Goal: Communication & Community: Answer question/provide support

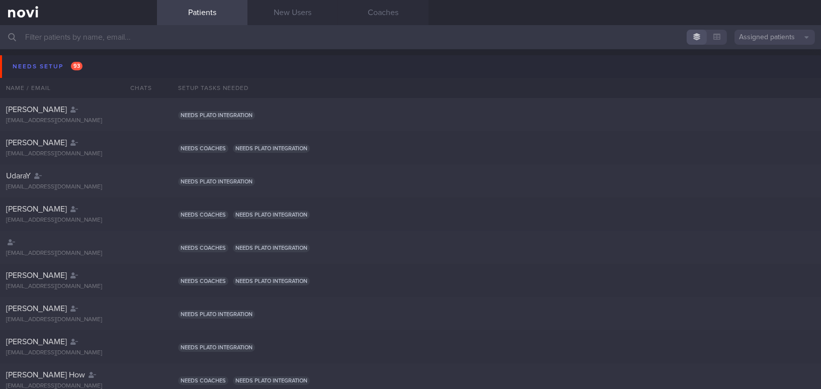
click at [200, 43] on input "text" at bounding box center [410, 37] width 821 height 24
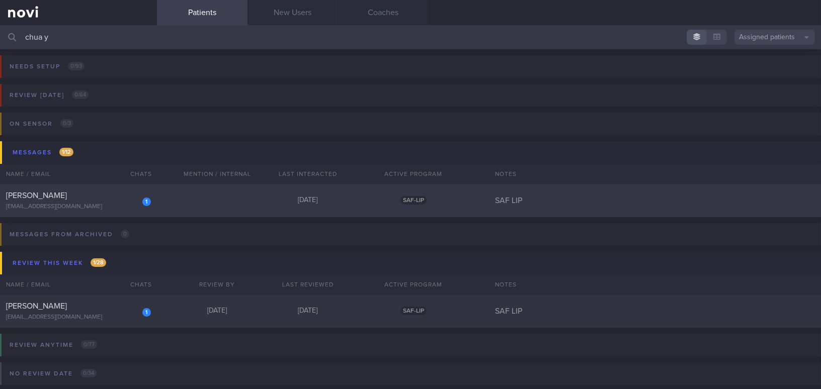
type input "chua y"
click at [103, 197] on div "[PERSON_NAME]" at bounding box center [77, 196] width 142 height 10
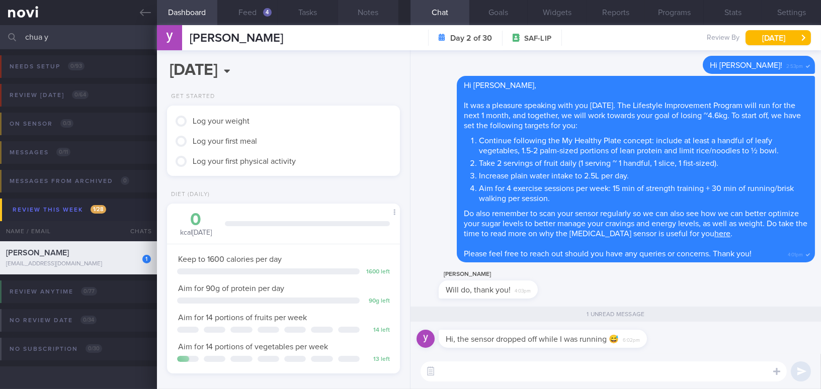
click at [366, 8] on button "Notes" at bounding box center [368, 12] width 60 height 25
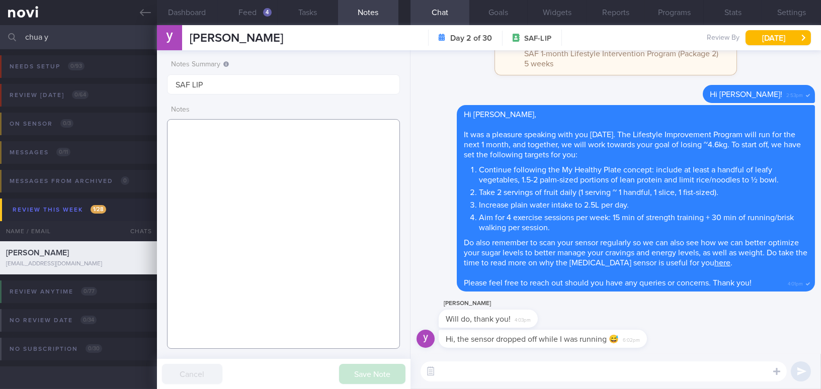
click at [221, 144] on textarea at bounding box center [283, 234] width 233 height 230
paste textarea "26 year old Gentleman - Single Occupation Naval Warfare System Engineer Comorbi…"
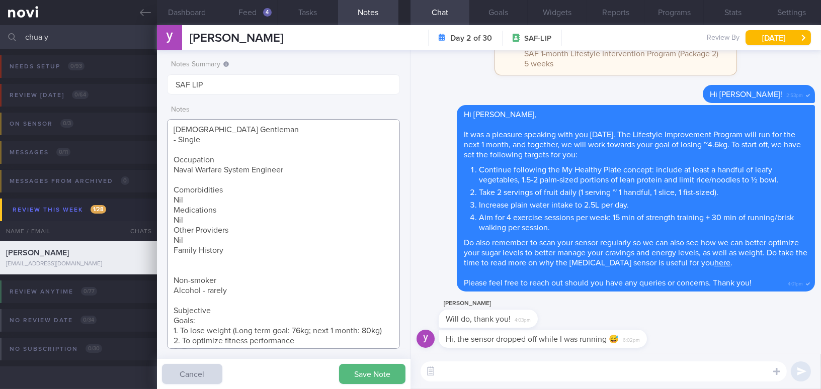
click at [171, 210] on textarea "26 year old Gentleman - Single Occupation Naval Warfare System Engineer Comorbi…" at bounding box center [283, 234] width 233 height 230
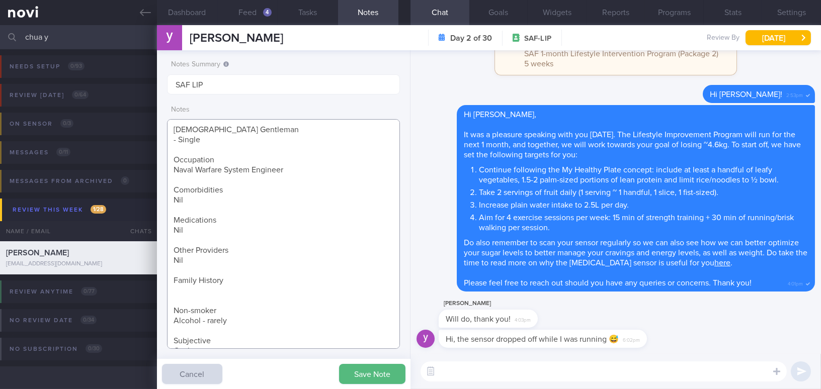
drag, startPoint x: 173, startPoint y: 281, endPoint x: 242, endPoint y: 280, distance: 69.4
click at [242, 280] on textarea "26 year old Gentleman - Single Occupation Naval Warfare System Engineer Comorbi…" at bounding box center [283, 234] width 233 height 230
click at [185, 283] on textarea "26 year old Gentleman - Single Occupation Naval Warfare System Engineer Comorbi…" at bounding box center [283, 234] width 233 height 230
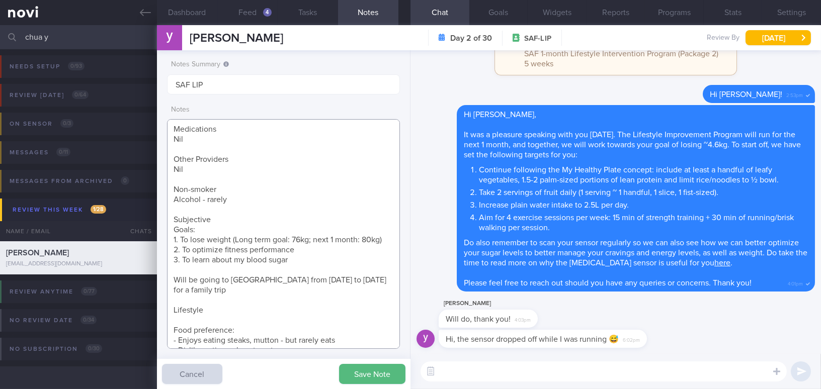
scroll to position [122, 0]
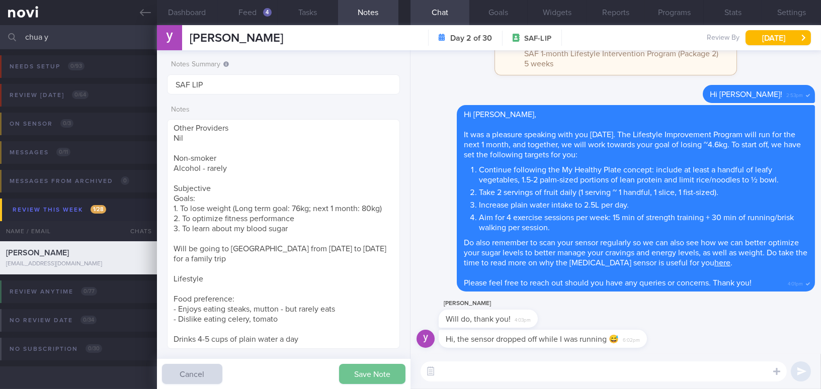
click at [362, 355] on button "Save Note" at bounding box center [372, 374] width 66 height 20
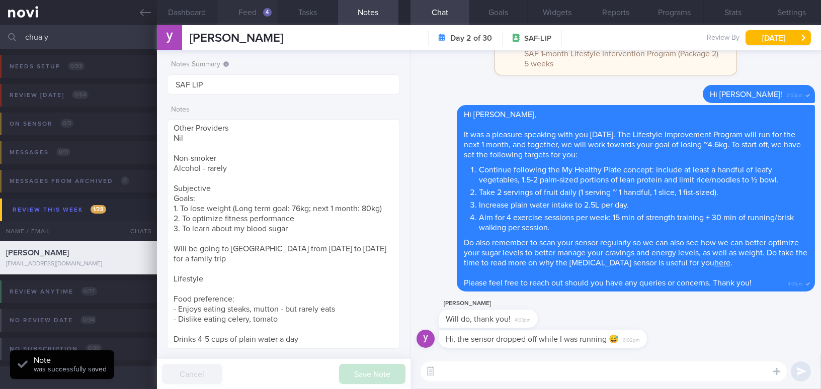
click at [262, 15] on button "Feed 4" at bounding box center [247, 12] width 60 height 25
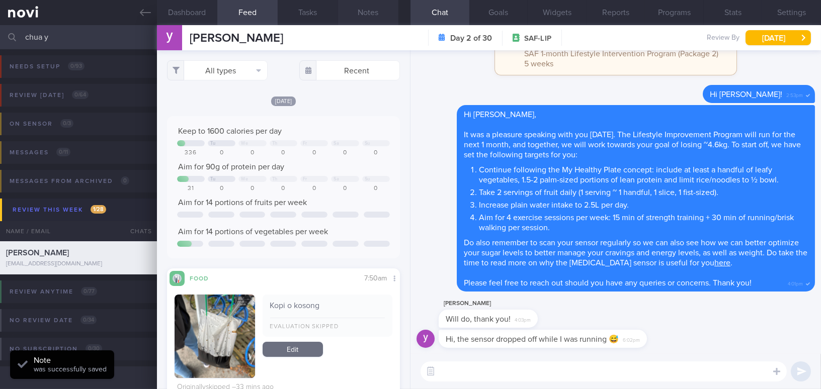
click at [380, 11] on button "Notes" at bounding box center [368, 12] width 60 height 25
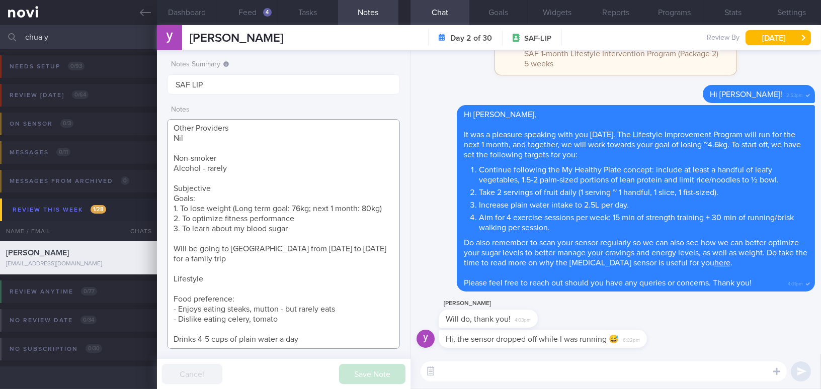
click at [312, 336] on textarea "26 year old Gentleman - Single Occupation Naval Warfare System Engineer Comorbi…" at bounding box center [283, 234] width 233 height 230
paste textarea "3km run (18 min) once a week + 5km run (32 min) once a week Doesn't like resist…"
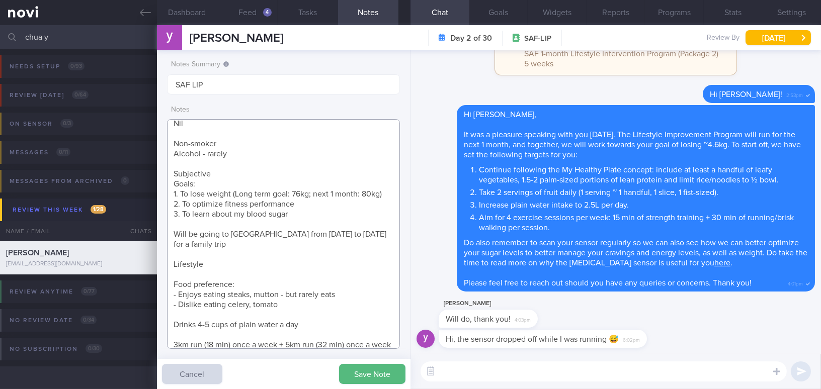
scroll to position [157, 0]
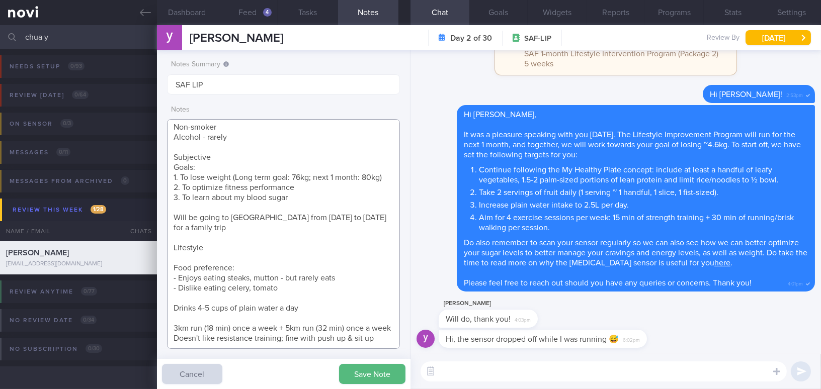
click at [221, 312] on textarea "26 year old Gentleman - Single Occupation Naval Warfare System Engineer Comorbi…" at bounding box center [283, 234] width 233 height 230
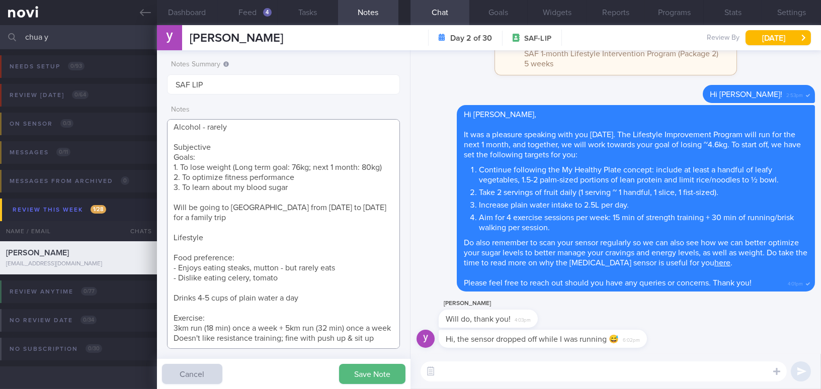
scroll to position [173, 0]
click at [198, 299] on textarea "26 year old Gentleman - Single Occupation Naval Warfare System Engineer Comorbi…" at bounding box center [283, 234] width 233 height 230
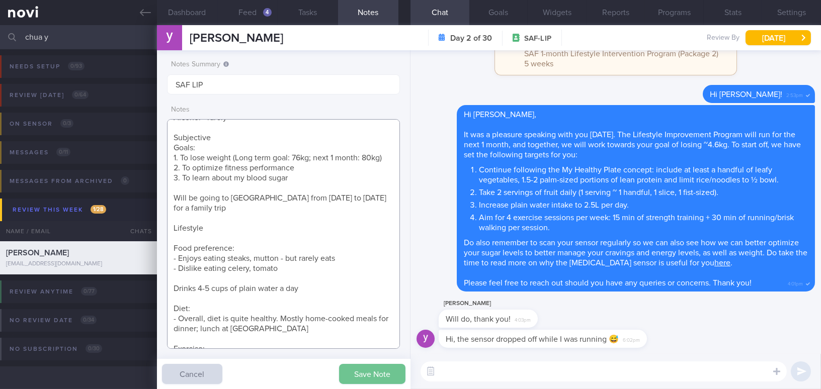
type textarea "26 year old Gentleman - Single Occupation Naval Warfare System Engineer Comorbi…"
click at [362, 355] on button "Save Note" at bounding box center [372, 374] width 66 height 20
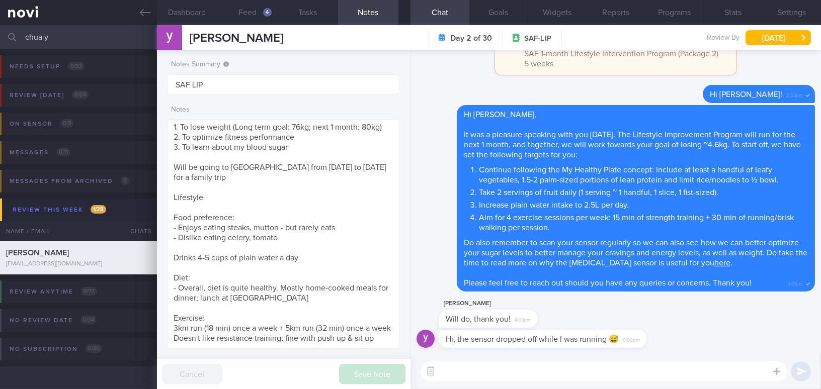
drag, startPoint x: 87, startPoint y: 41, endPoint x: 6, endPoint y: 35, distance: 80.7
click at [6, 35] on div "chua y Assigned patients Assigned patients All active patients Archived patients" at bounding box center [410, 37] width 821 height 24
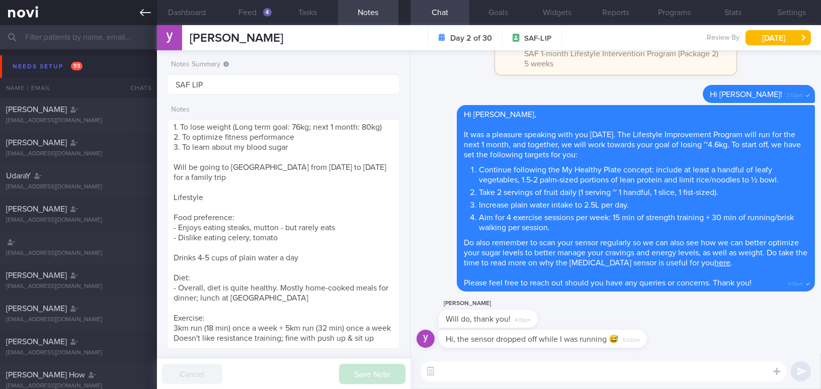
click at [138, 13] on link at bounding box center [78, 12] width 157 height 25
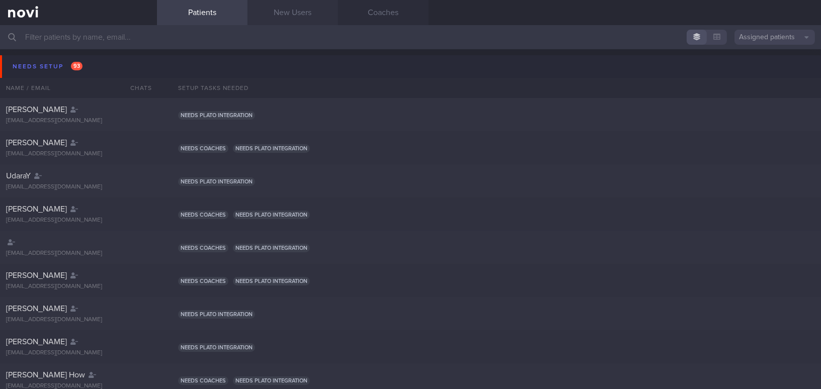
click at [290, 13] on link "New Users" at bounding box center [292, 12] width 91 height 25
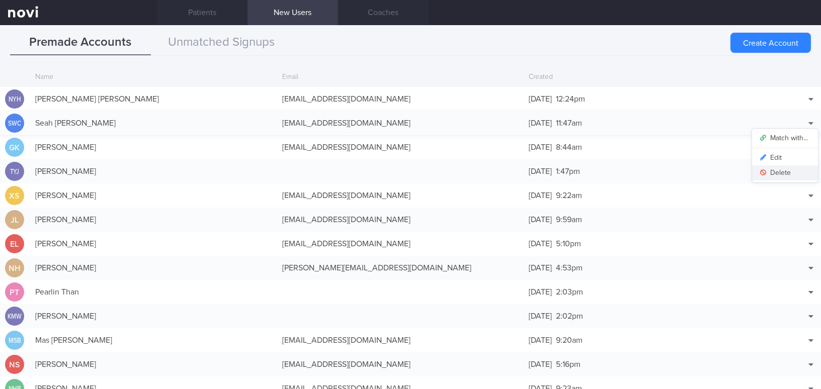
click at [642, 169] on button "Delete" at bounding box center [785, 172] width 66 height 15
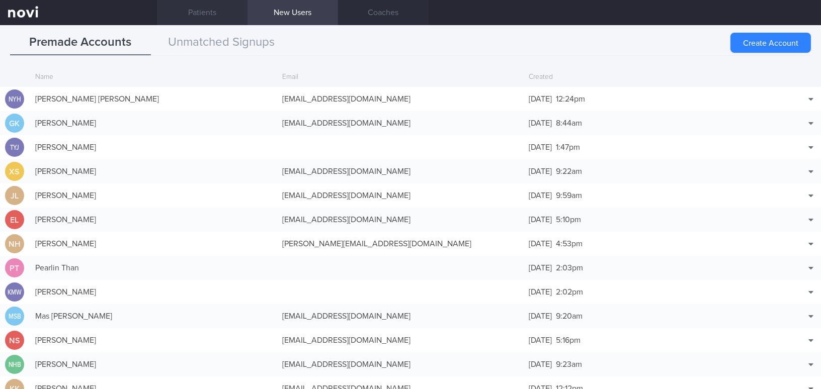
click at [207, 14] on link "Patients" at bounding box center [202, 12] width 91 height 25
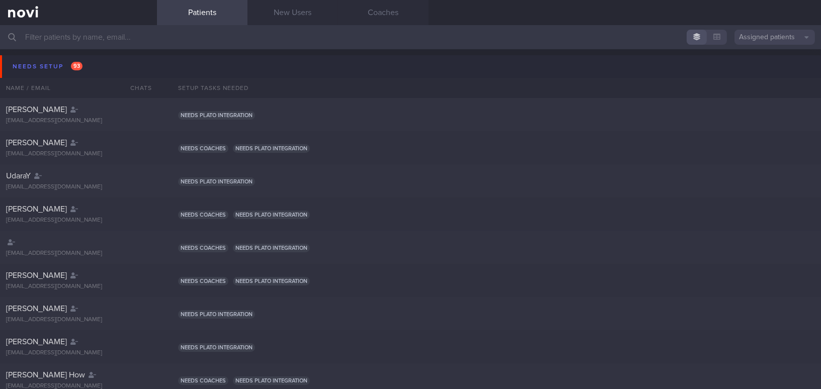
click at [122, 37] on input "text" at bounding box center [410, 37] width 821 height 24
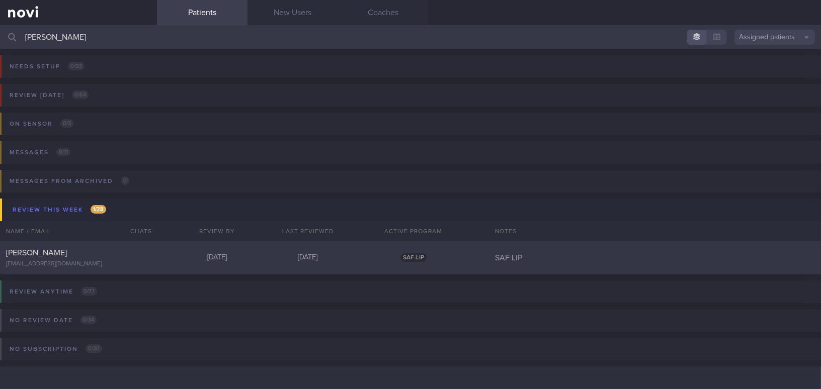
type input "chua yong"
click at [106, 266] on div "[EMAIL_ADDRESS][DOMAIN_NAME]" at bounding box center [78, 265] width 145 height 8
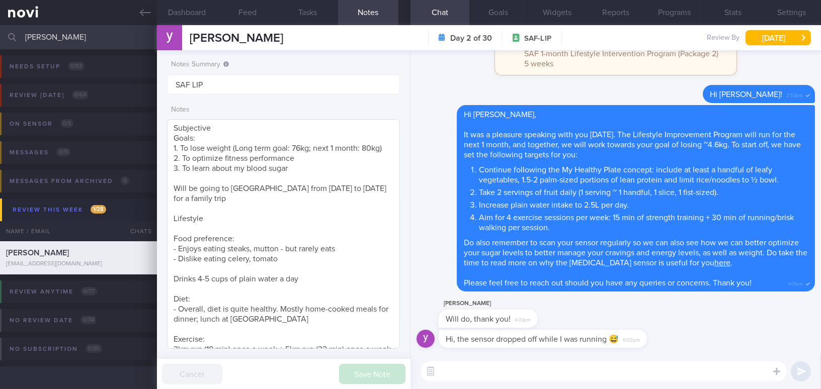
scroll to position [213, 0]
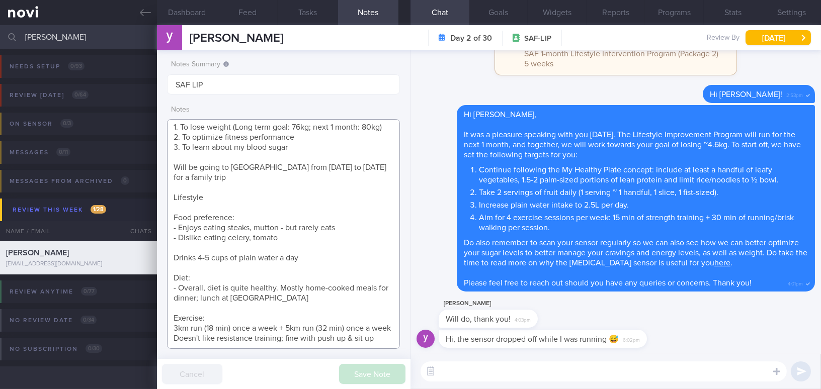
drag, startPoint x: 173, startPoint y: 318, endPoint x: 384, endPoint y: 340, distance: 212.8
click at [384, 340] on textarea "26 year old Gentleman - Single Occupation Naval Warfare System Engineer Comorbi…" at bounding box center [283, 234] width 233 height 230
drag, startPoint x: 509, startPoint y: 332, endPoint x: 611, endPoint y: 335, distance: 102.2
click at [611, 335] on div "Hi, the sensor dropped off while I was running 😅 6:02pm" at bounding box center [558, 339] width 238 height 18
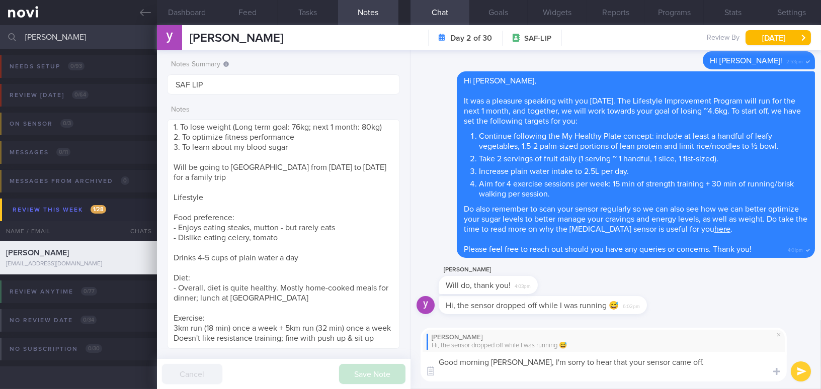
scroll to position [0, 0]
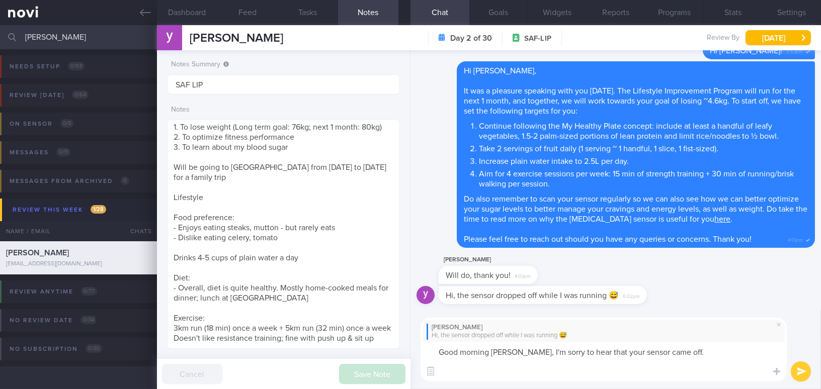
paste textarea "you can contact the Abbott Customer Care hotline. Their number is 1800 272 2881…"
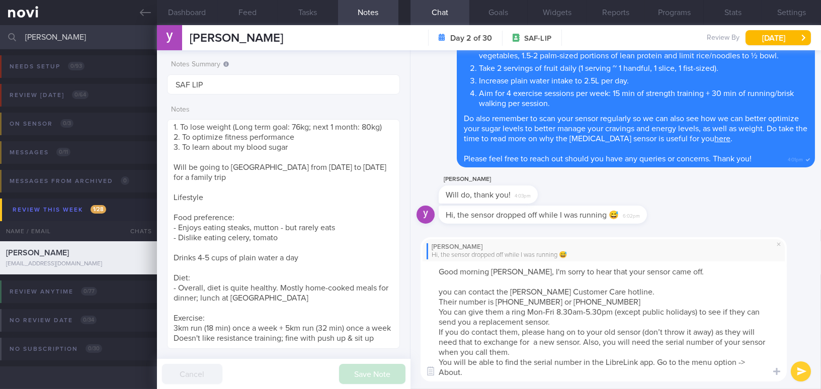
click at [443, 291] on textarea "Good morning Yong Soon, I'm sorry to hear that your sensor came off. you can co…" at bounding box center [604, 322] width 366 height 120
click at [436, 302] on textarea "Good morning Yong Soon, I'm sorry to hear that your sensor came off. You can co…" at bounding box center [604, 322] width 366 height 120
click at [437, 314] on textarea "Good morning Yong Soon, I'm sorry to hear that your sensor came off. You can co…" at bounding box center [604, 322] width 366 height 120
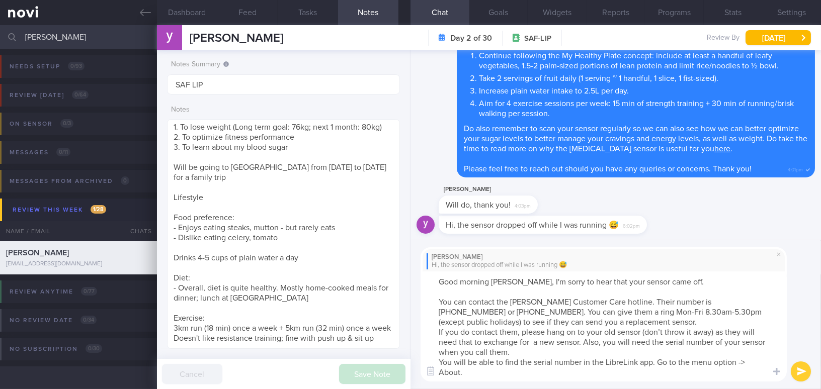
click at [437, 331] on textarea "Good morning Yong Soon, I'm sorry to hear that your sensor came off. You can co…" at bounding box center [604, 327] width 366 height 110
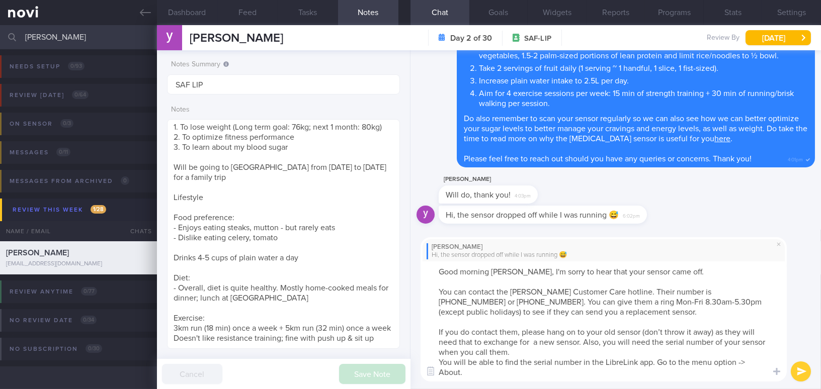
drag, startPoint x: 742, startPoint y: 332, endPoint x: 755, endPoint y: 330, distance: 12.2
click at [642, 330] on textarea "Good morning Yong Soon, I'm sorry to hear that your sensor came off. You can co…" at bounding box center [604, 322] width 366 height 120
click at [531, 343] on textarea "Good morning Yong Soon, I'm sorry to hear that your sensor came off. You can co…" at bounding box center [604, 322] width 366 height 120
drag, startPoint x: 521, startPoint y: 351, endPoint x: 555, endPoint y: 337, distance: 37.6
click at [522, 351] on textarea "Good morning Yong Soon, I'm sorry to hear that your sensor came off. You can co…" at bounding box center [604, 322] width 366 height 120
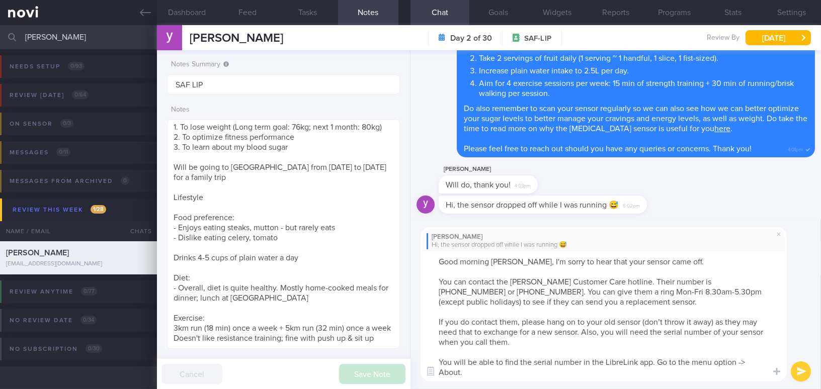
type textarea "Good morning Yong Soon, I'm sorry to hear that your sensor came off. You can co…"
click at [642, 355] on button "submit" at bounding box center [801, 372] width 20 height 20
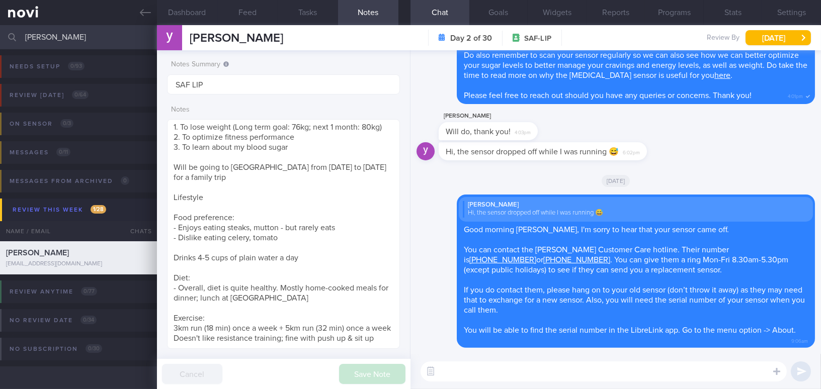
click at [642, 355] on icon "submit" at bounding box center [802, 372] width 10 height 9
paste textarea "Alternatively, you may drop by our clinic for a sensor replacement — whichever …"
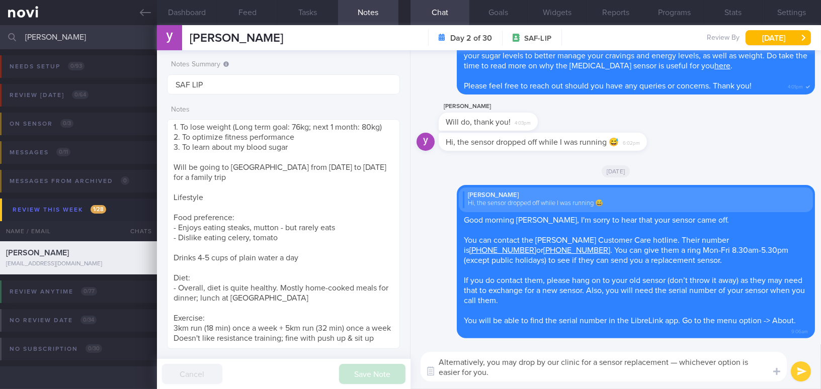
click at [642, 355] on textarea "Alternatively, you may drop by our clinic for a sensor replacement — whichever …" at bounding box center [604, 367] width 366 height 30
type textarea "Alternatively, you may drop by our clinic for a sensor replacement, whichever o…"
click at [642, 355] on button "submit" at bounding box center [801, 372] width 20 height 20
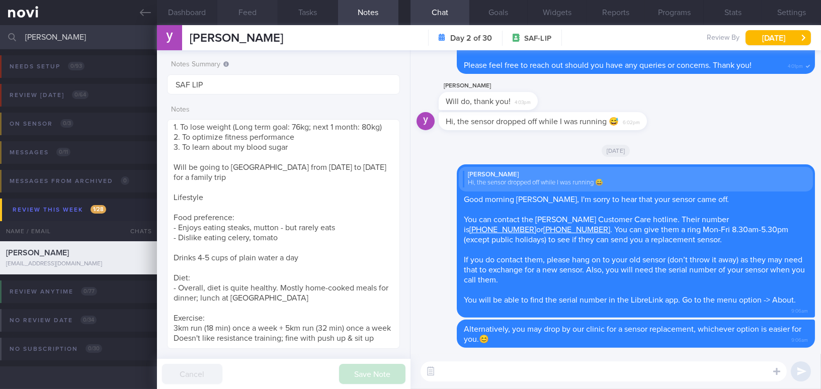
click at [235, 13] on button "Feed" at bounding box center [247, 12] width 60 height 25
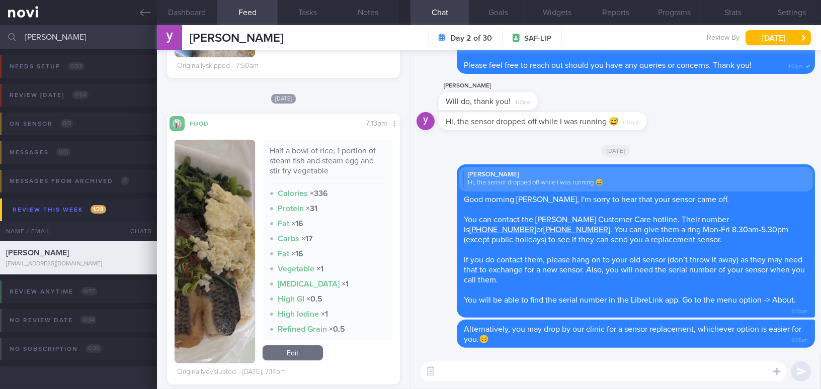
scroll to position [316, 0]
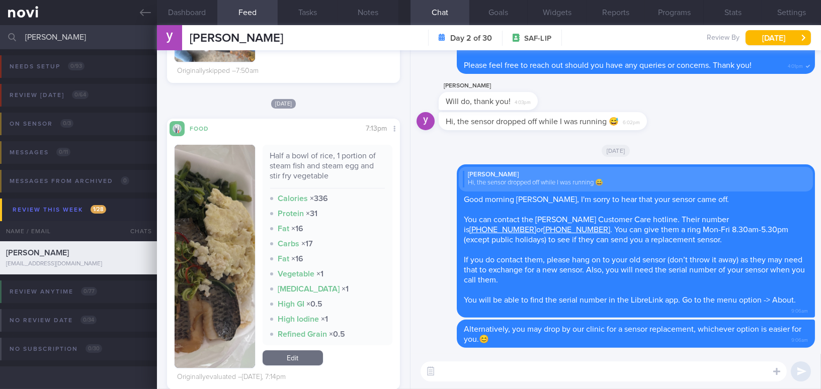
click at [225, 208] on img "button" at bounding box center [215, 256] width 80 height 223
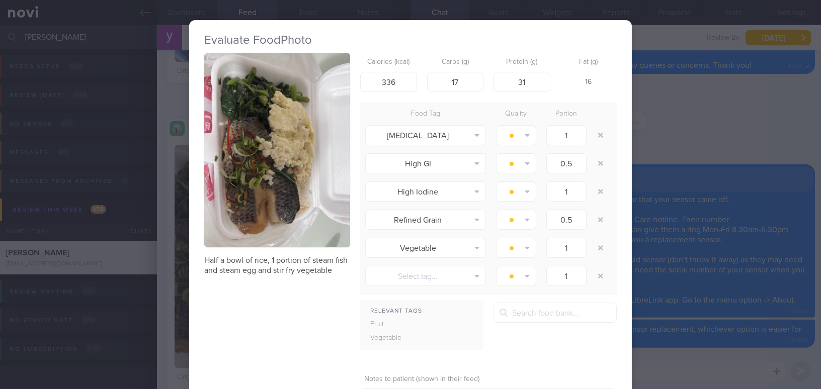
drag, startPoint x: 699, startPoint y: 361, endPoint x: 722, endPoint y: 367, distance: 23.8
click at [642, 355] on div "Evaluate Food Photo Half a bowl of rice, 1 portion of steam fish and steam egg …" at bounding box center [410, 194] width 821 height 389
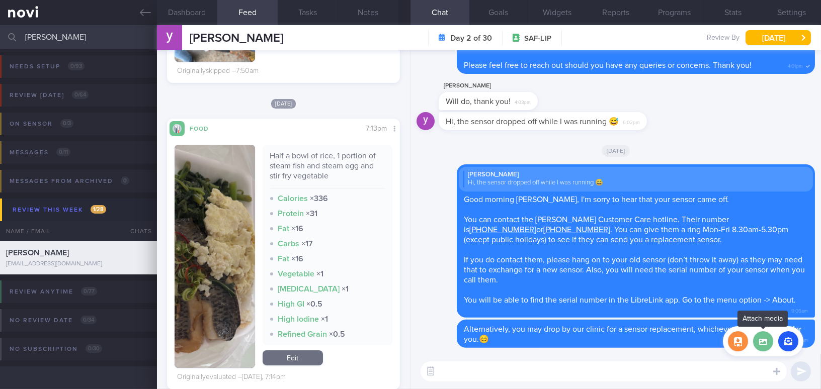
click at [642, 342] on label at bounding box center [763, 341] width 20 height 20
click at [0, 0] on input "file" at bounding box center [0, 0] width 0 height 0
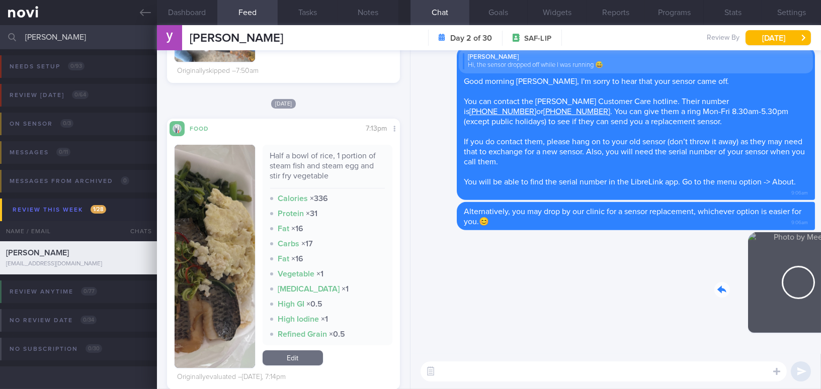
drag, startPoint x: 744, startPoint y: 291, endPoint x: 797, endPoint y: 296, distance: 52.5
click at [642, 296] on div "Delete 9:07am" at bounding box center [744, 290] width 141 height 116
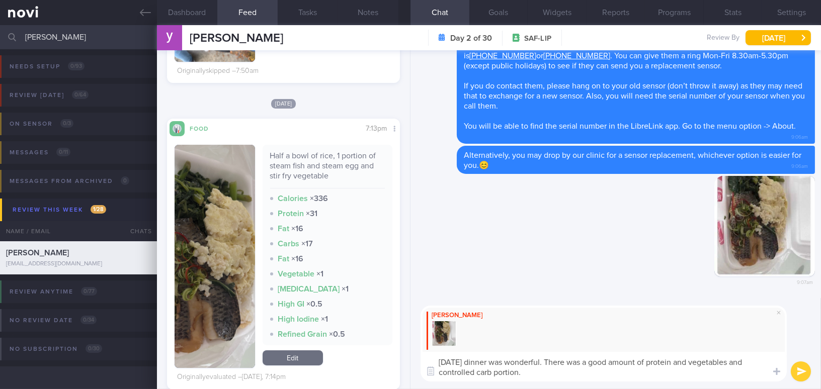
drag, startPoint x: 518, startPoint y: 372, endPoint x: 417, endPoint y: 357, distance: 101.7
click at [417, 355] on div "Mee Li Yesterday's dinner was wonderful. There was a good amount of protein and…" at bounding box center [615, 343] width 410 height 91
click at [571, 355] on textarea "Yesterday's dinner was wonderful. There was a good amount of protein and vegeta…" at bounding box center [604, 367] width 366 height 30
drag, startPoint x: 562, startPoint y: 361, endPoint x: 602, endPoint y: 364, distance: 39.8
click at [602, 355] on textarea "Yesterday's dinner was wonderful. There was a good amount of protein and vegeta…" at bounding box center [604, 367] width 366 height 30
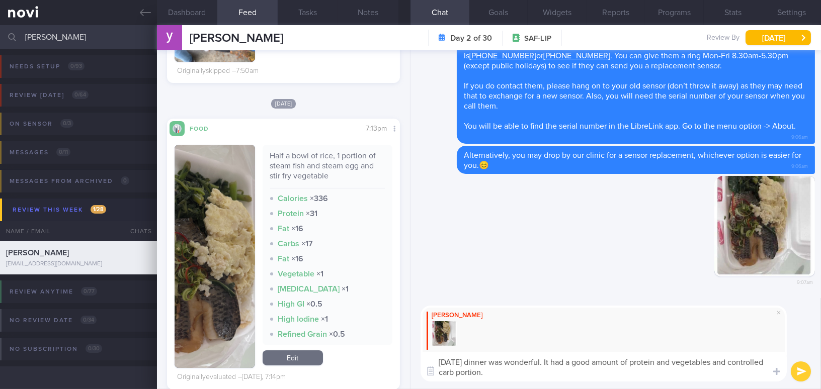
click at [642, 355] on textarea "Yesterday's dinner was wonderful. It had a good amount of protein and vegetable…" at bounding box center [604, 367] width 366 height 30
type textarea "Yesterday's dinner was wonderful. It had a good amount of protein and vegetable…"
click at [642, 355] on button "submit" at bounding box center [801, 372] width 20 height 20
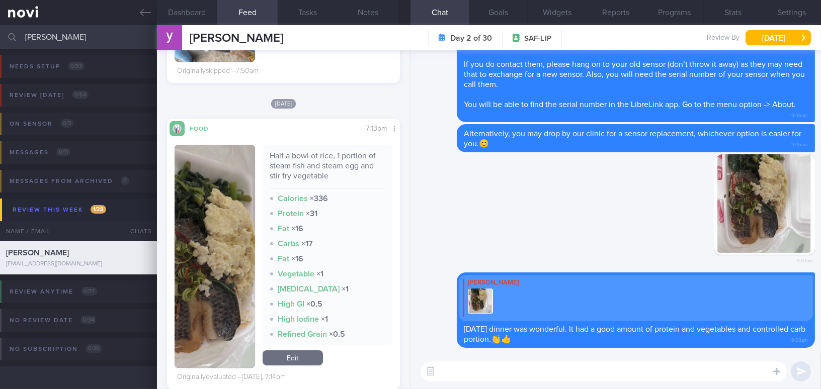
drag, startPoint x: 60, startPoint y: 34, endPoint x: 14, endPoint y: 31, distance: 46.4
click at [14, 31] on div "chua yong Assigned patients Assigned patients All active patients Archived pati…" at bounding box center [410, 37] width 821 height 24
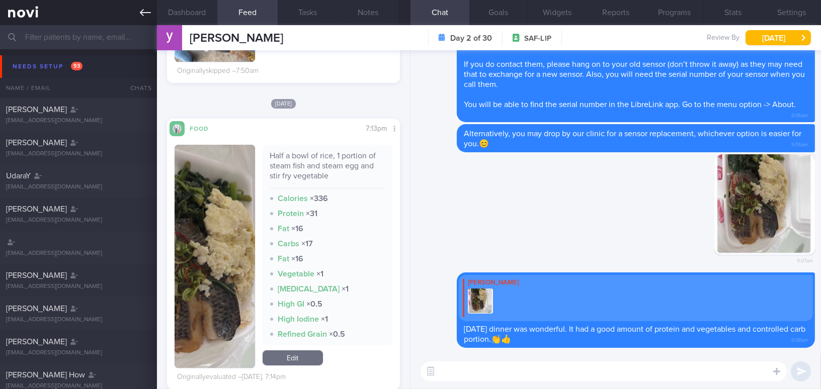
click at [139, 11] on link at bounding box center [78, 12] width 157 height 25
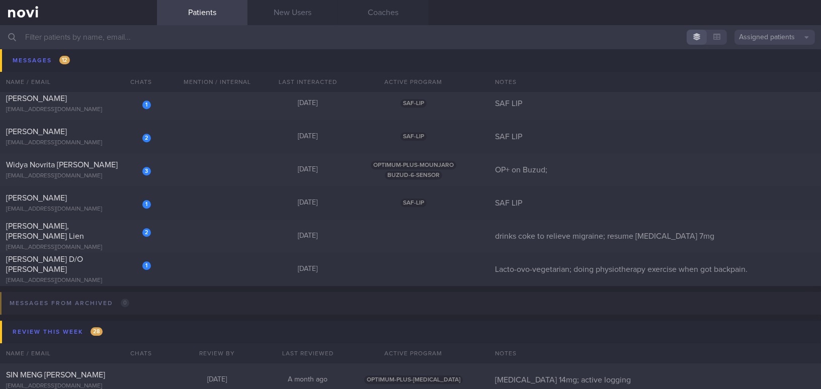
scroll to position [5671, 0]
click at [92, 227] on div "Serena, Tai Poh Lien" at bounding box center [77, 229] width 142 height 20
select select "8"
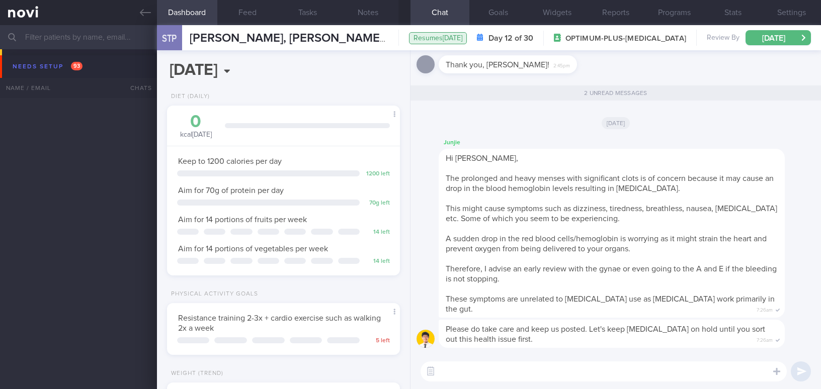
select select "8"
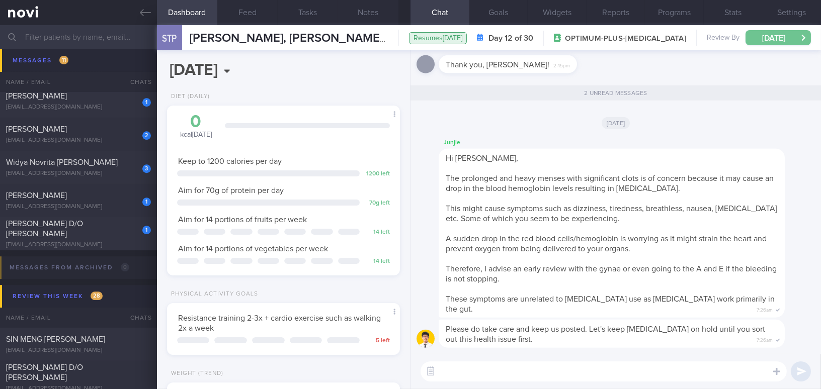
click at [776, 38] on button "[DATE]" at bounding box center [777, 37] width 65 height 15
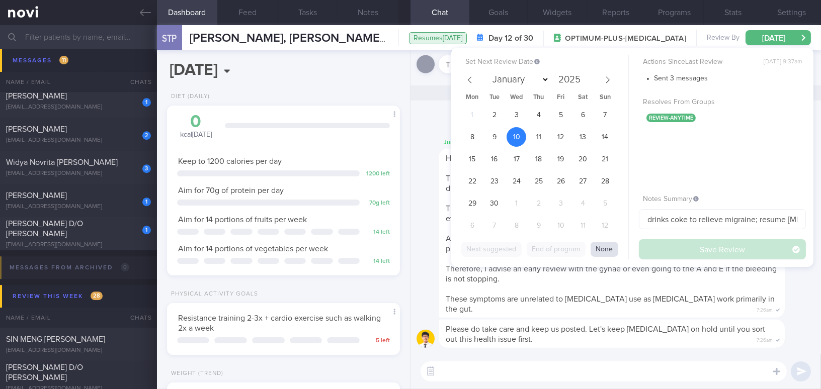
click at [604, 248] on button "None" at bounding box center [605, 249] width 28 height 15
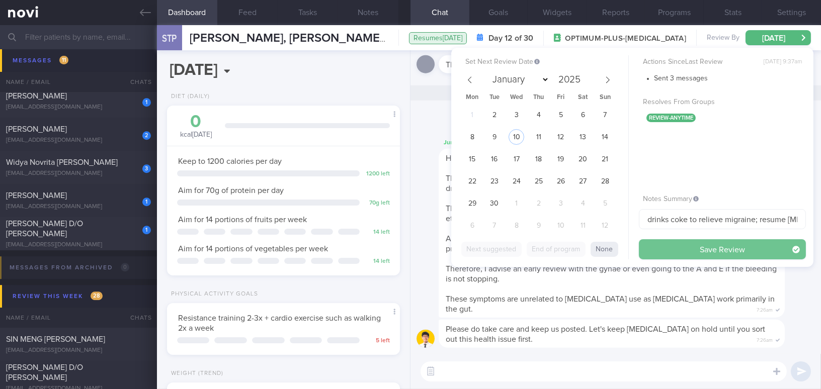
click at [672, 250] on button "Save Review" at bounding box center [722, 249] width 167 height 20
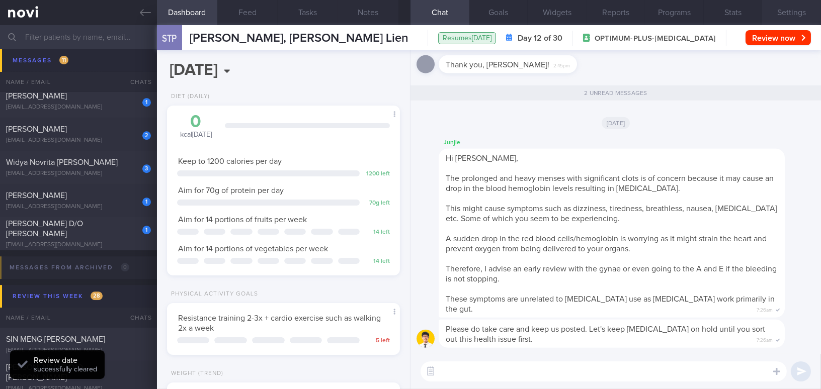
click at [785, 12] on button "Settings" at bounding box center [791, 12] width 59 height 25
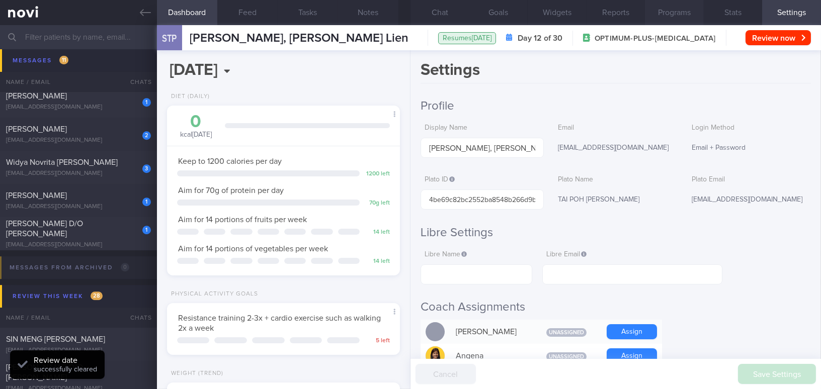
click at [676, 16] on button "Programs" at bounding box center [674, 12] width 59 height 25
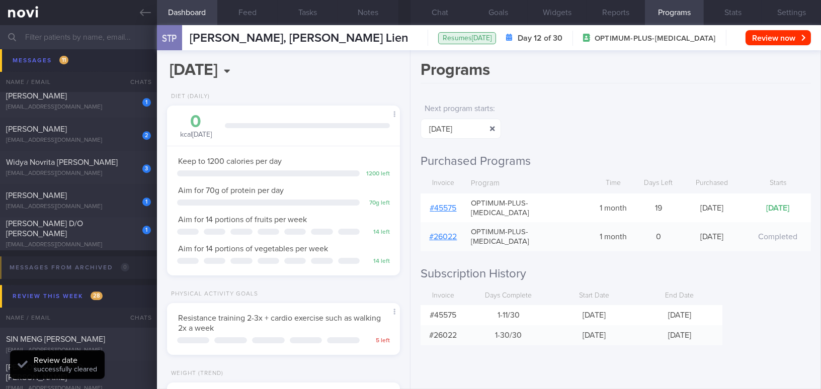
click at [491, 132] on button "button" at bounding box center [492, 129] width 18 height 18
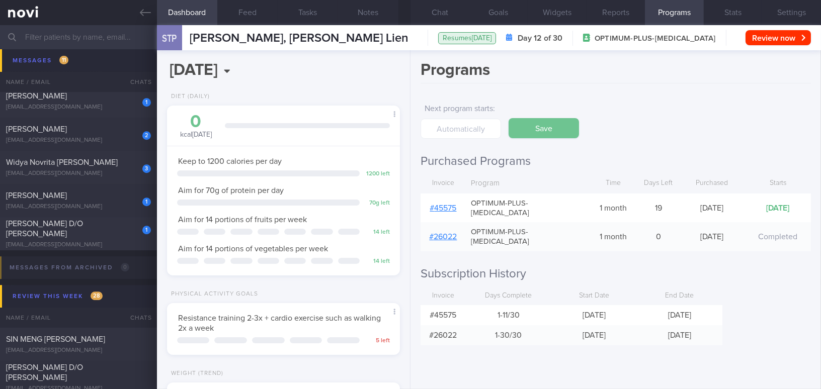
click at [531, 129] on button "Save" at bounding box center [544, 128] width 70 height 20
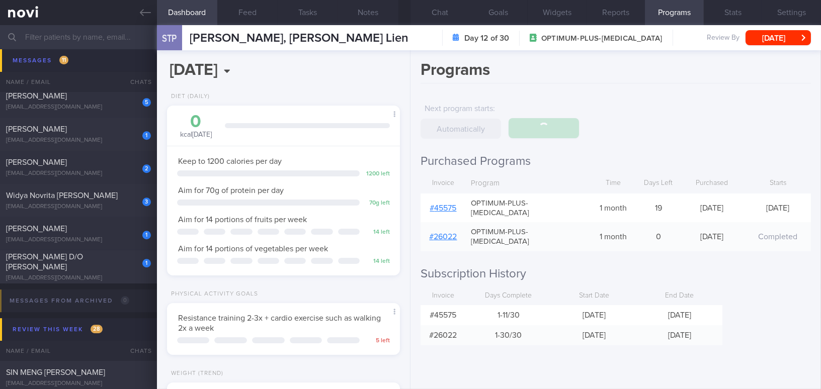
scroll to position [5704, 0]
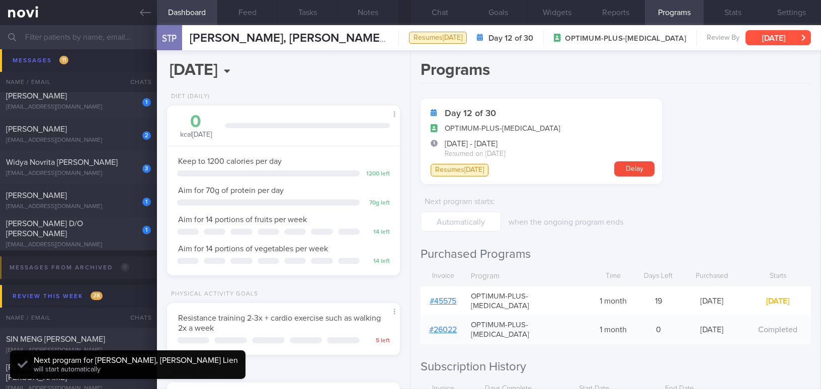
click at [754, 38] on button "[DATE]" at bounding box center [777, 37] width 65 height 15
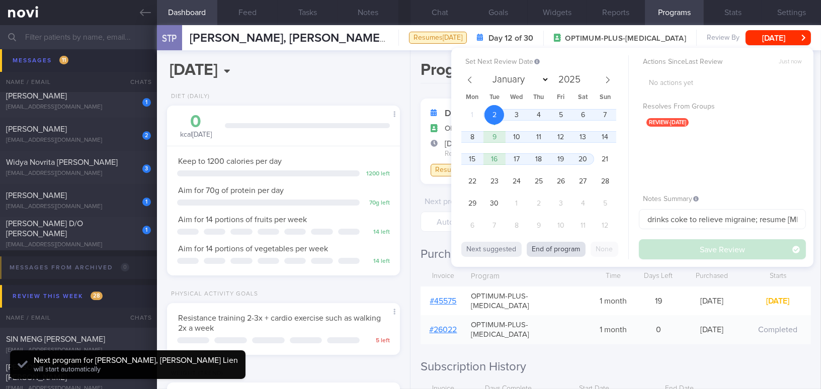
click at [560, 248] on button "End of program" at bounding box center [556, 249] width 59 height 15
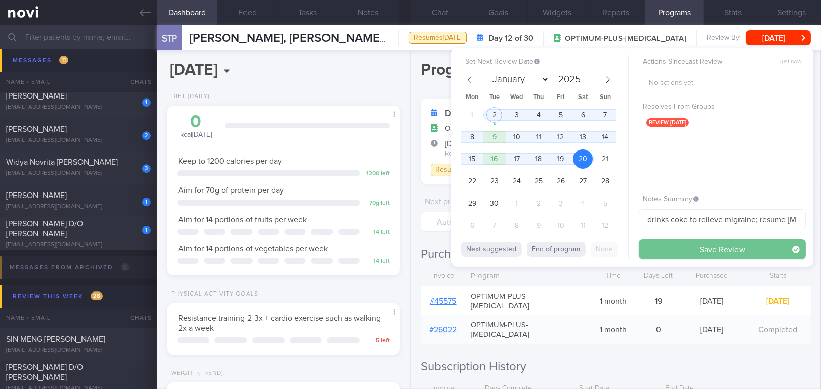
click at [712, 252] on button "Save Review" at bounding box center [722, 249] width 167 height 20
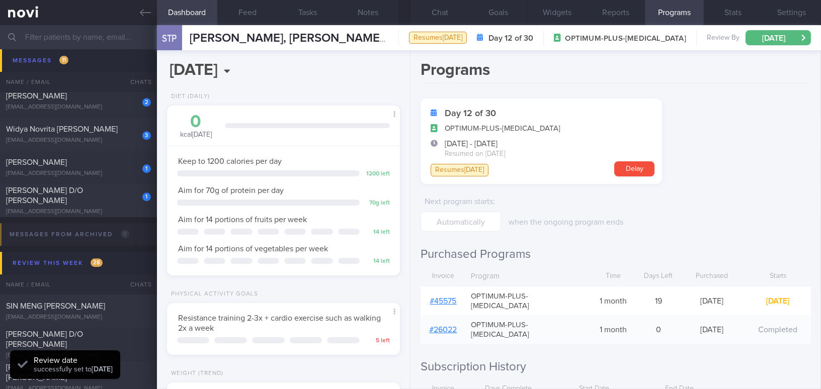
scroll to position [5671, 0]
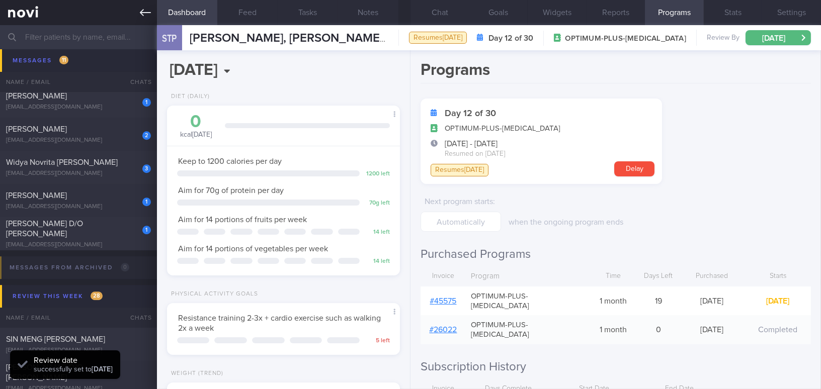
click at [145, 12] on icon at bounding box center [145, 12] width 11 height 11
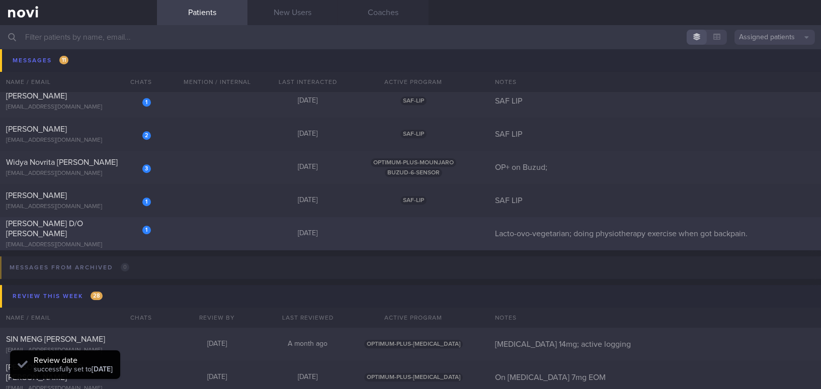
click at [115, 226] on div "[PERSON_NAME] D/O [PERSON_NAME]" at bounding box center [77, 229] width 142 height 20
select select "8"
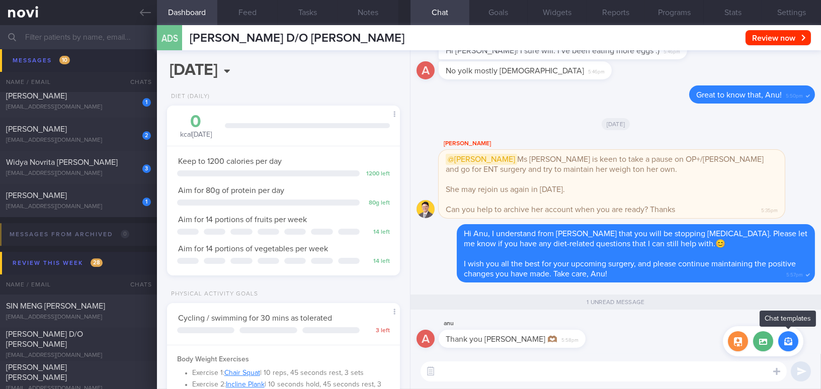
click at [790, 342] on button "button" at bounding box center [788, 341] width 20 height 20
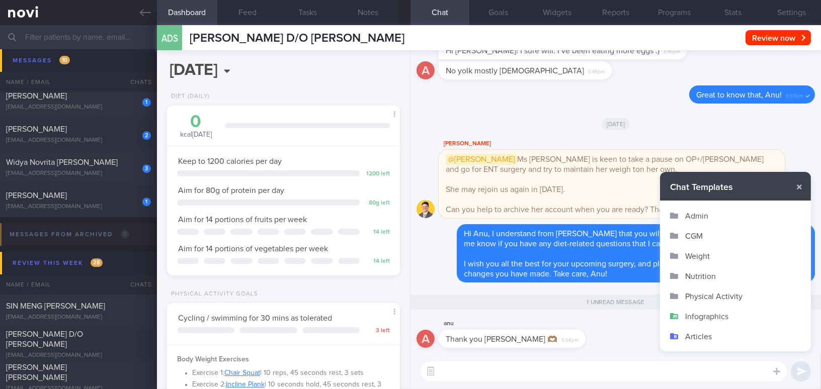
click at [710, 215] on button "Admin" at bounding box center [735, 216] width 151 height 20
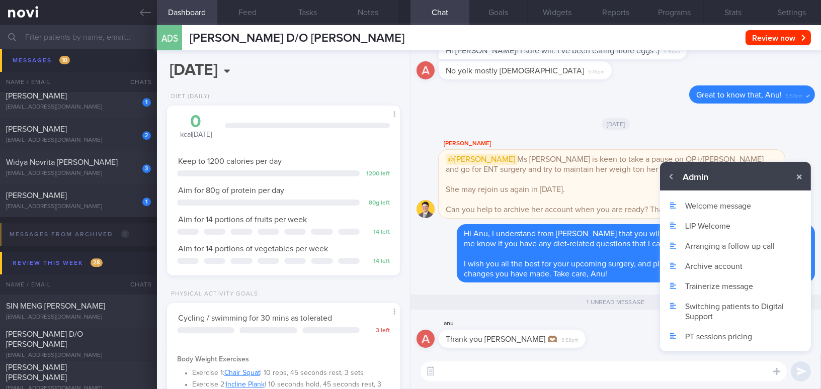
click at [706, 265] on button "Archive account" at bounding box center [735, 266] width 151 height 20
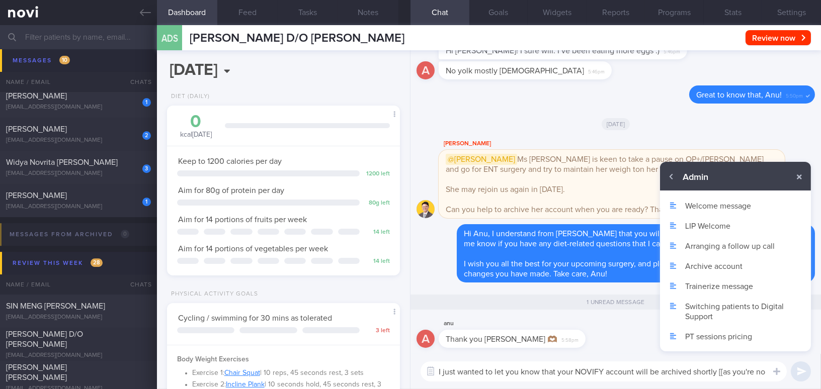
scroll to position [-16, 0]
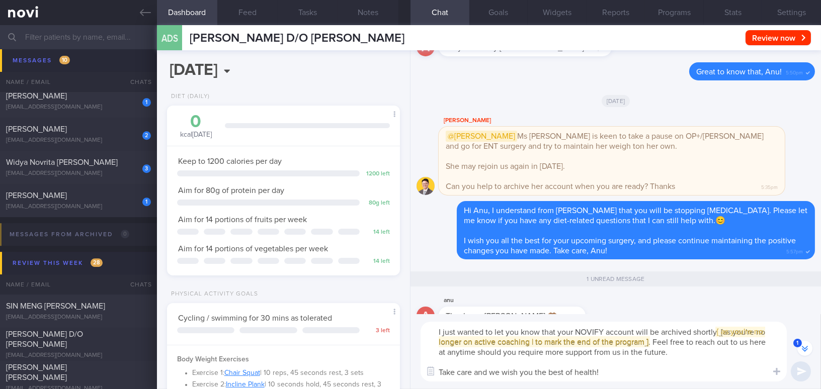
click at [432, 333] on textarea "I just wanted to let you know that your NOVIFY account will be archived shortly…" at bounding box center [604, 352] width 366 height 60
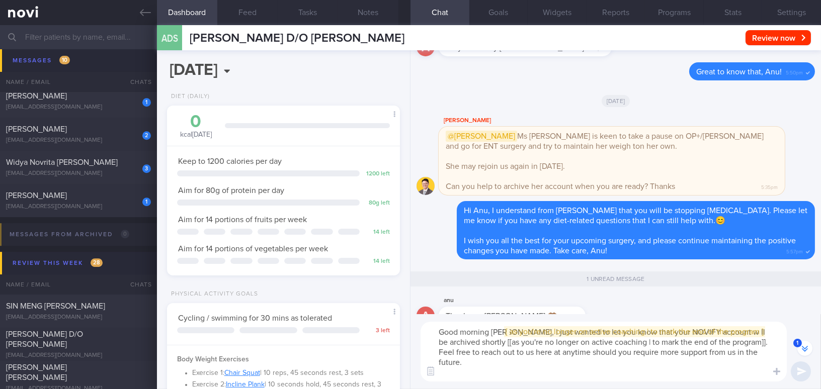
click at [525, 328] on textarea "Good morning Anu, I just wanted to let you know that your NOVIFY account will b…" at bounding box center [604, 352] width 366 height 60
click at [506, 336] on span "[ [ as you're no longer on active coaching | to mark the end of the program ] ]" at bounding box center [635, 332] width 258 height 8
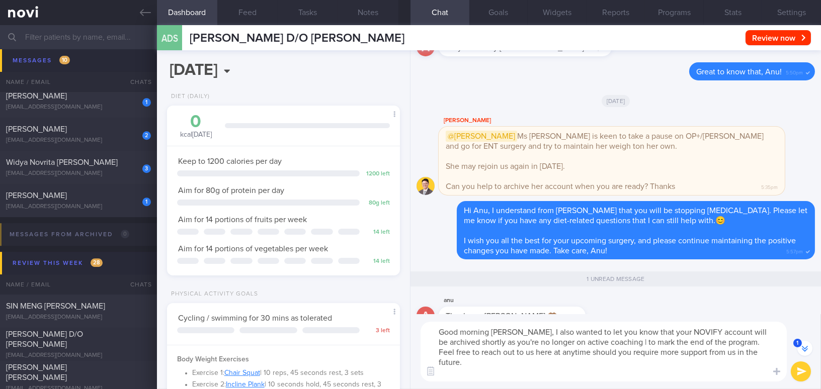
click at [482, 344] on textarea "Good morning Anu, I also wanted to let you know that your NOVIFY account will b…" at bounding box center [604, 352] width 366 height 60
drag, startPoint x: 464, startPoint y: 343, endPoint x: 606, endPoint y: 344, distance: 142.4
click at [606, 344] on textarea "Good morning Anu, I also wanted to let you know that your NOVIFY account will b…" at bounding box center [604, 352] width 366 height 60
drag, startPoint x: 442, startPoint y: 371, endPoint x: 554, endPoint y: 231, distance: 178.9
click at [443, 371] on textarea "Good morning Anu, I also wanted to let you know that your NOVIFY account will b…" at bounding box center [604, 352] width 366 height 60
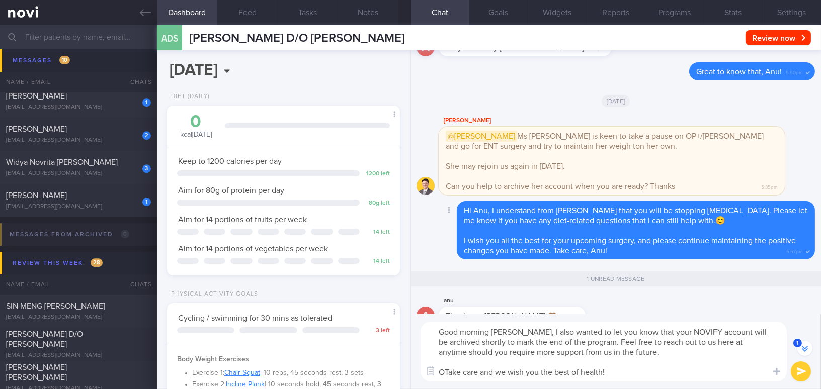
type textarea "Good morning Anu, I also wanted to let you know that your NOVIFY account will b…"
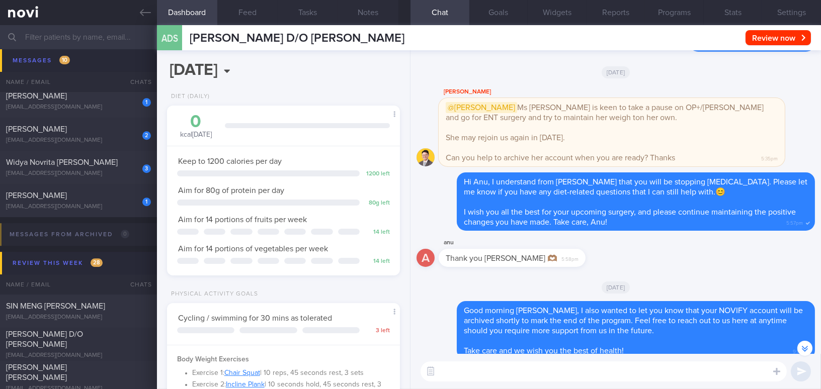
scroll to position [0, 0]
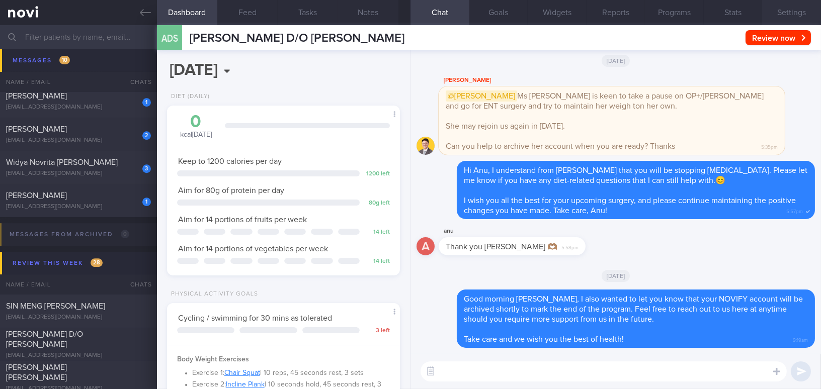
click at [796, 12] on button "Settings" at bounding box center [791, 12] width 59 height 25
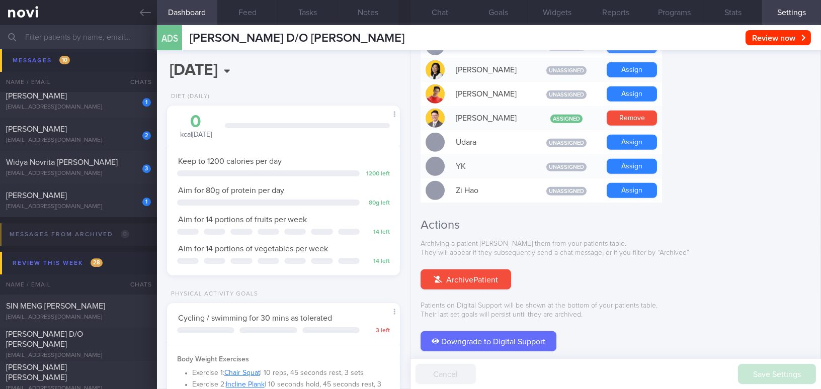
scroll to position [934, 0]
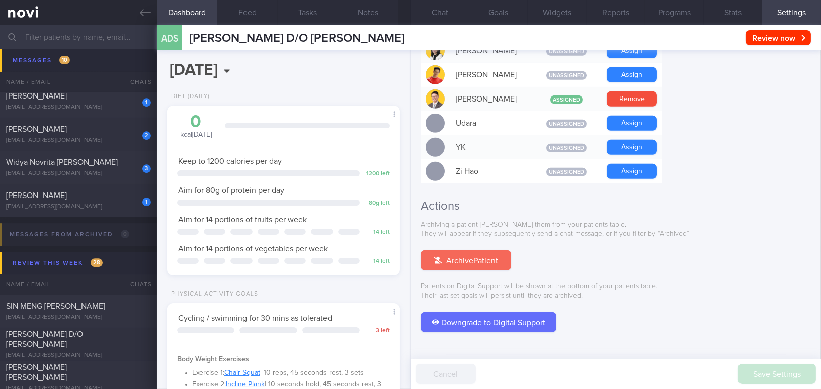
click at [472, 250] on button "Archive Patient" at bounding box center [466, 260] width 91 height 20
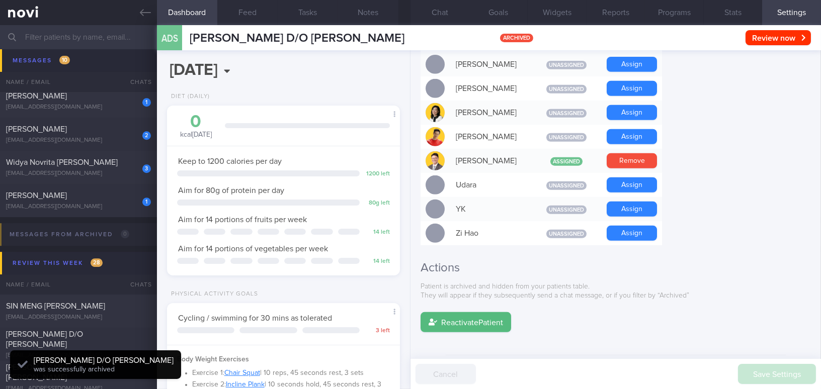
scroll to position [0, 0]
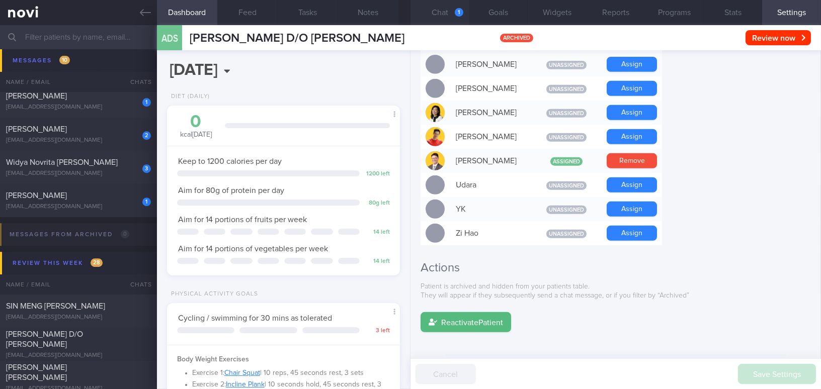
click at [444, 9] on button "Chat 1" at bounding box center [439, 12] width 59 height 25
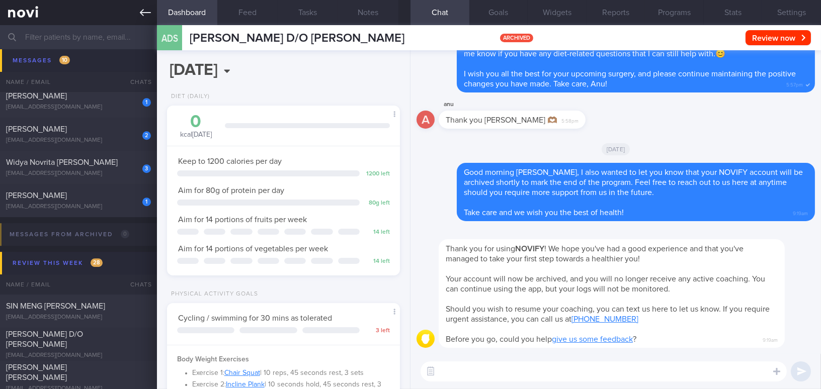
click at [140, 10] on icon at bounding box center [145, 12] width 11 height 11
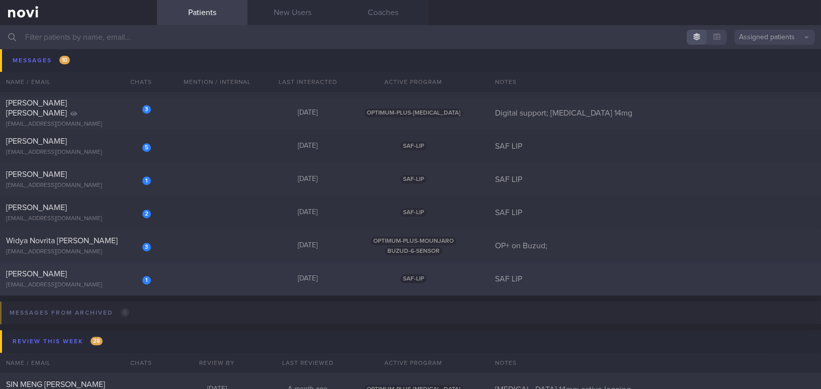
scroll to position [5579, 0]
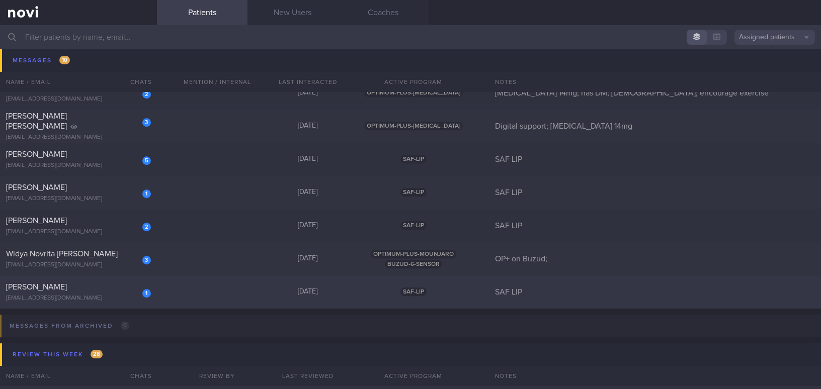
click at [111, 297] on div "[EMAIL_ADDRESS][DOMAIN_NAME]" at bounding box center [78, 299] width 145 height 8
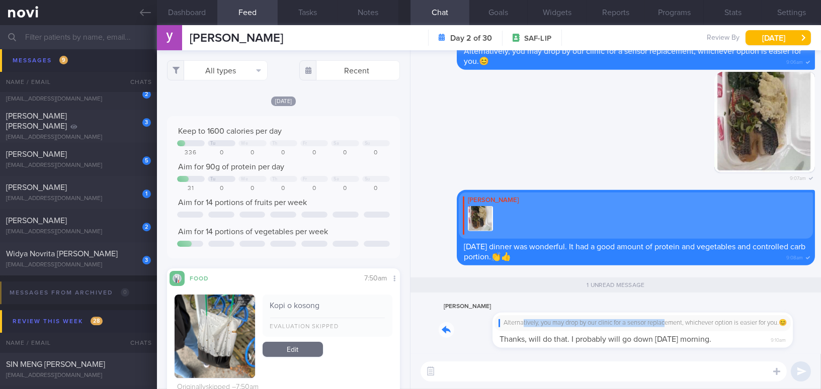
drag, startPoint x: 468, startPoint y: 315, endPoint x: 617, endPoint y: 314, distance: 148.4
click at [617, 314] on div "yong soon chua Alternatively, you may drop by our clinic for a sensor replaceme…" at bounding box center [604, 324] width 330 height 47
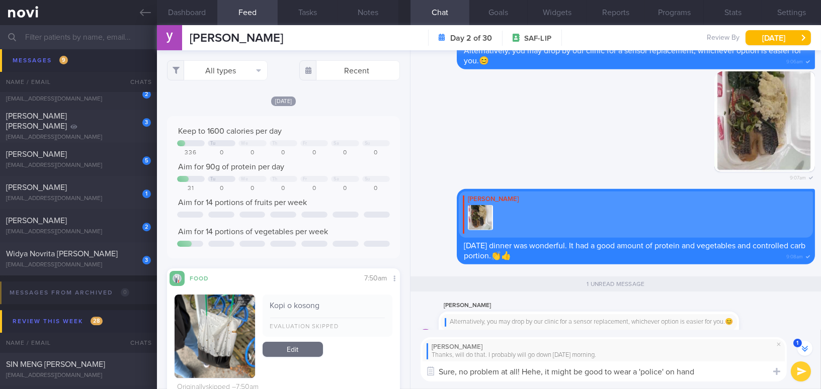
drag, startPoint x: 523, startPoint y: 371, endPoint x: 738, endPoint y: 373, distance: 215.8
click at [738, 373] on textarea "Sure, no problem at all! Hehe, it might be good to wear a 'police' on hand" at bounding box center [604, 372] width 366 height 20
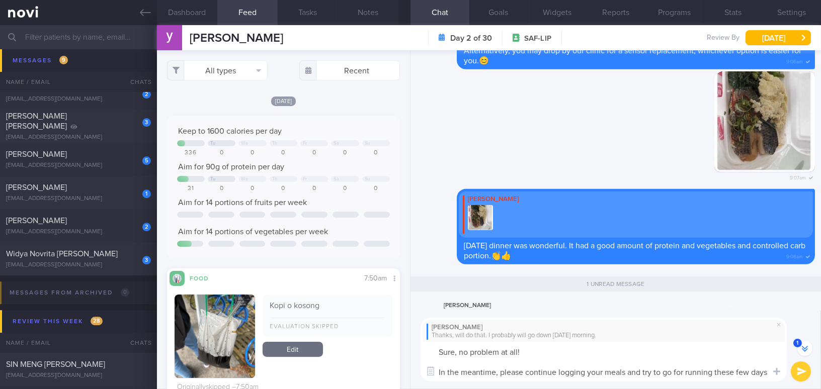
scroll to position [-53, 0]
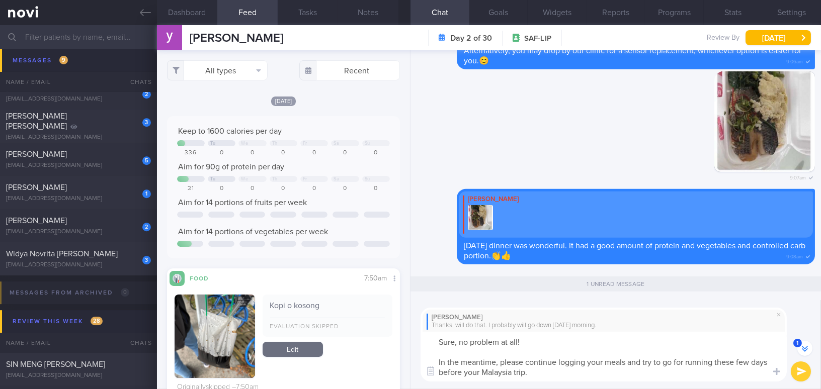
drag, startPoint x: 534, startPoint y: 376, endPoint x: 392, endPoint y: 325, distance: 150.7
click at [392, 325] on div "Dashboard Feed Tasks Notes Chat 1 Goals Widgets Reports Programs Stats Settings…" at bounding box center [489, 207] width 664 height 364
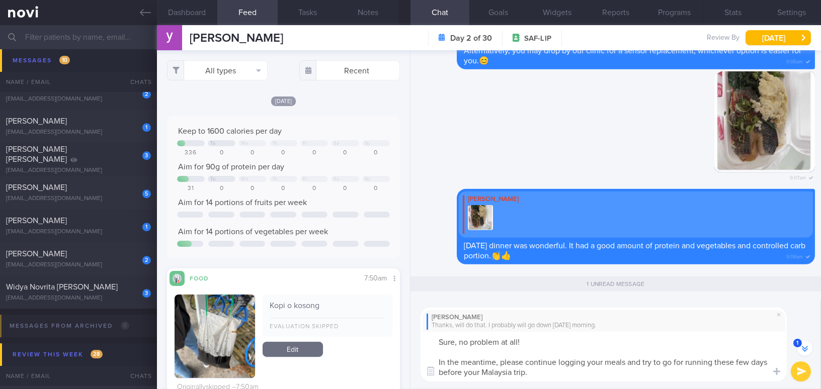
click at [520, 361] on textarea "Sure, no problem at all! In the meantime, please continue logging your meals an…" at bounding box center [604, 357] width 366 height 50
drag, startPoint x: 542, startPoint y: 378, endPoint x: 380, endPoint y: 320, distance: 171.3
click at [380, 320] on div "Dashboard Feed Tasks Notes Chat 1 Goals Widgets Reports Programs Stats Settings…" at bounding box center [489, 207] width 664 height 364
paste textarea "In the meantime, please continue logging your meals and try to go for a run ove…"
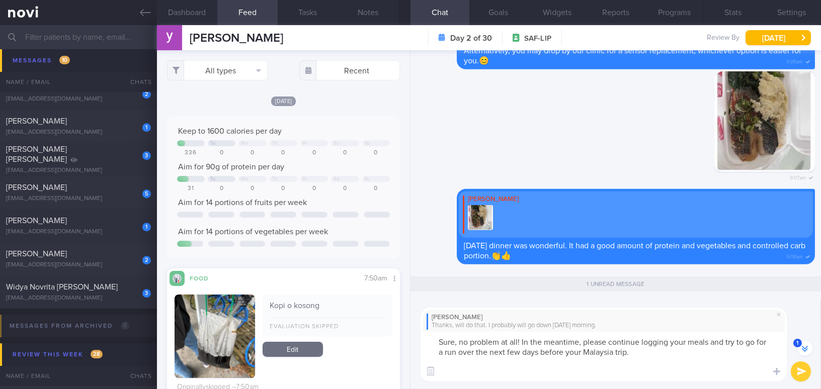
scroll to position [-33, 0]
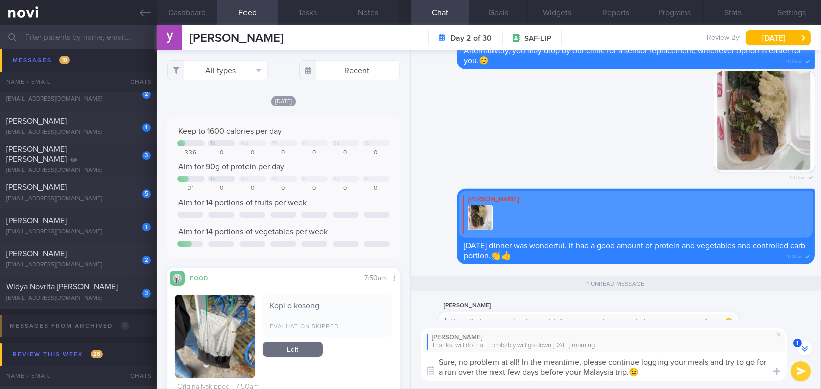
type textarea "Sure, no problem at all! In the meantime, please continue logging your meals an…"
click at [796, 369] on button "submit" at bounding box center [801, 372] width 20 height 20
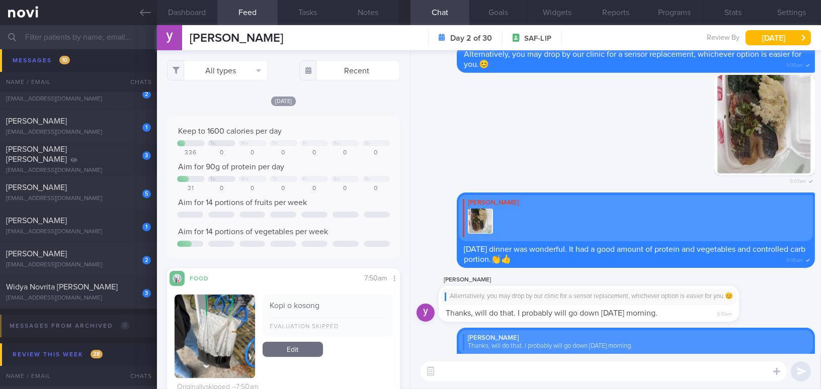
scroll to position [0, 0]
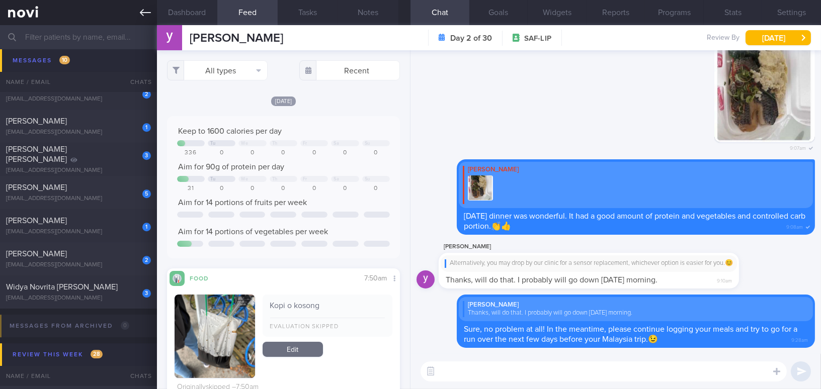
click at [141, 14] on icon at bounding box center [145, 12] width 11 height 7
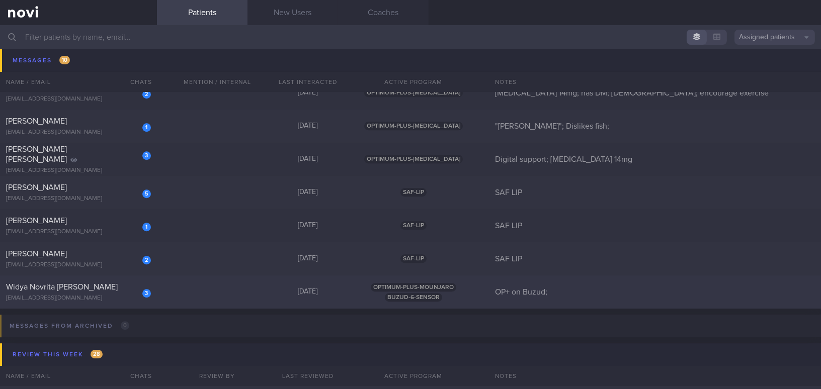
click at [88, 290] on div "Widya Novrita Oswalt" at bounding box center [77, 287] width 142 height 10
select select "8"
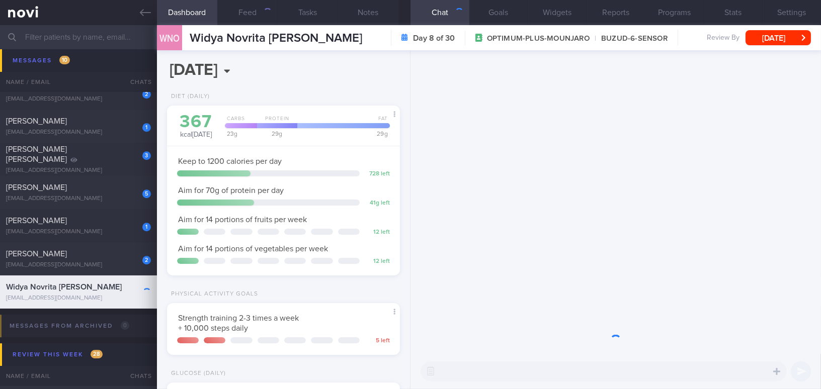
scroll to position [118, 208]
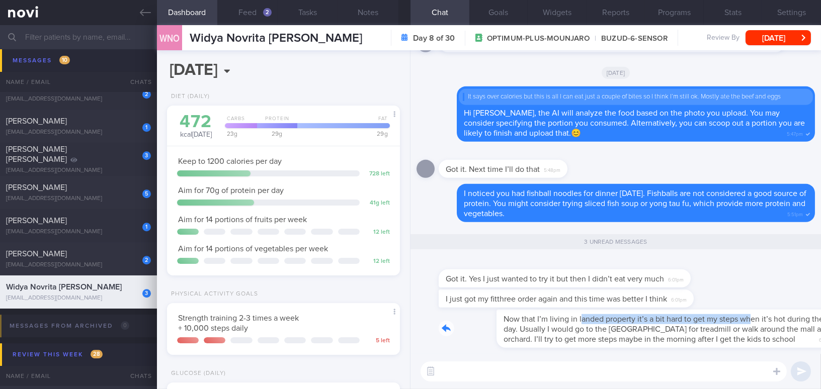
drag, startPoint x: 523, startPoint y: 314, endPoint x: 691, endPoint y: 324, distance: 168.8
click at [691, 324] on div "Now that I’m living in landed property it’s a bit hard to get my steps when it’…" at bounding box center [627, 329] width 376 height 38
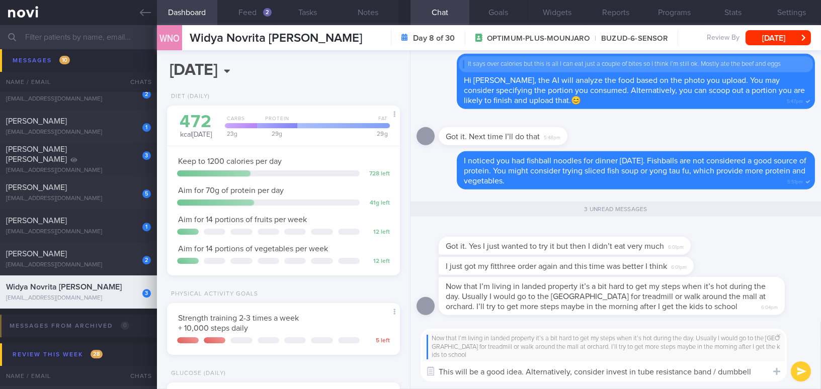
scroll to position [0, 0]
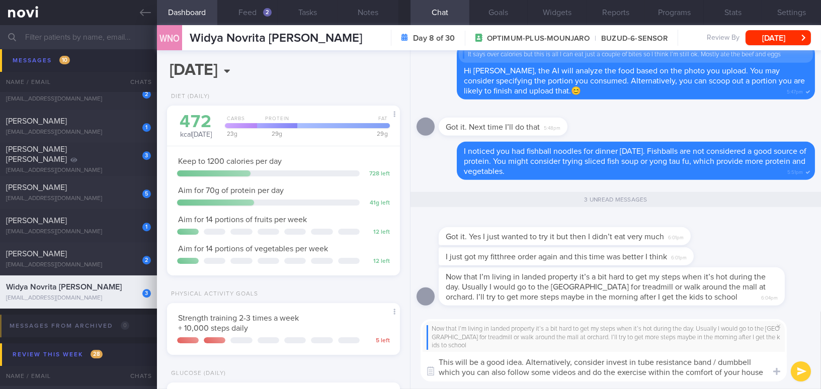
type textarea "This will be a good idea. Alternatively, consider invest in tube resistance ban…"
drag, startPoint x: 438, startPoint y: 358, endPoint x: 775, endPoint y: 375, distance: 337.4
click at [775, 375] on div "Chat Templates Admin CGM Weight Nutrition Physical Activity Infographics Articl…" at bounding box center [615, 350] width 410 height 77
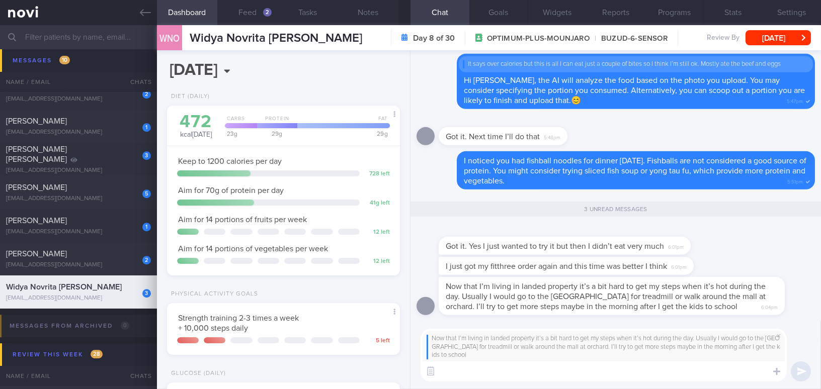
paste textarea "This is a good idea. Alternatively, consider investing in a tube resistance ban…"
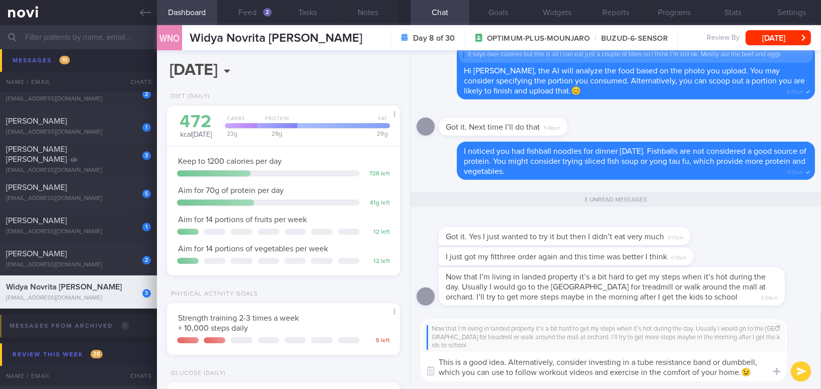
click at [435, 359] on textarea "This is a good idea. Alternatively, consider investing in a tube resistance ban…" at bounding box center [604, 367] width 366 height 30
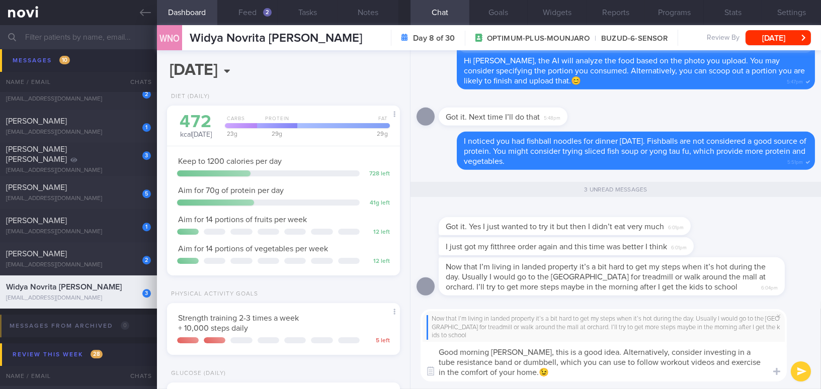
type textarea "Good morning Widya, this is a good idea. Alternatively, consider investing in a…"
click at [800, 371] on button "submit" at bounding box center [801, 372] width 20 height 20
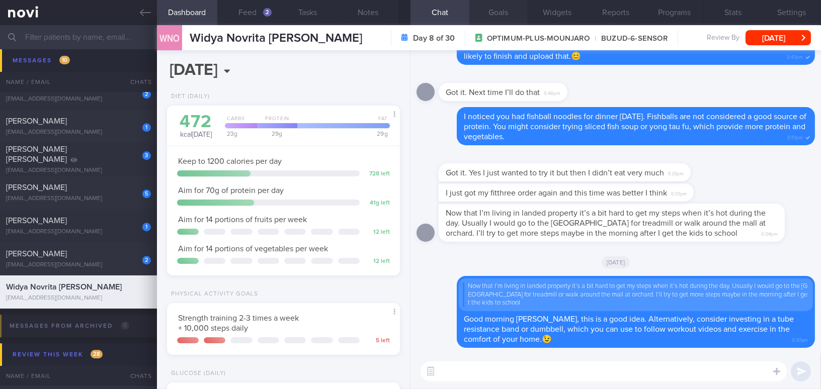
click at [502, 9] on button "Goals" at bounding box center [498, 12] width 59 height 25
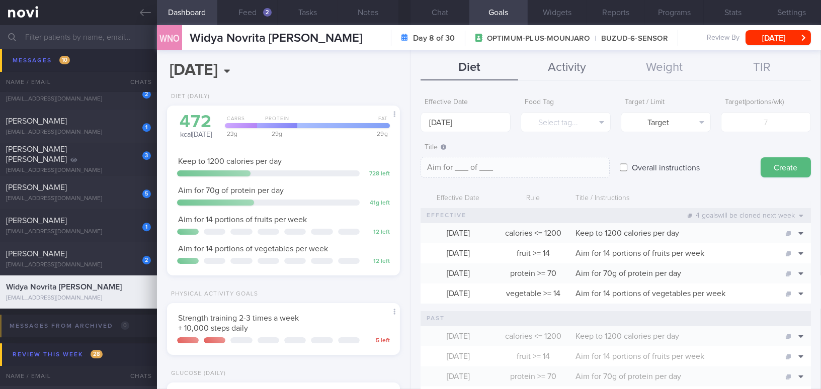
click at [568, 66] on button "Activity" at bounding box center [567, 67] width 98 height 25
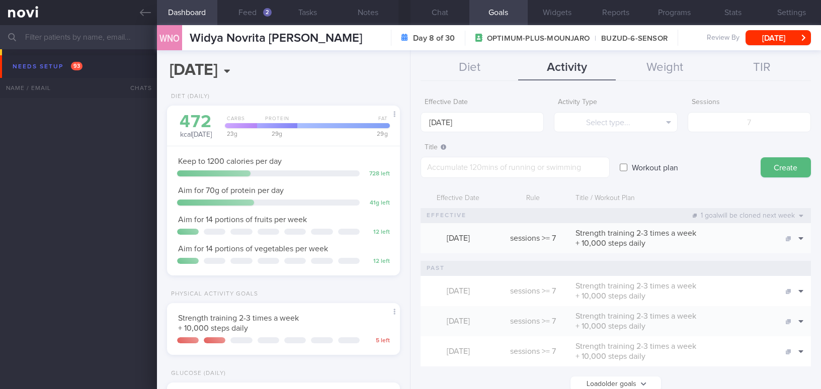
select select "8"
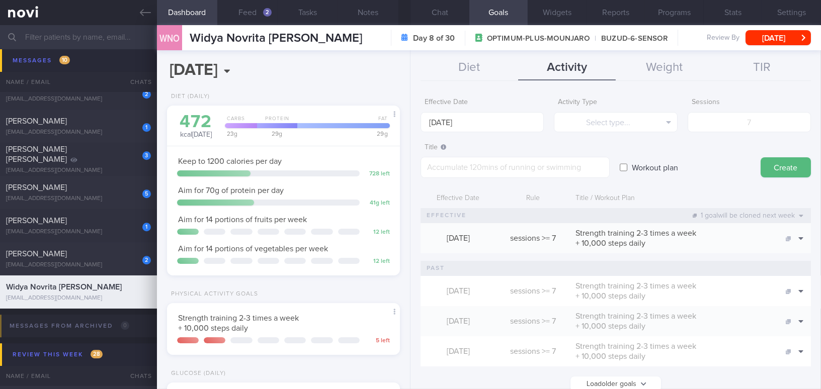
scroll to position [118, 208]
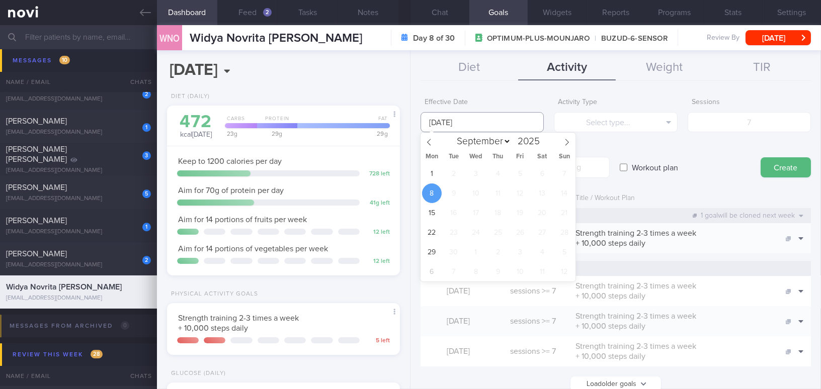
click at [442, 123] on input "[DATE]" at bounding box center [482, 122] width 123 height 20
click at [433, 171] on span "1" at bounding box center [432, 174] width 20 height 20
type input "[DATE]"
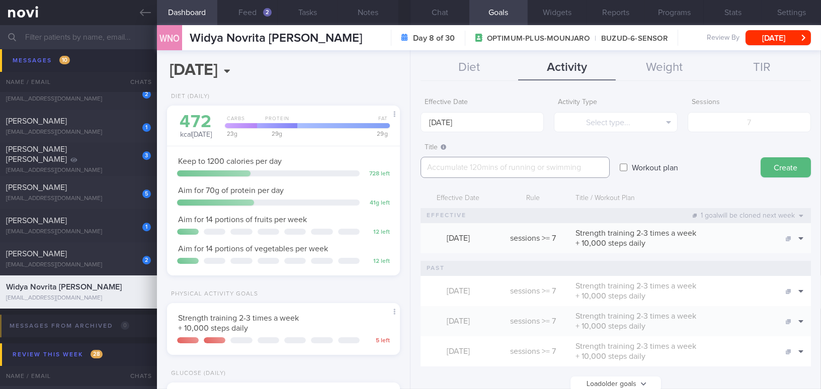
click at [587, 172] on textarea at bounding box center [515, 167] width 189 height 21
click at [490, 164] on textarea at bounding box center [515, 167] width 189 height 21
paste textarea "[20 min Walk at Home]([URL][DOMAIN_NAME])"
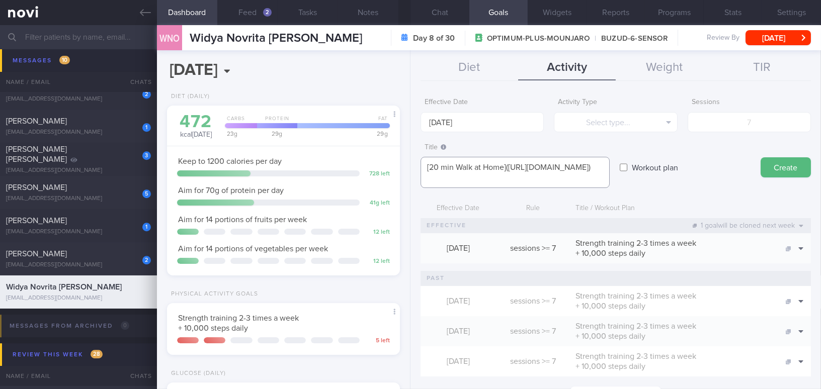
scroll to position [0, 0]
type textarea "[20 min Walk at Home]([URL][DOMAIN_NAME])"
click at [624, 166] on input "Workout plan" at bounding box center [624, 167] width 8 height 20
checkbox input "true"
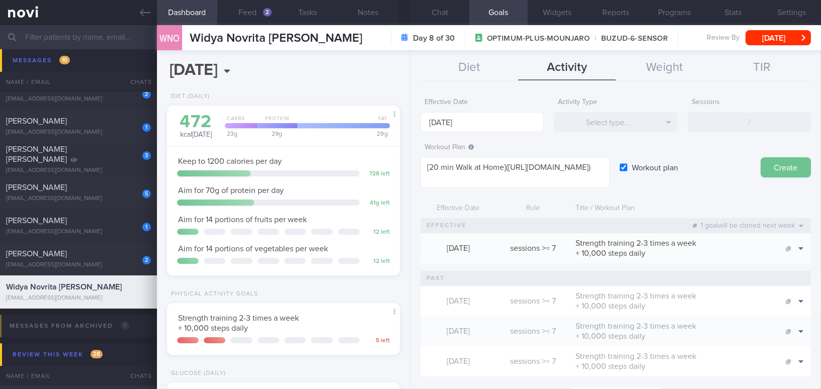
click at [773, 166] on button "Create" at bounding box center [786, 167] width 50 height 20
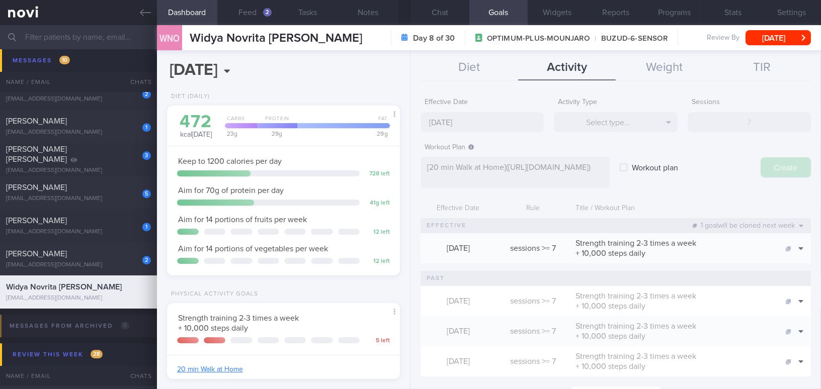
type input "[DATE]"
checkbox input "false"
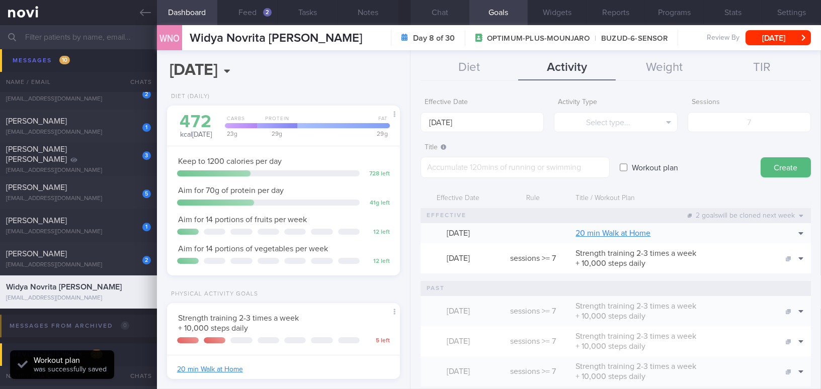
click at [435, 13] on button "Chat" at bounding box center [439, 12] width 59 height 25
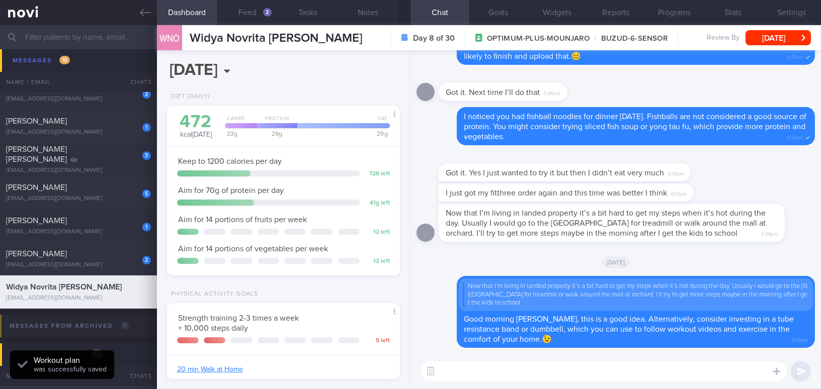
click at [512, 371] on textarea at bounding box center [604, 372] width 366 height 20
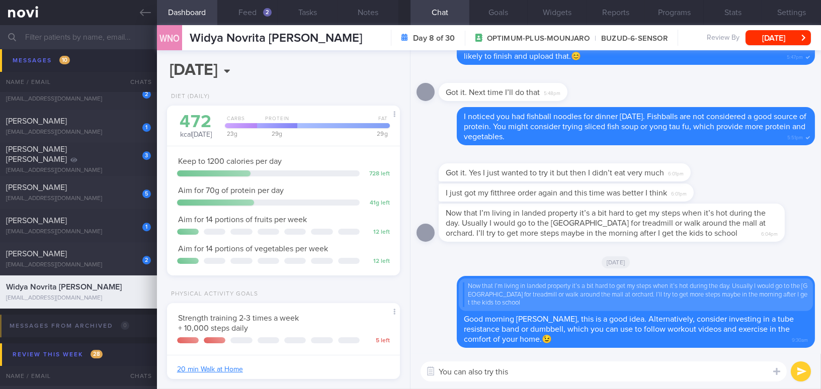
paste textarea "[20 min Walk at Home]([URL][DOMAIN_NAME])"
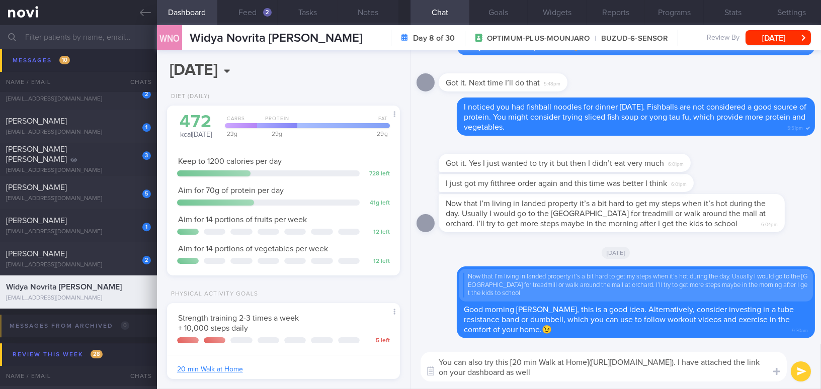
type textarea "You can also try this [20 min Walk at Home]([URL][DOMAIN_NAME]). I have attache…"
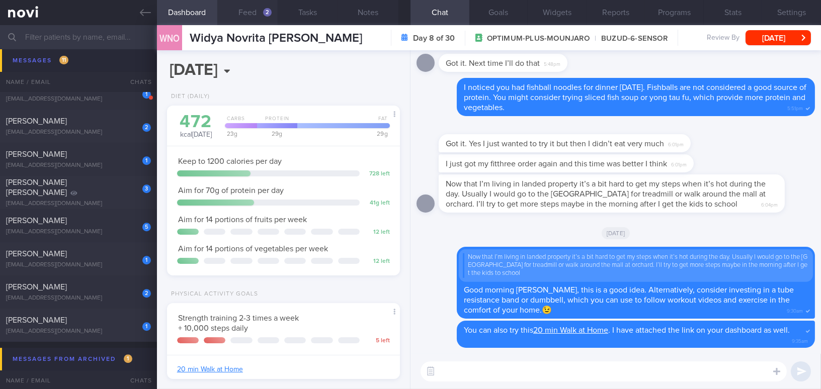
click at [245, 16] on button "Feed 2" at bounding box center [247, 12] width 60 height 25
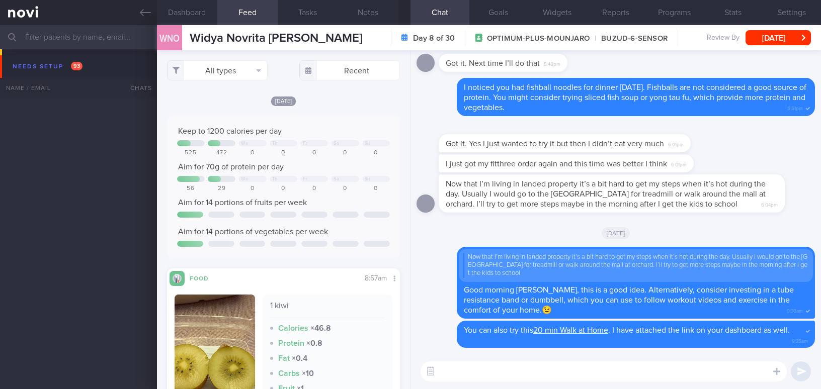
select select "8"
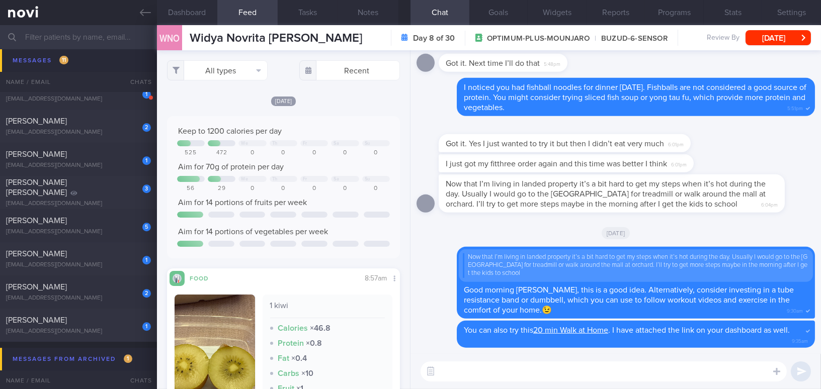
scroll to position [118, 208]
drag, startPoint x: 488, startPoint y: 371, endPoint x: 500, endPoint y: 370, distance: 11.6
click at [488, 371] on textarea at bounding box center [604, 372] width 366 height 20
paste textarea "I also wanted to let you know that I will be away from 21/12/24 to 2/1/25. I ha…"
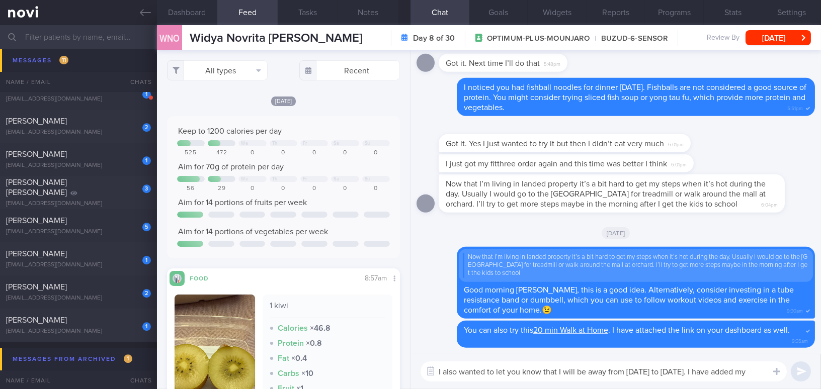
scroll to position [0, 0]
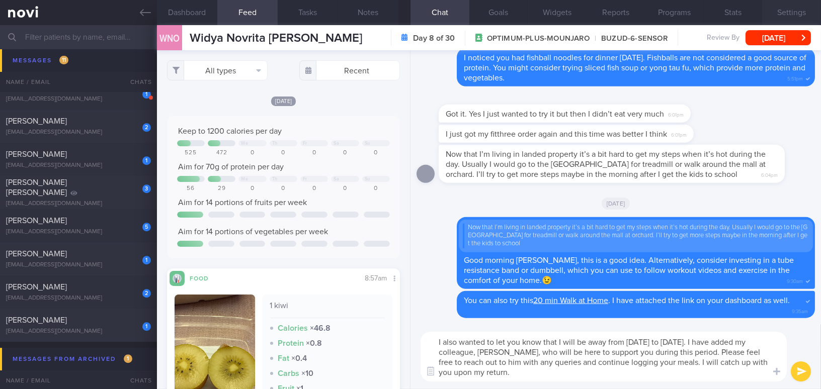
click at [787, 11] on button "Settings" at bounding box center [791, 12] width 59 height 25
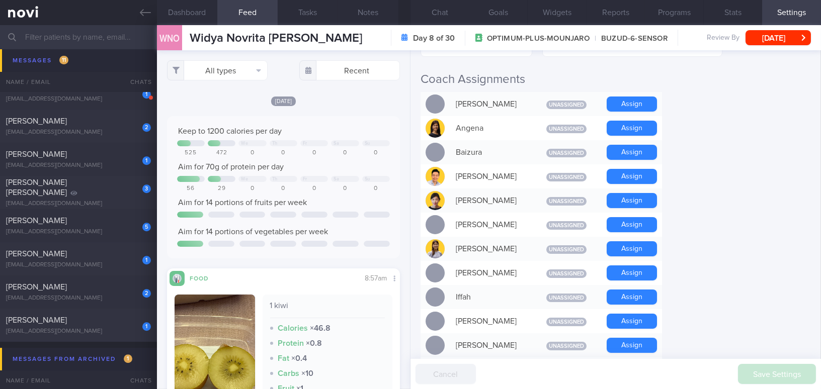
scroll to position [183, 0]
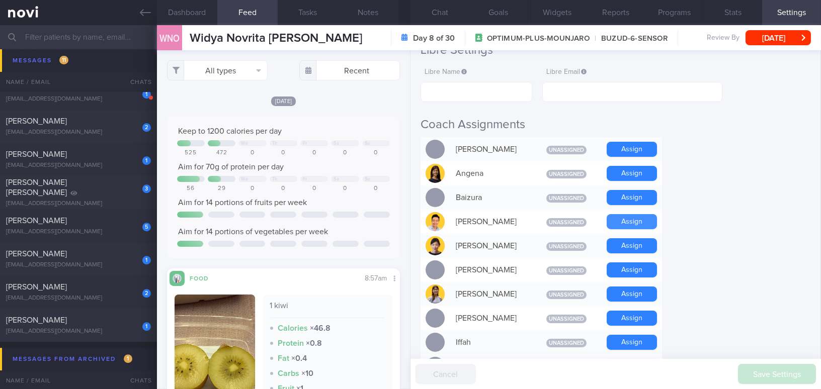
click at [625, 220] on button "Assign" at bounding box center [632, 221] width 50 height 15
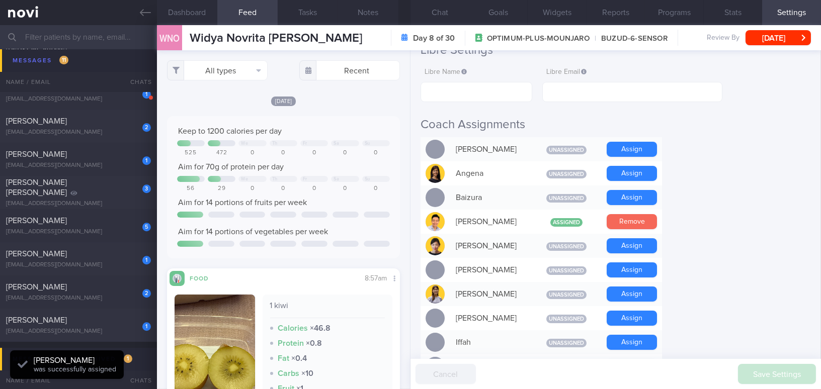
scroll to position [106, 212]
click at [446, 11] on button "Chat" at bounding box center [439, 12] width 59 height 25
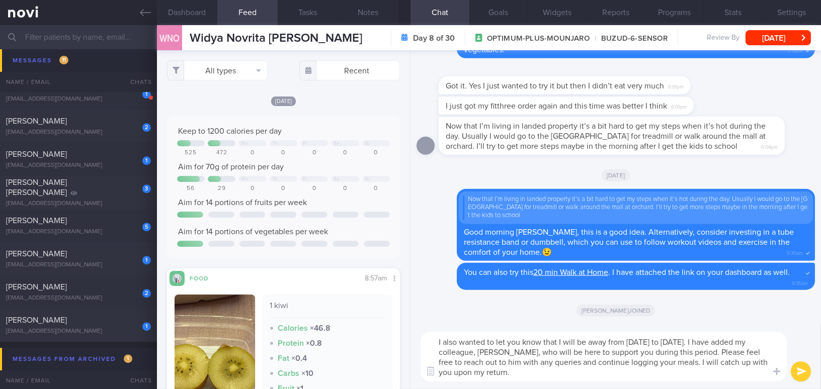
drag, startPoint x: 435, startPoint y: 337, endPoint x: 571, endPoint y: 393, distance: 147.5
click at [571, 389] on html "You are offline! Some functionality will be unavailable Patients New Users Coac…" at bounding box center [410, 194] width 821 height 389
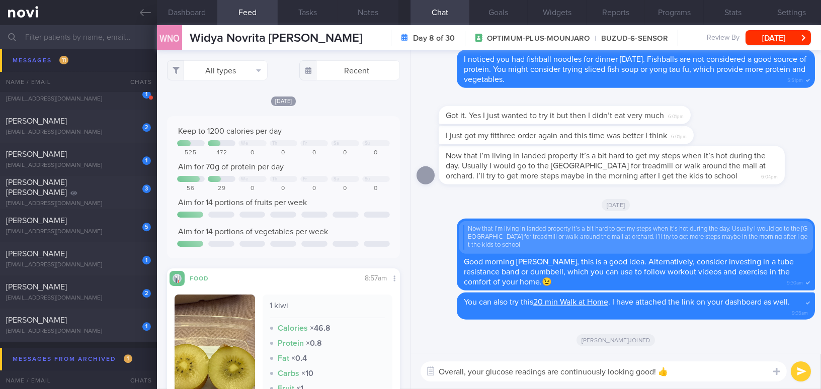
type textarea "Overall, your glucose readings are continuously looking good! 👍"
click at [805, 370] on button "submit" at bounding box center [801, 372] width 20 height 20
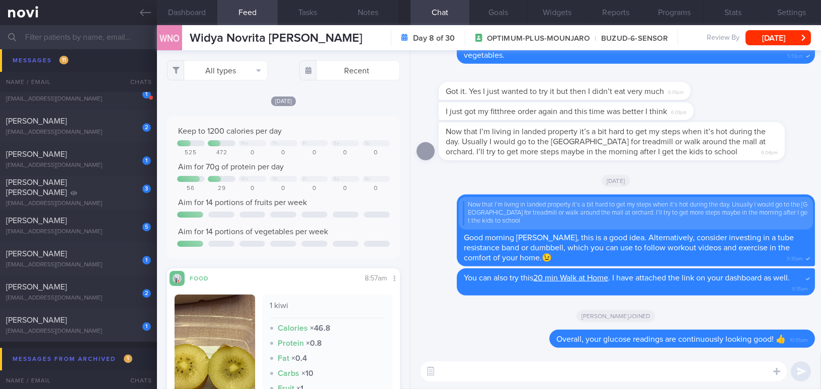
click at [465, 376] on textarea at bounding box center [604, 372] width 366 height 20
paste textarea "I also wanted to let you know that I will be away from 21/12/24 to 2/1/25. I ha…"
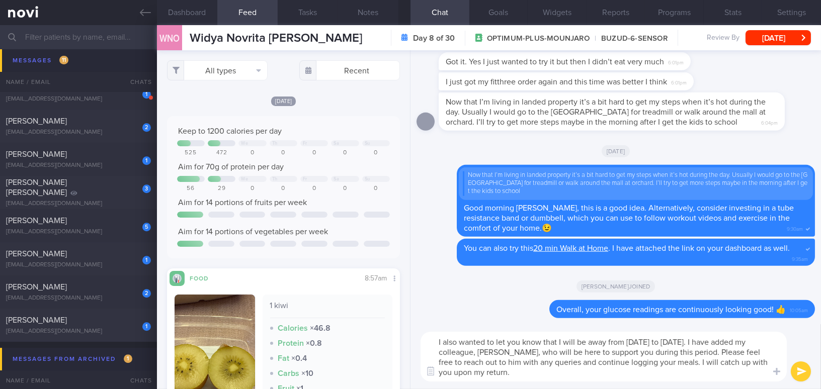
drag, startPoint x: 463, startPoint y: 374, endPoint x: 385, endPoint y: 321, distance: 94.2
click at [385, 321] on div "Dashboard Feed 2 Tasks Notes Chat Goals Widgets Reports Programs Stats Settings…" at bounding box center [489, 207] width 664 height 364
paste textarea "5/9/25 to 14/9"
click at [497, 352] on textarea "I also wanted to let you know that I will be away from 5/9/25 to 14/9/25. I hav…" at bounding box center [604, 357] width 366 height 50
click at [523, 352] on textarea "I also wanted to let you know that I will be away from 5/9/25 to 14/9/25. I hav…" at bounding box center [604, 357] width 366 height 50
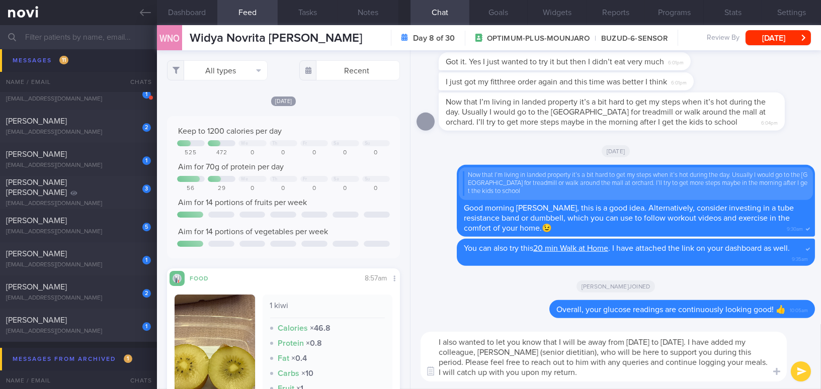
click at [554, 376] on textarea "I also wanted to let you know that I will be away from 5/9/25 to 14/9/25. I hav…" at bounding box center [604, 357] width 366 height 50
type textarea "I also wanted to let you know that I will be away from 5/9/25 to 14/9/25. I hav…"
click at [800, 370] on button "submit" at bounding box center [801, 372] width 20 height 20
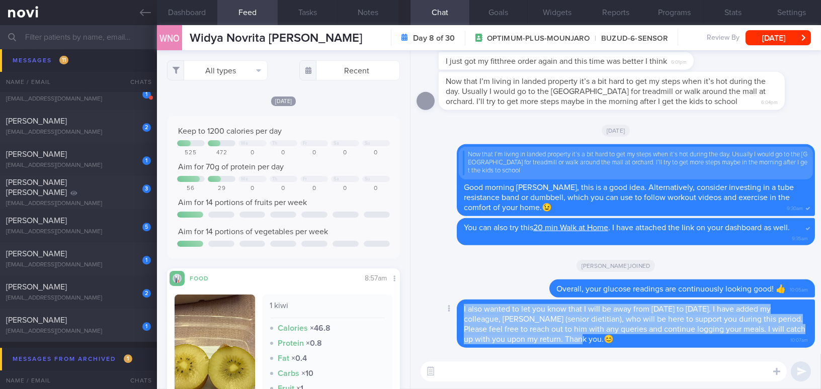
drag, startPoint x: 464, startPoint y: 311, endPoint x: 603, endPoint y: 342, distance: 142.8
click at [603, 342] on div "I also wanted to let you know that I will be away from 5/9/25 to 14/9/25. I hav…" at bounding box center [636, 324] width 358 height 48
copy span "I also wanted to let you know that I will be away from 5/9/25 to 14/9/25. I hav…"
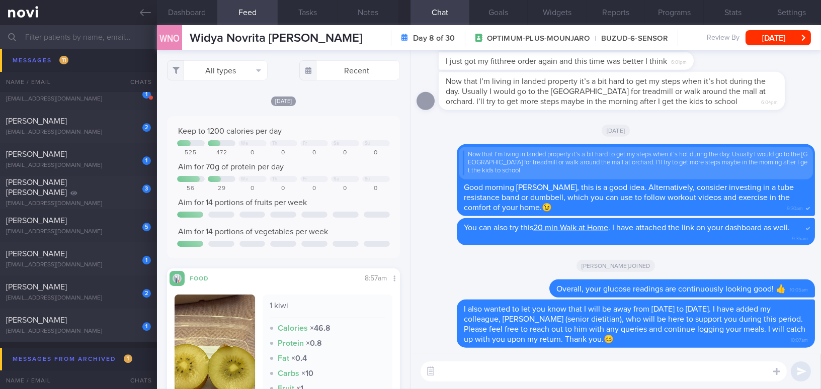
click at [493, 275] on div "Chad joined" at bounding box center [615, 266] width 398 height 28
click at [783, 35] on button "[DATE]" at bounding box center [777, 37] width 65 height 15
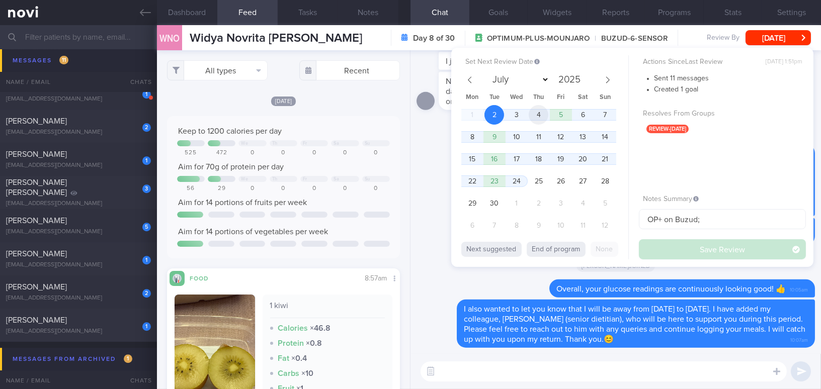
click at [539, 110] on span "4" at bounding box center [539, 115] width 20 height 20
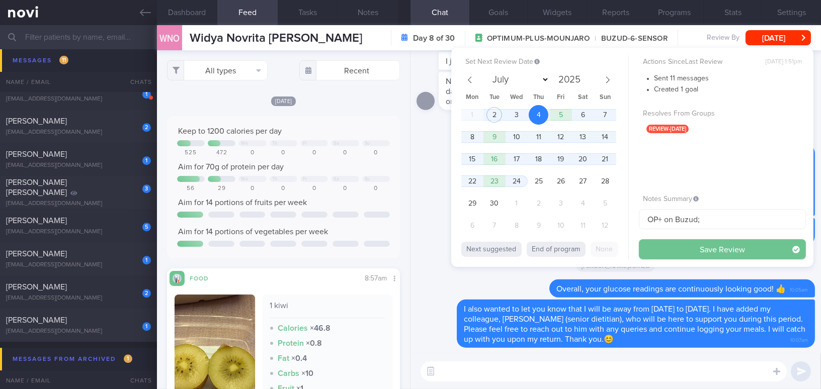
click at [650, 252] on button "Save Review" at bounding box center [722, 249] width 167 height 20
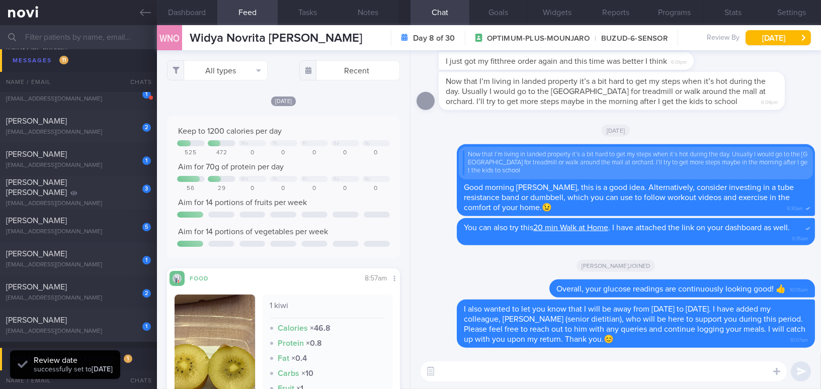
scroll to position [106, 212]
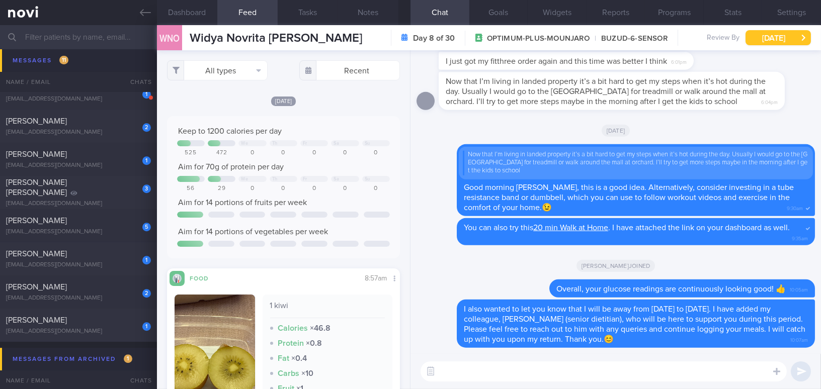
click at [774, 34] on button "[DATE]" at bounding box center [777, 37] width 65 height 15
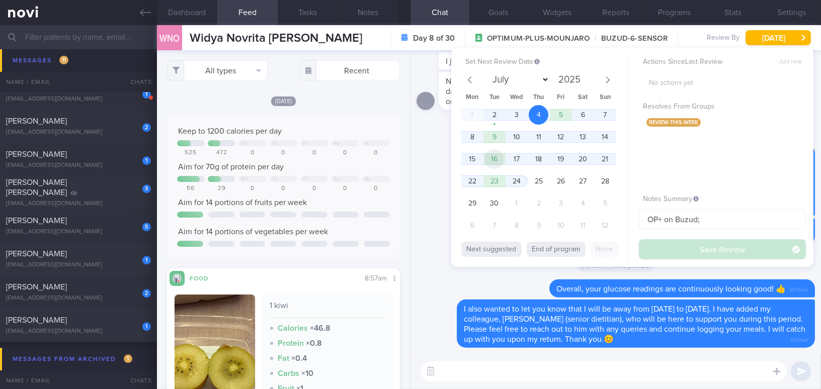
click at [501, 155] on span "16" at bounding box center [494, 159] width 20 height 20
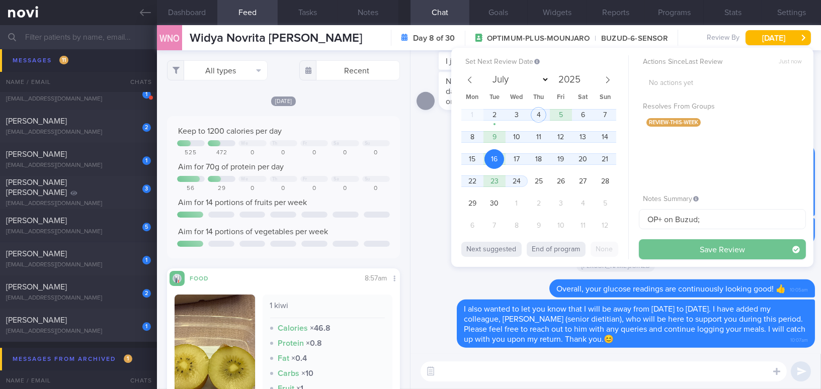
click at [702, 245] on button "Save Review" at bounding box center [722, 249] width 167 height 20
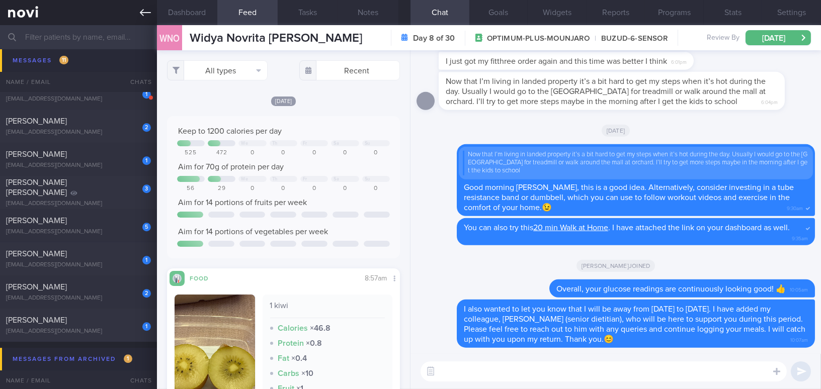
click at [135, 13] on link at bounding box center [78, 12] width 157 height 25
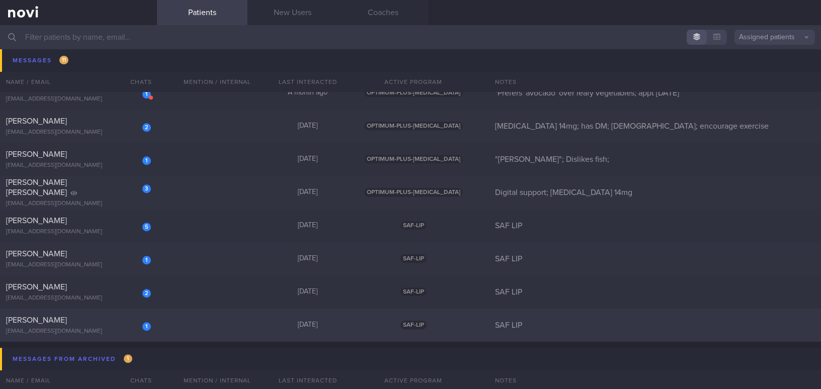
click at [75, 318] on div "[PERSON_NAME]" at bounding box center [77, 320] width 142 height 10
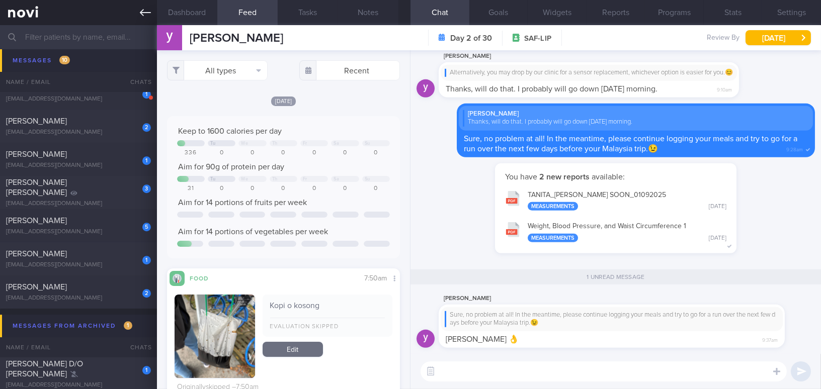
click at [142, 11] on icon at bounding box center [145, 12] width 11 height 7
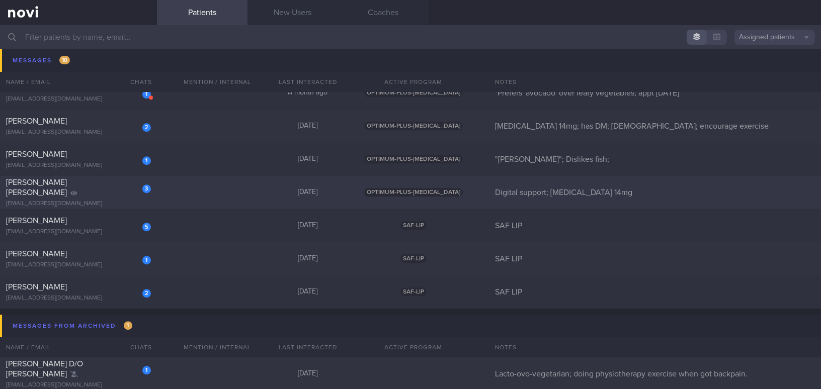
scroll to position [5638, 0]
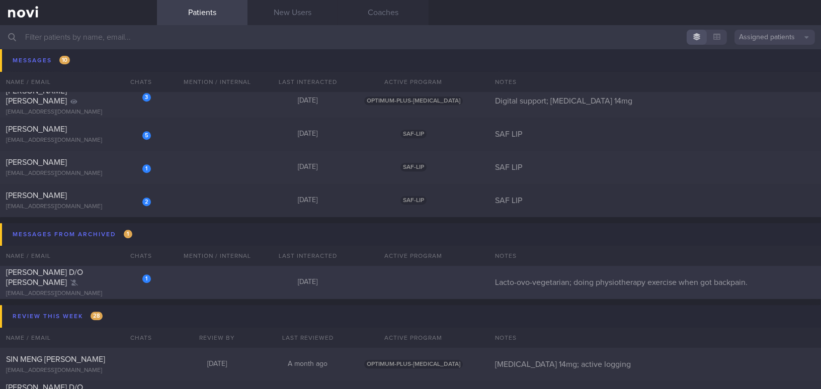
click at [94, 282] on div "Anushree D/O Sankara Pillai" at bounding box center [77, 278] width 142 height 20
select select "8"
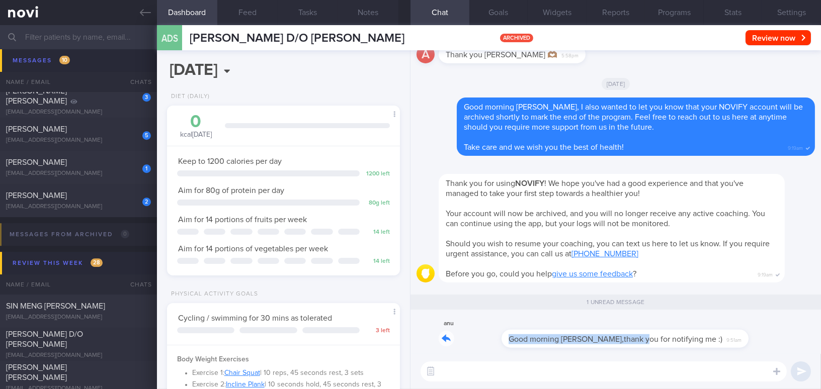
drag, startPoint x: 572, startPoint y: 332, endPoint x: 766, endPoint y: 332, distance: 193.7
click at [766, 332] on div "a anu Good morning Mee Li,thank you for notifying me :) 9:51am" at bounding box center [615, 336] width 398 height 36
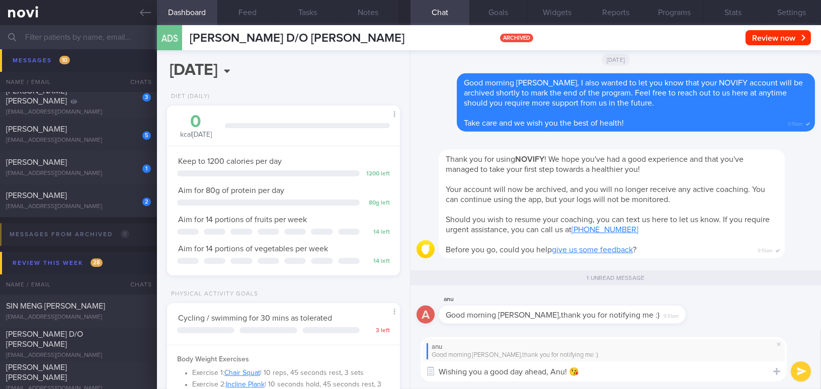
type textarea "Wishing you a good day ahead, Anu! 😘"
click at [807, 371] on button "submit" at bounding box center [801, 372] width 20 height 20
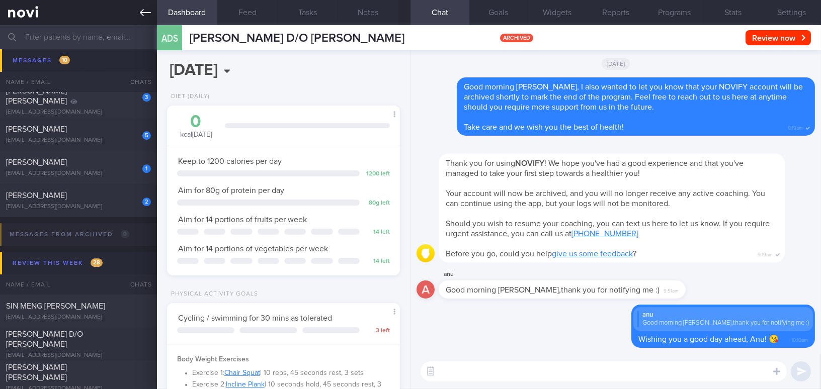
click at [141, 10] on icon at bounding box center [145, 12] width 11 height 11
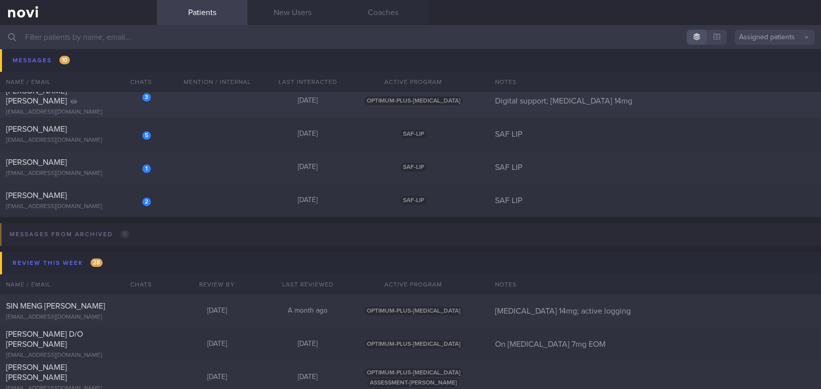
click at [76, 109] on div "[EMAIL_ADDRESS][DOMAIN_NAME]" at bounding box center [78, 113] width 145 height 8
select select "8"
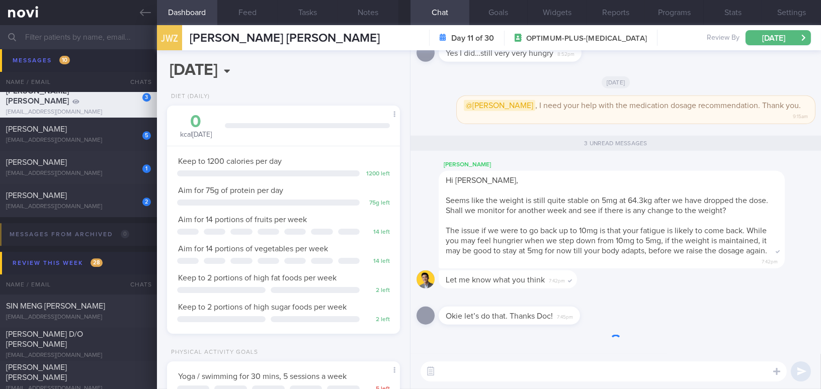
scroll to position [118, 208]
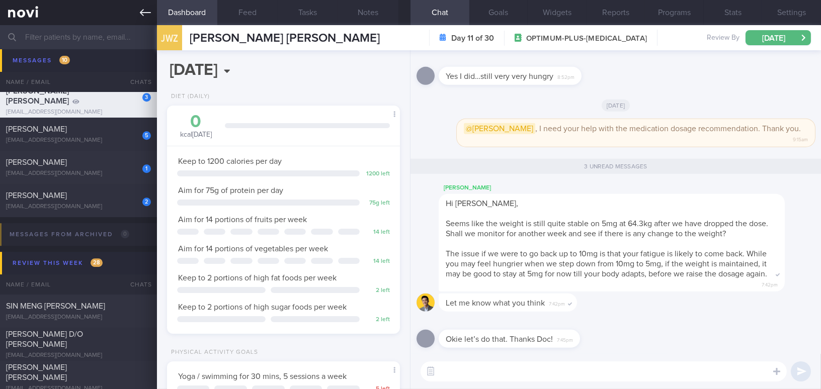
click at [145, 13] on icon at bounding box center [145, 12] width 11 height 11
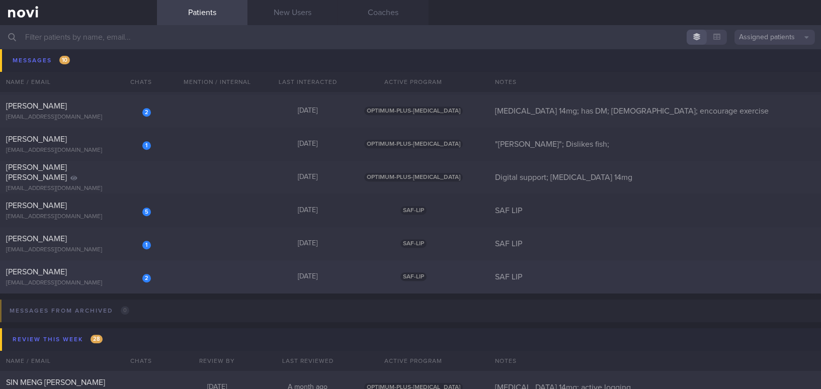
scroll to position [5546, 0]
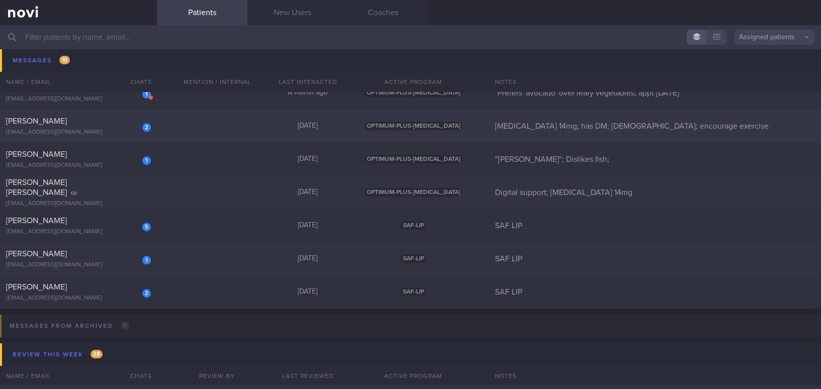
click at [114, 131] on div "[EMAIL_ADDRESS][DOMAIN_NAME]" at bounding box center [78, 133] width 145 height 8
select select "8"
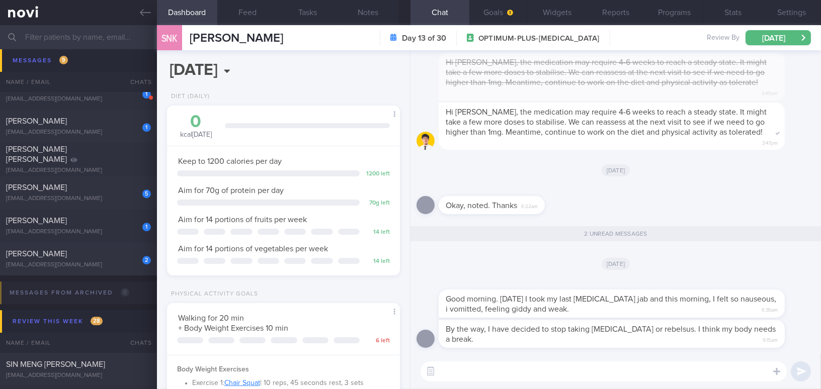
scroll to position [106, 212]
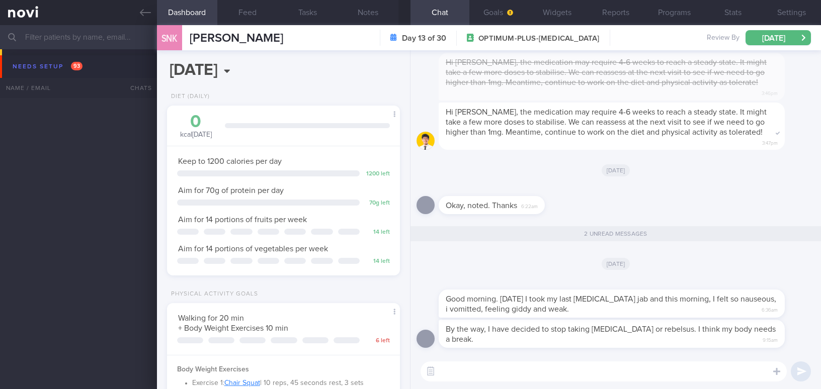
select select "8"
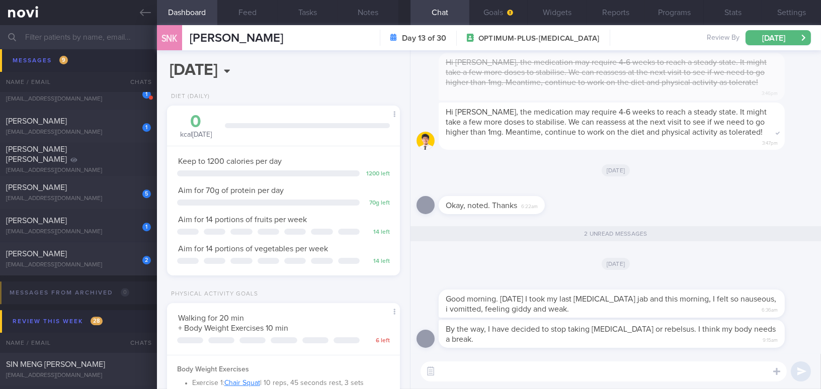
click at [449, 368] on textarea at bounding box center [604, 372] width 366 height 20
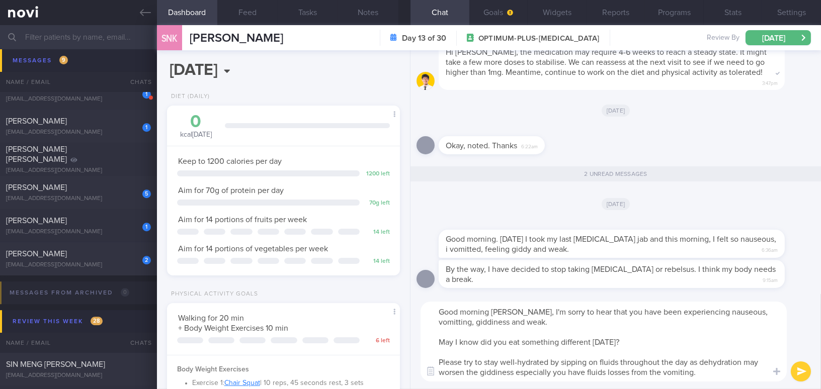
drag, startPoint x: 505, startPoint y: 309, endPoint x: 725, endPoint y: 377, distance: 230.1
click at [725, 377] on textarea "Good morning [PERSON_NAME], I'm sorry to hear that you have been experiencing n…" at bounding box center [604, 342] width 366 height 80
click at [465, 354] on textarea "Good morning [PERSON_NAME], I'm sorry to hear that you have been experiencing n…" at bounding box center [604, 342] width 366 height 80
drag, startPoint x: 506, startPoint y: 312, endPoint x: 736, endPoint y: 374, distance: 238.5
click at [736, 374] on textarea "Good morning [PERSON_NAME], I'm sorry to hear that you have been experiencing n…" at bounding box center [604, 342] width 366 height 80
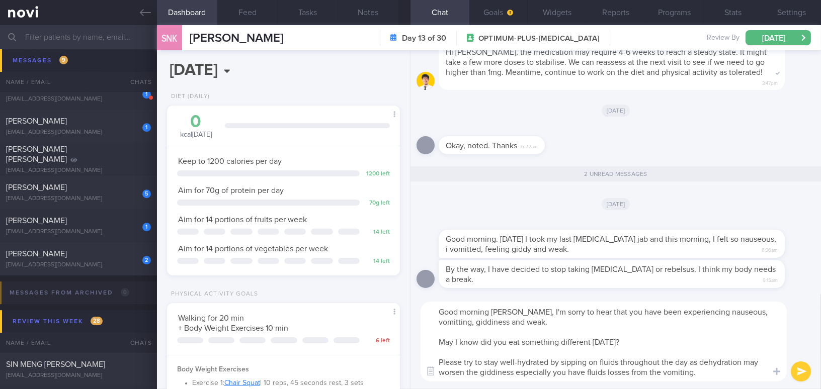
paste textarea "a, vomiting, giddiness, and weakness. May I know if you ate something different…"
click at [707, 312] on textarea "Good morning [PERSON_NAME], I'm sorry to hear that you have been experiencing […" at bounding box center [604, 342] width 366 height 80
click at [474, 322] on textarea "Good morning [PERSON_NAME], I'm sorry to hear that you have been experiencing n…" at bounding box center [604, 342] width 366 height 80
click at [718, 375] on textarea "Good morning [PERSON_NAME], I'm sorry to hear that you have been experiencing n…" at bounding box center [604, 342] width 366 height 80
type textarea "Good morning [PERSON_NAME], I'm sorry to hear that you have been experiencing n…"
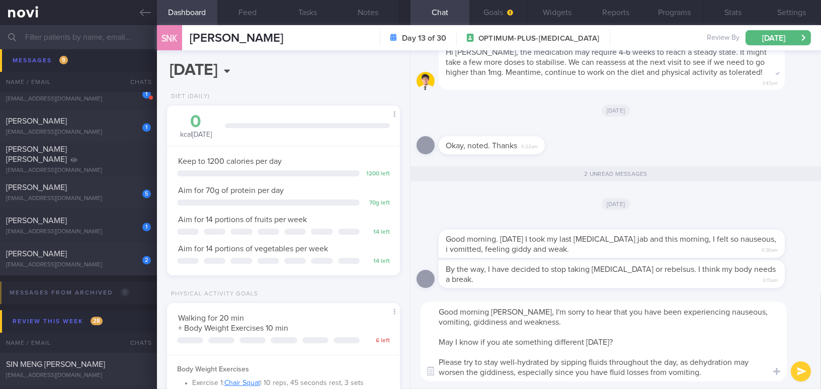
click at [800, 366] on button "submit" at bounding box center [801, 372] width 20 height 20
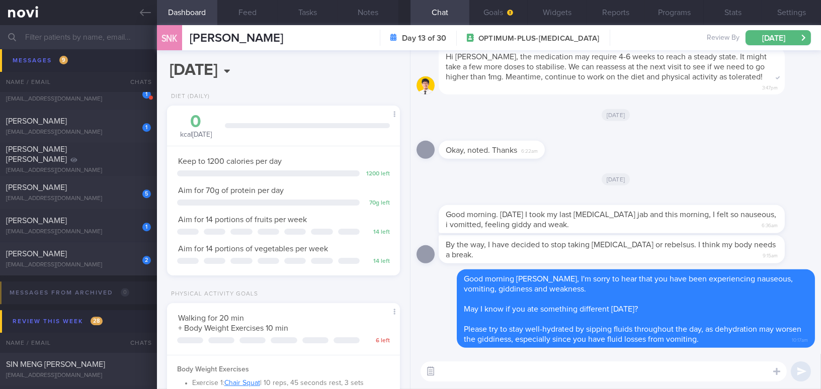
click at [435, 374] on button "button" at bounding box center [431, 372] width 18 height 18
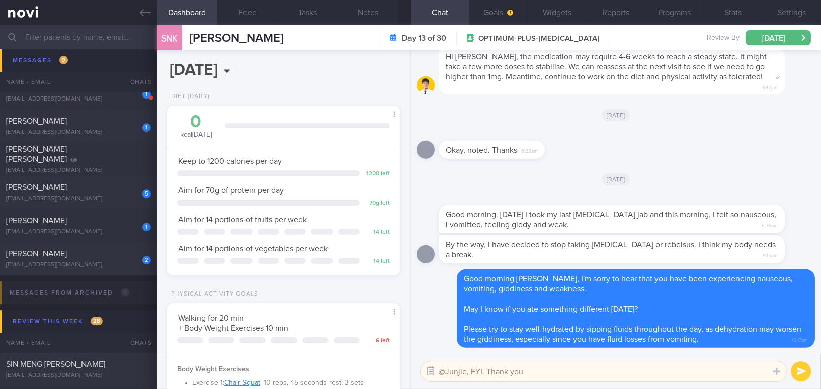
type textarea "@Junjie, FYI. Thank you."
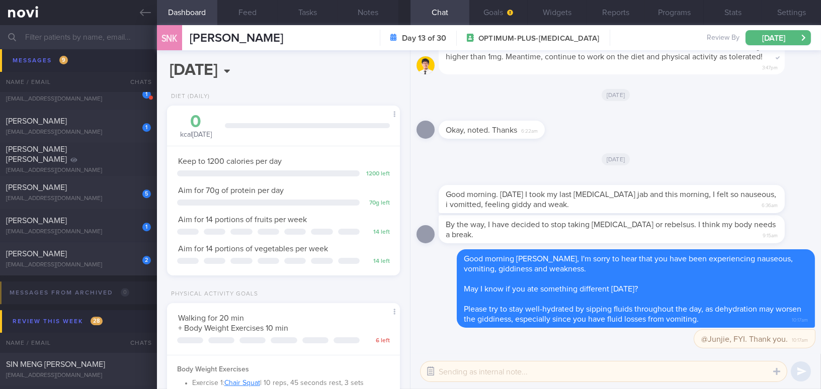
click at [435, 374] on button "button" at bounding box center [431, 372] width 18 height 18
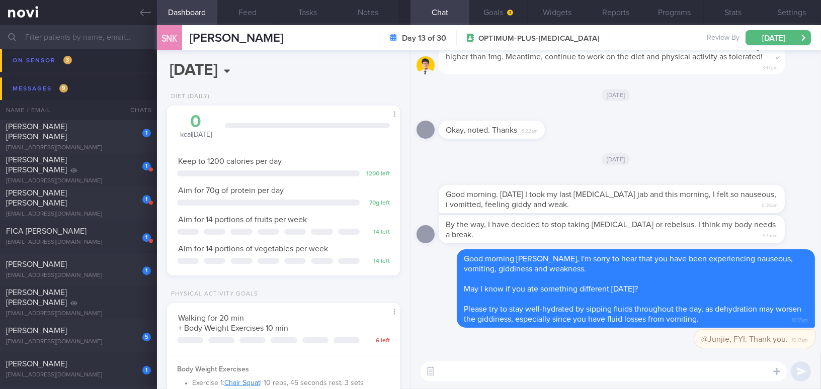
scroll to position [5363, 0]
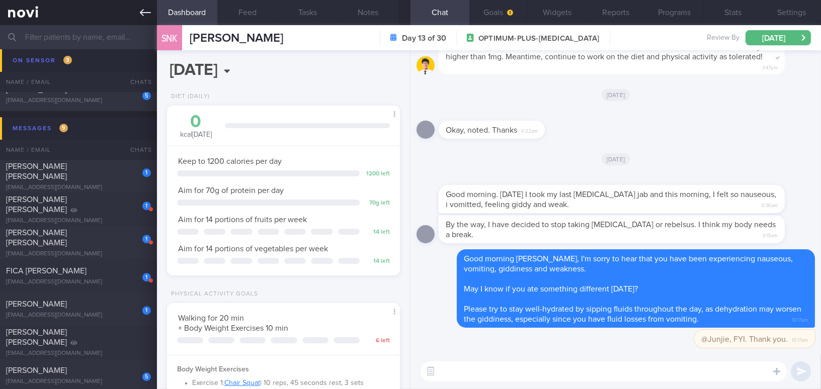
click at [141, 9] on icon at bounding box center [145, 12] width 11 height 11
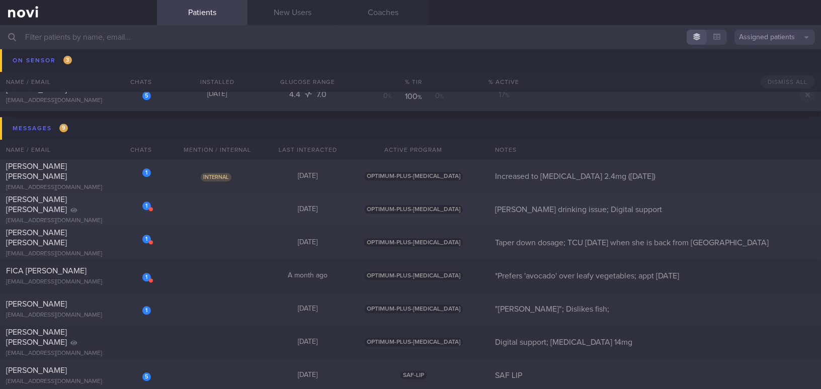
click at [67, 207] on span "[PERSON_NAME] [PERSON_NAME]" at bounding box center [36, 205] width 61 height 18
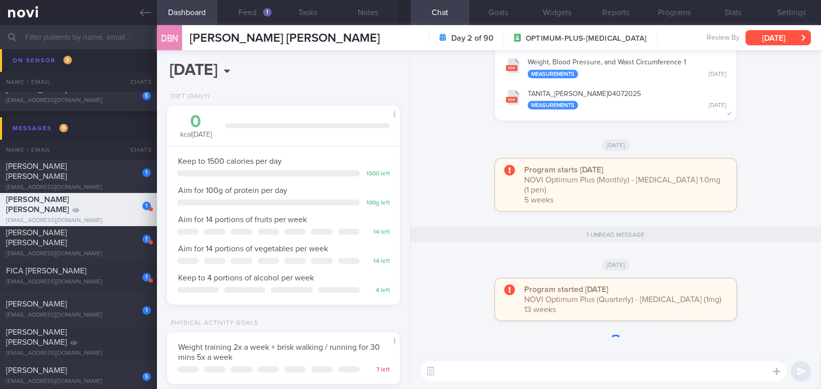
click at [761, 38] on button "[DATE]" at bounding box center [777, 37] width 65 height 15
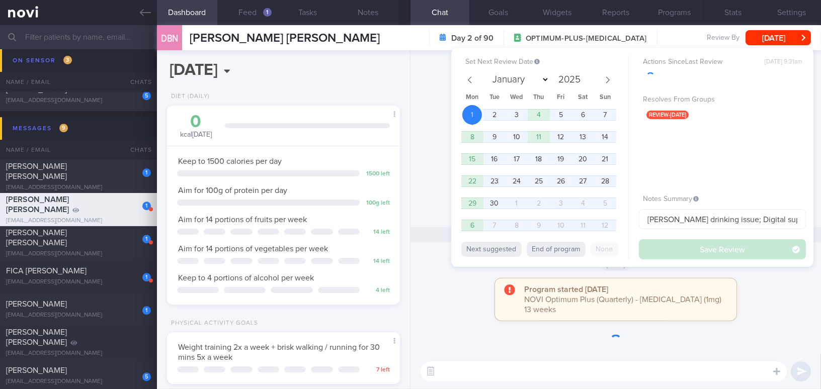
scroll to position [118, 208]
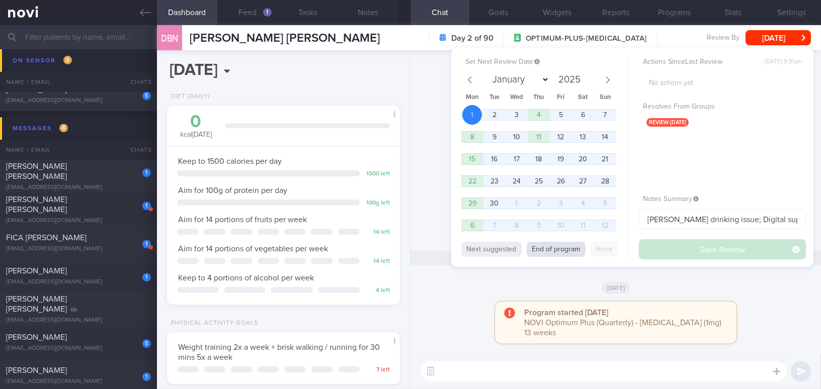
click at [554, 252] on button "End of program" at bounding box center [556, 249] width 59 height 15
select select "10"
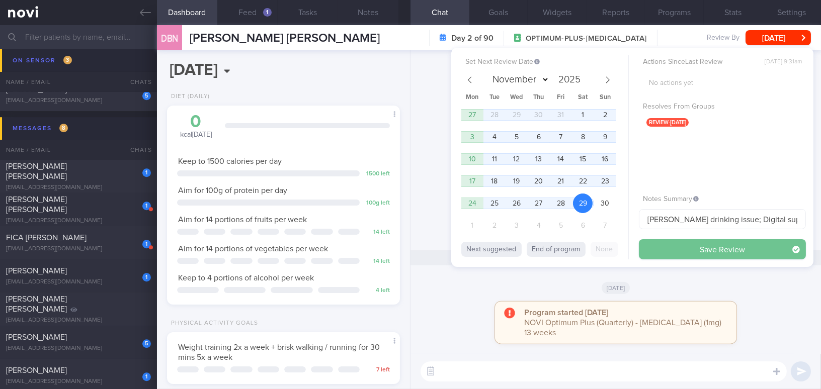
click at [693, 246] on button "Save Review" at bounding box center [722, 249] width 167 height 20
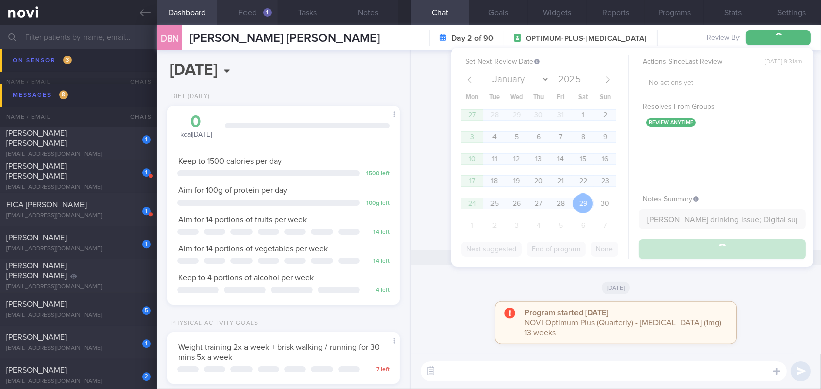
scroll to position [5330, 0]
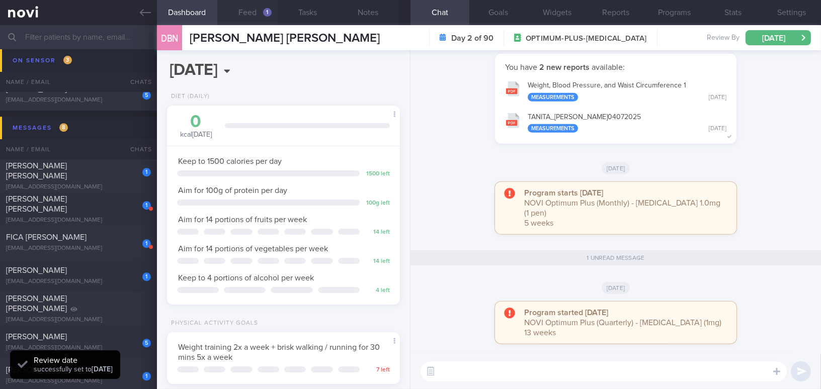
click at [255, 10] on button "Feed 1" at bounding box center [247, 12] width 60 height 25
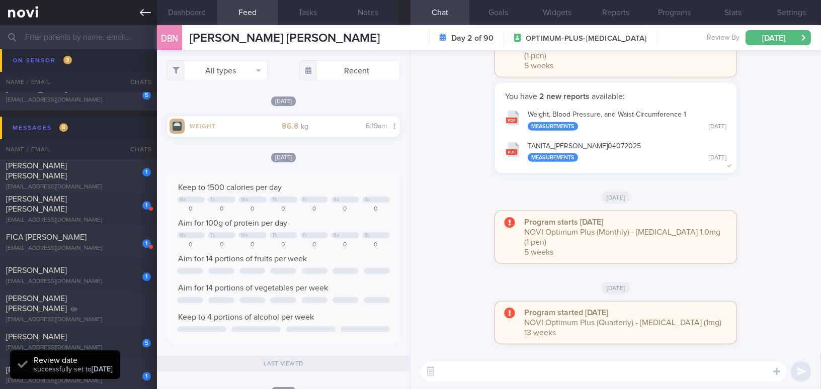
scroll to position [118, 208]
click at [140, 8] on icon at bounding box center [145, 12] width 11 height 11
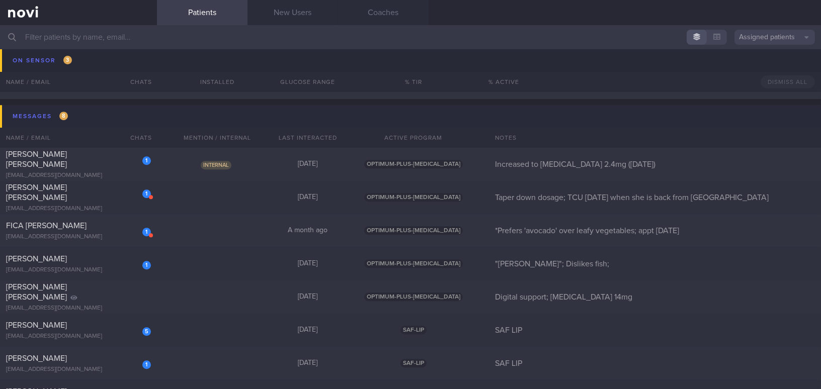
scroll to position [5376, 0]
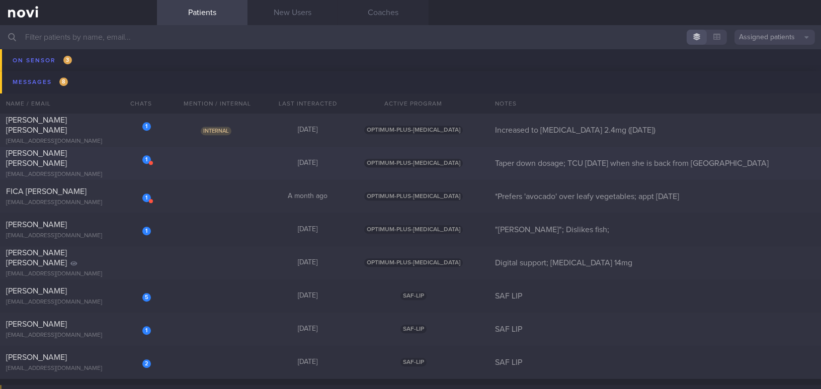
click at [109, 160] on div "[PERSON_NAME] [PERSON_NAME]" at bounding box center [77, 158] width 142 height 20
select select "8"
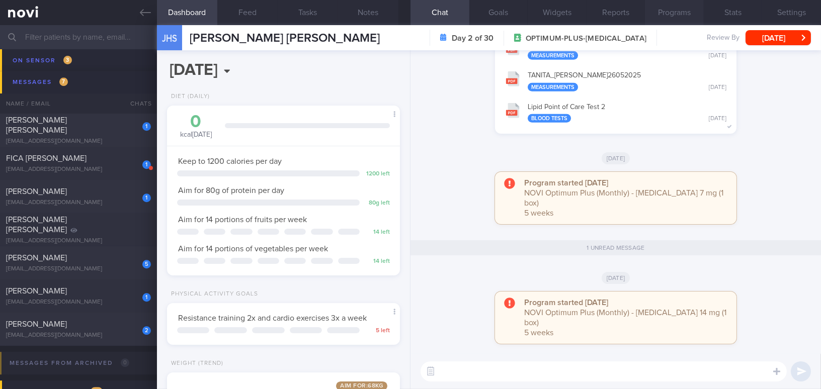
click at [684, 10] on button "Programs" at bounding box center [674, 12] width 59 height 25
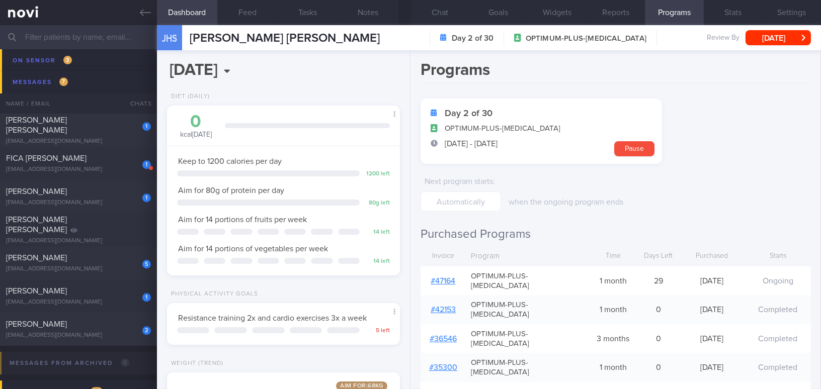
click at [448, 277] on link "# 47164" at bounding box center [443, 281] width 25 height 8
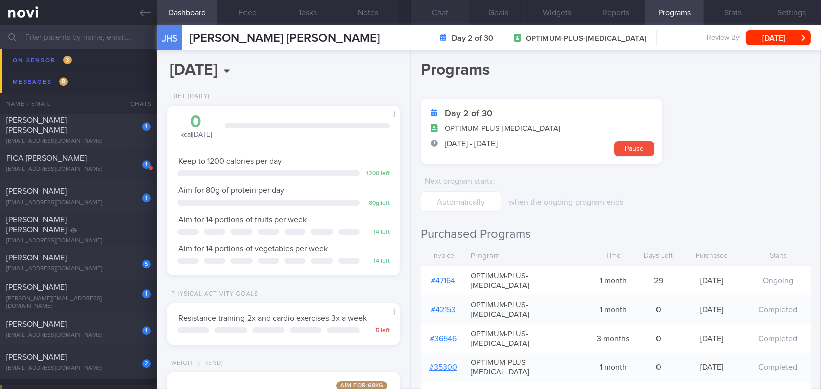
click at [448, 12] on button "Chat" at bounding box center [439, 12] width 59 height 25
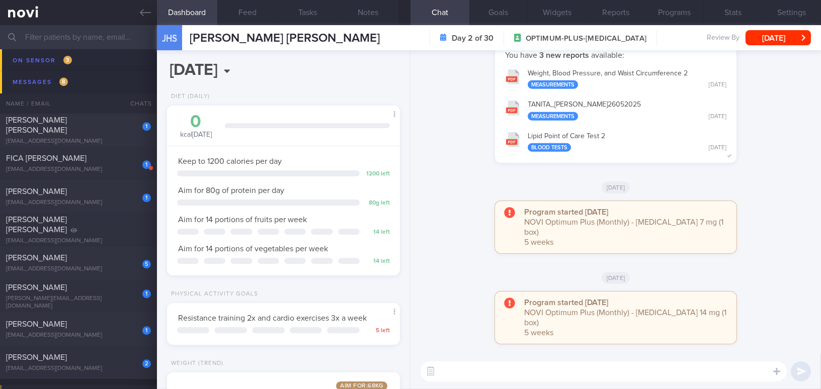
click at [541, 367] on textarea at bounding box center [604, 372] width 366 height 20
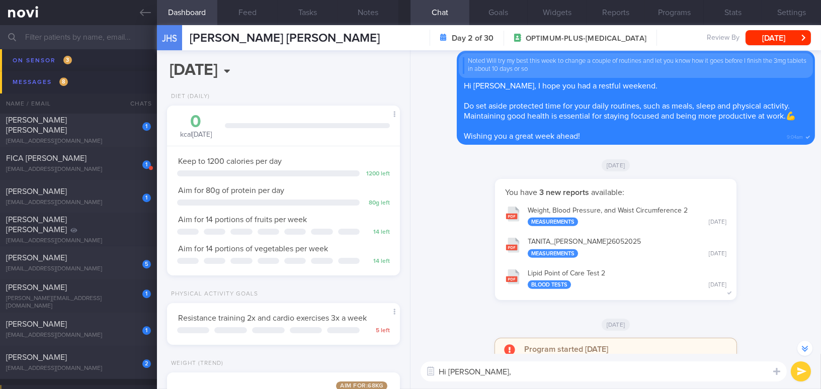
click at [515, 372] on textarea "Hi Jessica," at bounding box center [604, 372] width 366 height 20
type textarea "Hi Jessica, I understand that you will be restarting Rybelsus 14mg"
click at [376, 12] on button "Notes" at bounding box center [368, 12] width 60 height 25
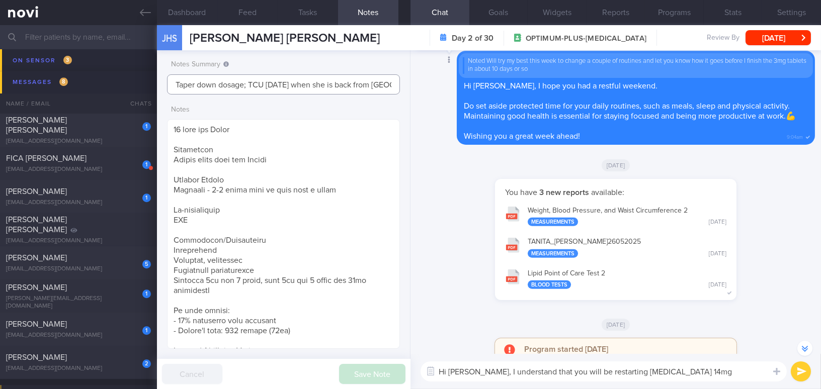
scroll to position [0, 16]
drag, startPoint x: 173, startPoint y: 81, endPoint x: 450, endPoint y: 86, distance: 276.7
click at [450, 86] on div "Dashboard Feed Tasks Notes Chat Goals Widgets Reports Programs Stats Settings J…" at bounding box center [489, 207] width 664 height 364
type input "Restart [MEDICAL_DATA] 14mg in view of increased food noise & weight gain"
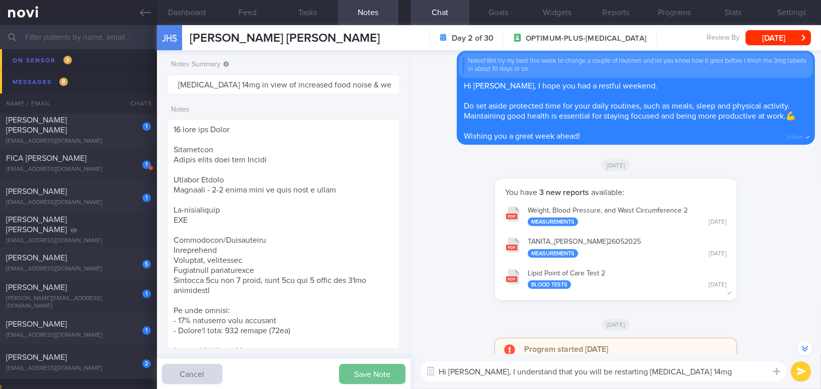
click at [353, 380] on button "Save Note" at bounding box center [372, 374] width 66 height 20
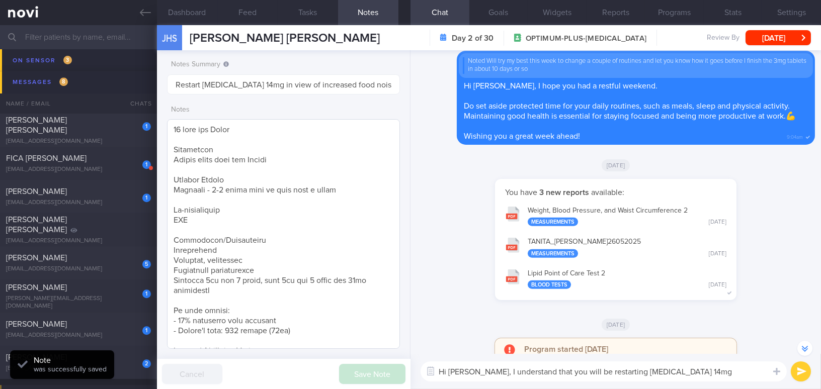
type input "Restart [MEDICAL_DATA] 14mg in view of increased food noise & weight gain"
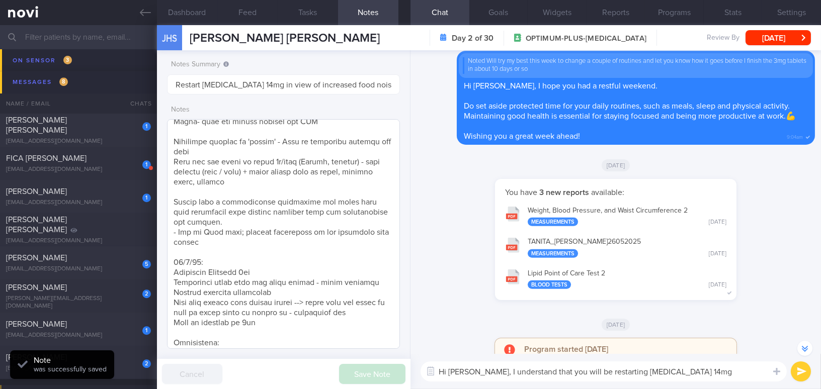
scroll to position [354, 0]
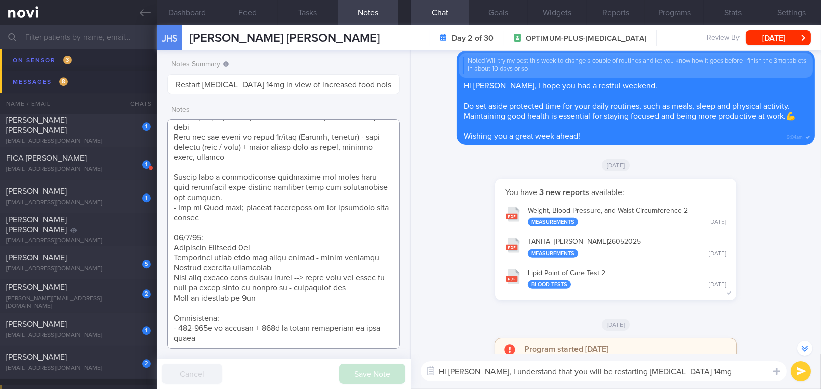
drag, startPoint x: 174, startPoint y: 227, endPoint x: 276, endPoint y: 291, distance: 120.6
click at [276, 291] on textarea at bounding box center [283, 234] width 233 height 230
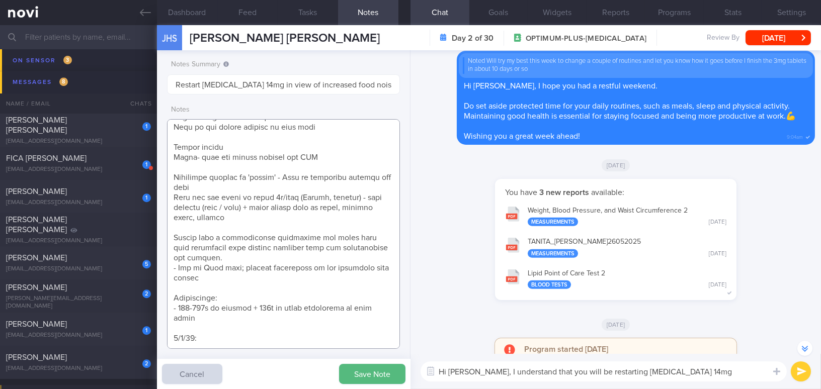
scroll to position [304, 0]
paste textarea "Weight Trend 76kg -->73kg-->73kg-->68kg--> 66.2kg--> 65.3kg-->64.8kg--//-->66.9…"
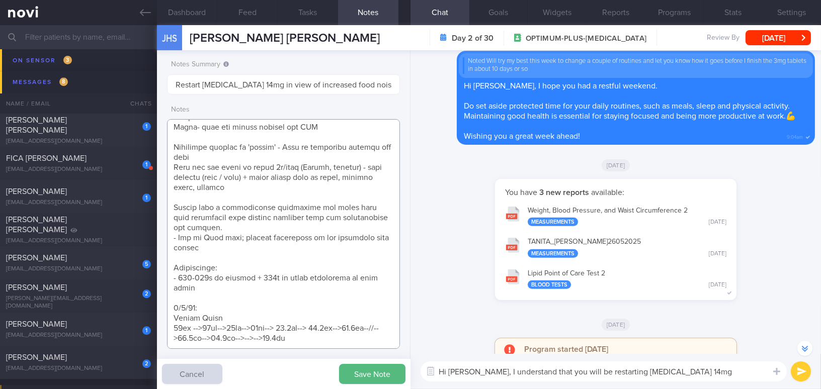
scroll to position [344, 0]
paste textarea "Rybelsus 14mg EOM x 1/52 --> Rybelsus 14mg OM"
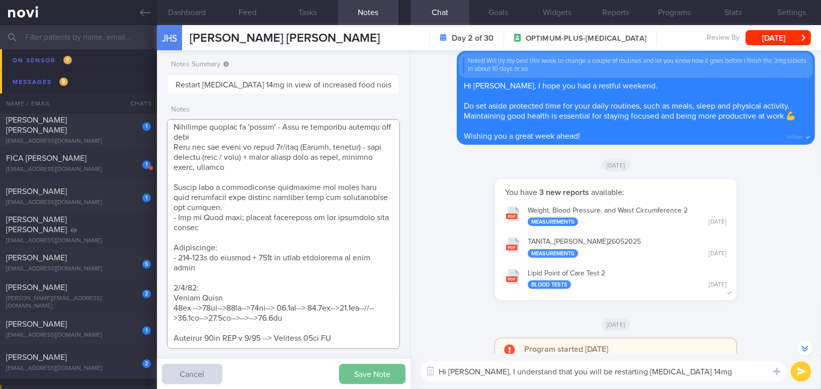
type textarea "55 year old Woman Occupation Supply chain lead for Pfizer Alcohol Intake Social…"
click at [359, 375] on button "Save Note" at bounding box center [372, 374] width 66 height 20
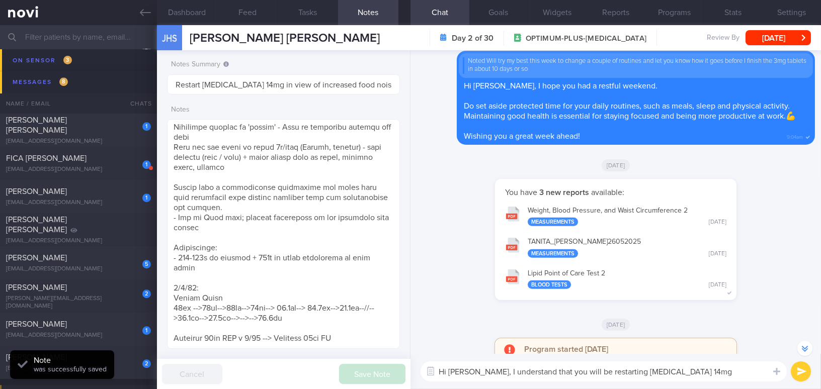
click at [675, 376] on textarea "Hi Jessica, I understand that you will be restarting Rybelsus 14mg" at bounding box center [604, 372] width 366 height 20
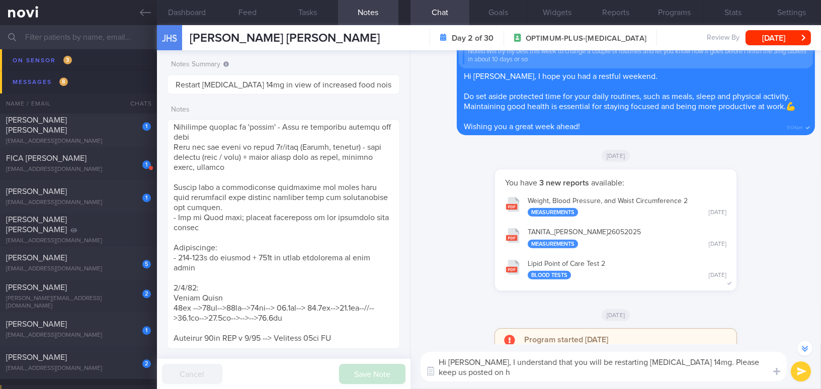
scroll to position [-146, 0]
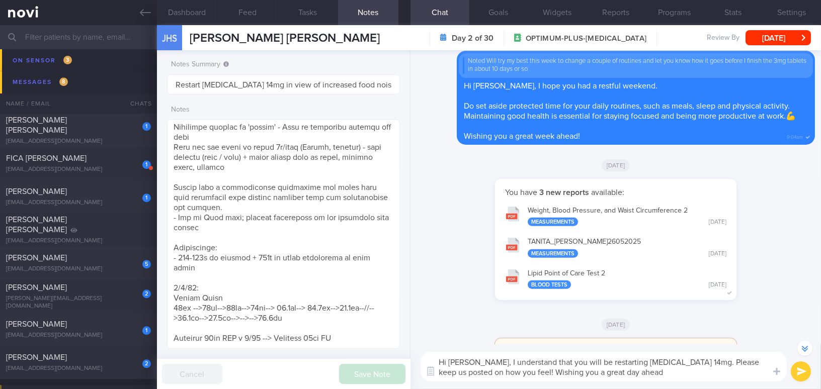
type textarea "Hi Jessica, I understand that you will be restarting Rybelsus 14mg. Please keep…"
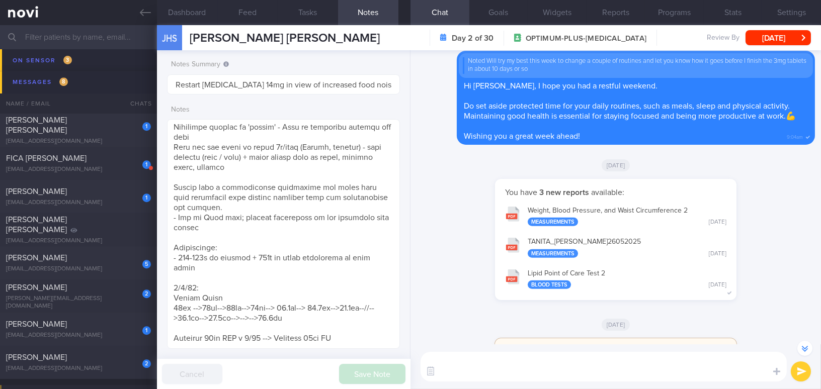
scroll to position [0, 0]
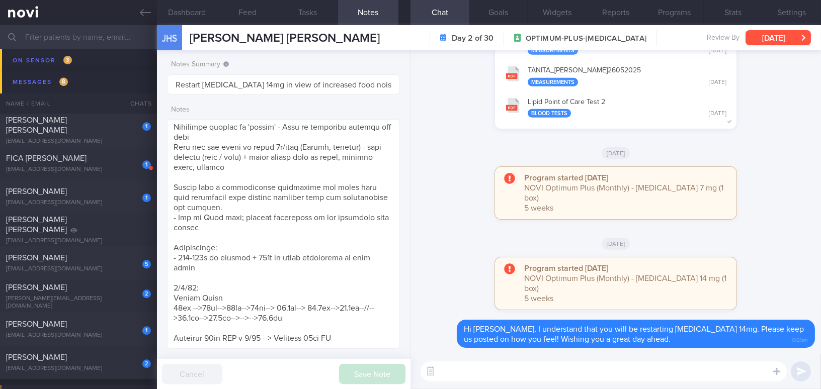
click at [759, 40] on button "Mon, 1 Sep" at bounding box center [777, 37] width 65 height 15
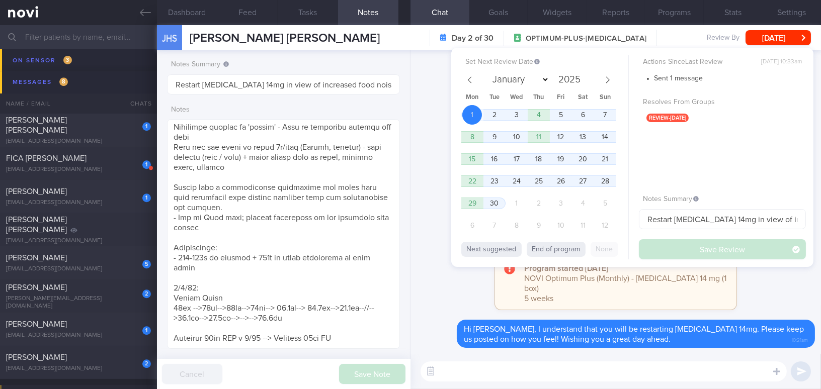
click at [537, 370] on textarea at bounding box center [604, 372] width 366 height 20
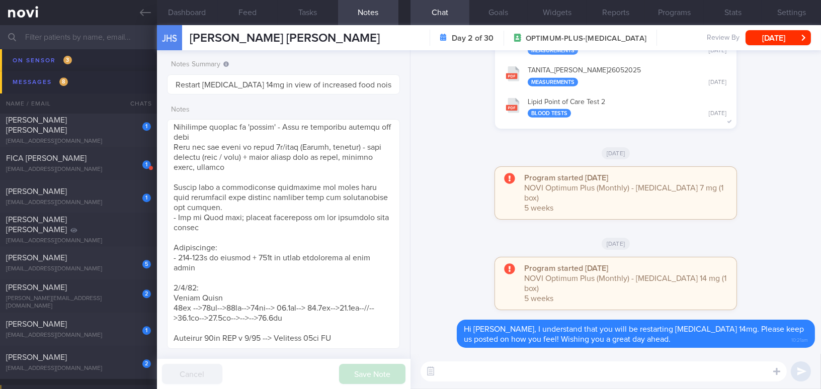
click at [563, 366] on textarea at bounding box center [604, 372] width 366 height 20
paste textarea "I will be away from 5/9/25 to 14/9/25."
click at [597, 374] on textarea "I will be away from 5/9/25 to 14/9/25." at bounding box center [604, 372] width 366 height 20
paste textarea "Therefore, my responses might be slower during this period. Thank you."
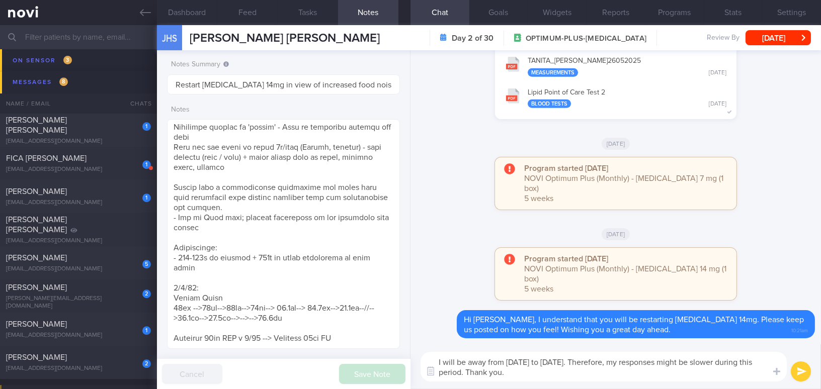
click at [439, 359] on textarea "I will be away from 5/9/25 to 14/9/25. Therefore, my responses might be slower …" at bounding box center [604, 367] width 366 height 30
click at [519, 362] on textarea "I also wanted to let you that I will be away from 5/9/25 to 14/9/25. Therefore,…" at bounding box center [604, 367] width 366 height 30
type textarea "I also wanted to let you know that I will be away from 5/9/25 to 14/9/25. There…"
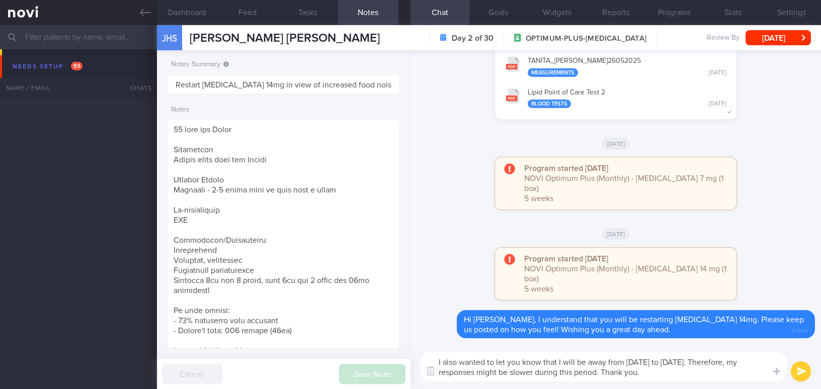
select select "8"
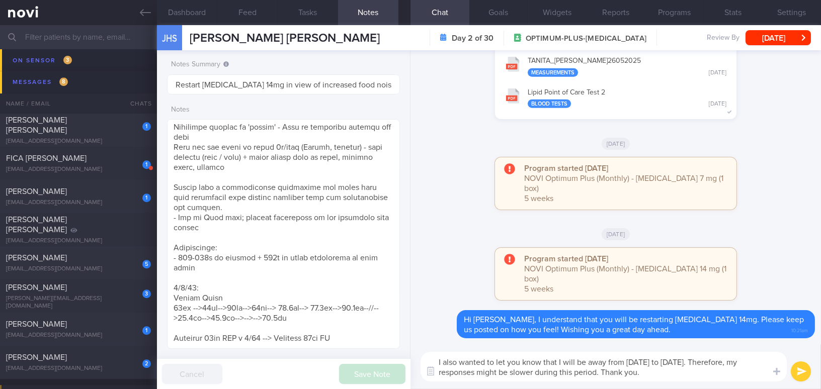
click at [665, 374] on textarea "I also wanted to let you know that I will be away from [DATE] to [DATE]. Theref…" at bounding box center [604, 367] width 366 height 30
type textarea "I also wanted to let you know that I will be away from [DATE] to [DATE]. Theref…"
click at [800, 367] on button "submit" at bounding box center [801, 372] width 20 height 20
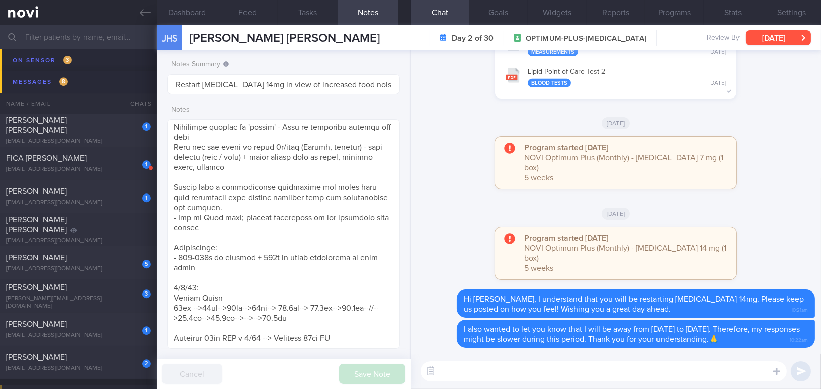
click at [767, 42] on button "[DATE]" at bounding box center [777, 37] width 65 height 15
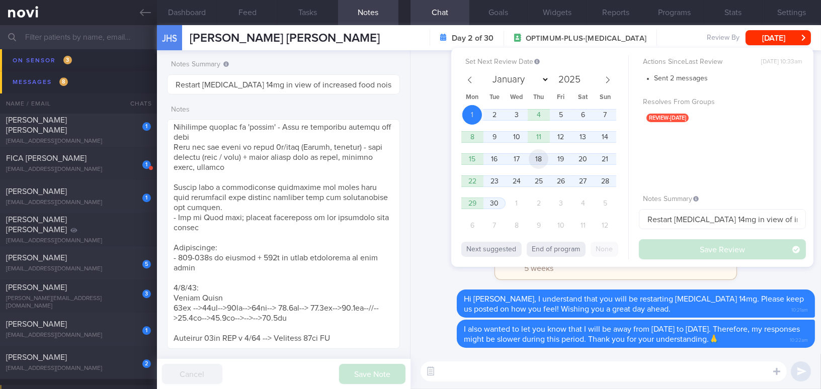
click at [539, 159] on span "18" at bounding box center [539, 159] width 20 height 20
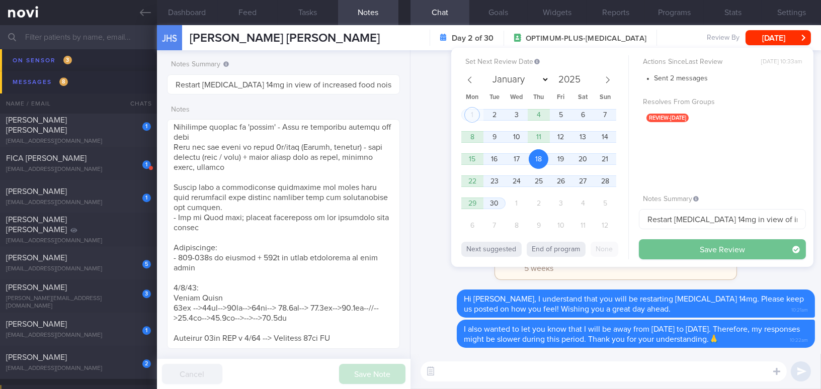
click at [689, 241] on button "Save Review" at bounding box center [722, 249] width 167 height 20
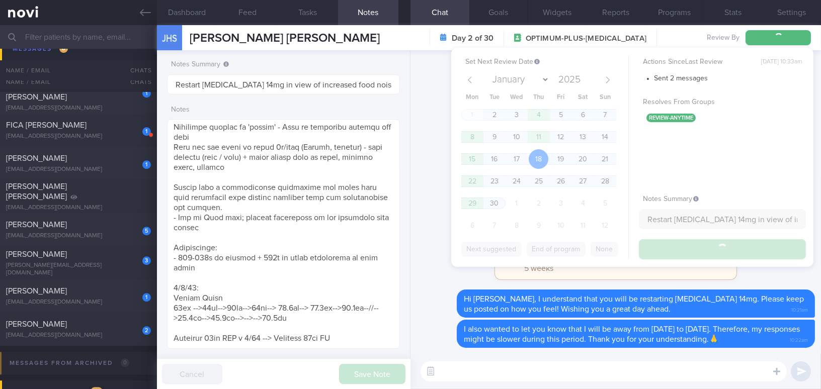
scroll to position [5343, 0]
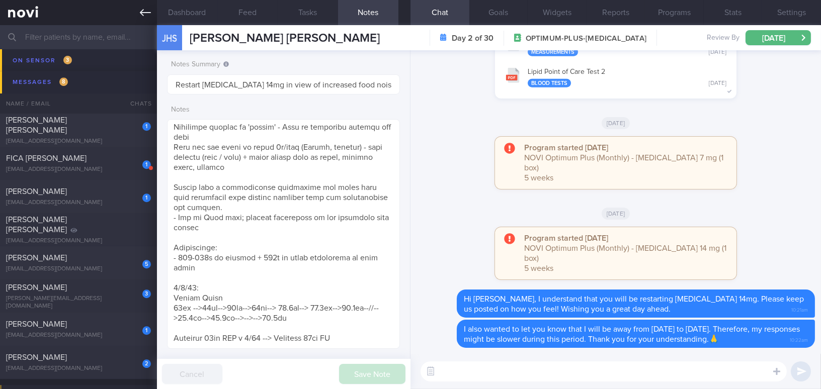
click at [142, 7] on icon at bounding box center [145, 12] width 11 height 11
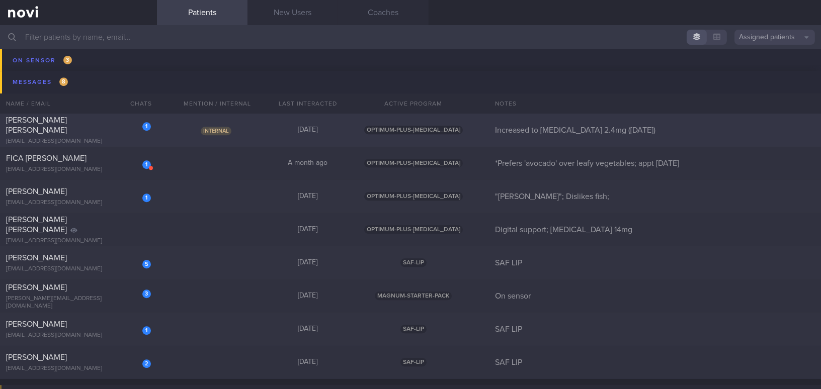
click at [103, 131] on div "1 Roy Wong Huey Shyan roywhs@gmail.com" at bounding box center [78, 130] width 157 height 30
select select "8"
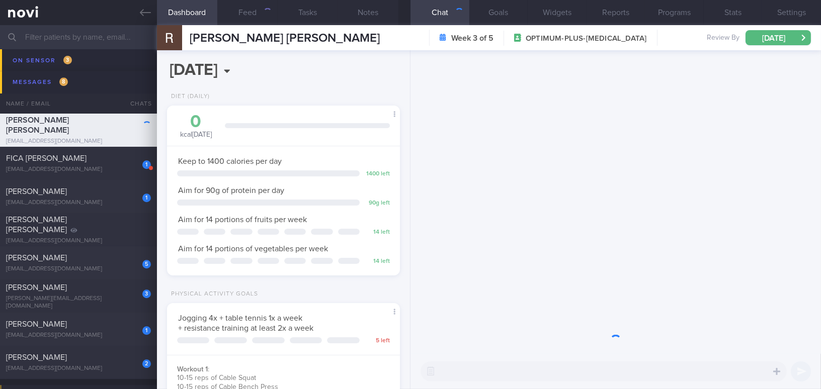
scroll to position [118, 208]
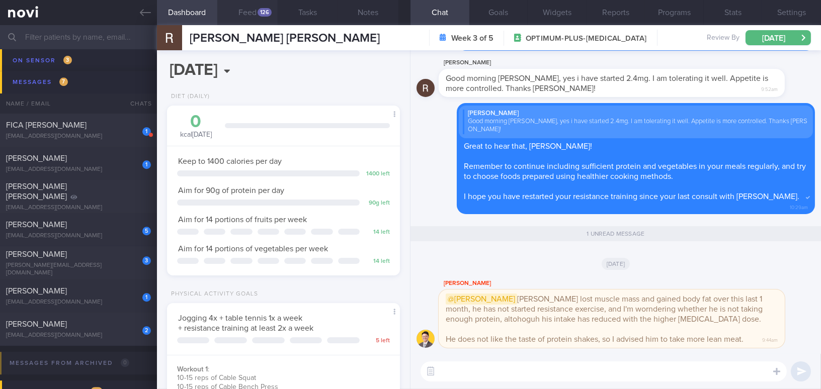
click at [256, 7] on button "Feed 126" at bounding box center [247, 12] width 60 height 25
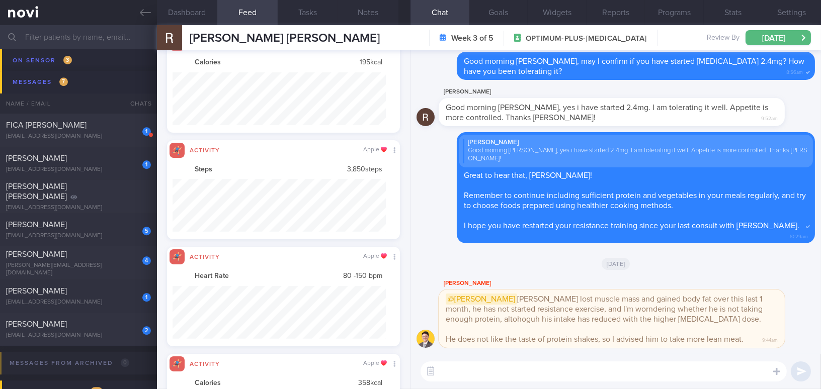
scroll to position [502956, 502796]
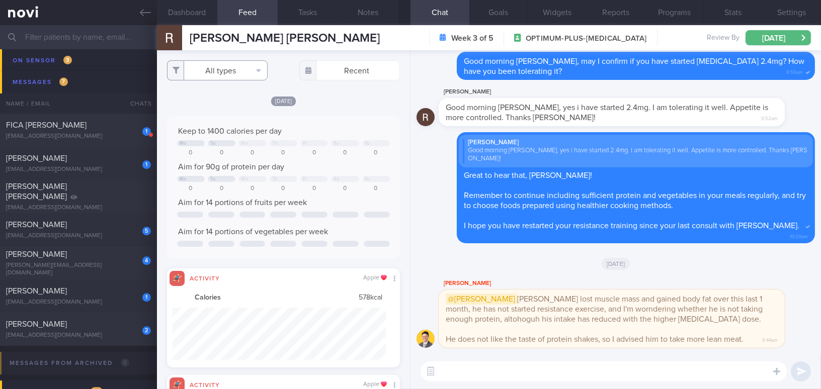
click at [210, 70] on button "All types" at bounding box center [217, 70] width 101 height 20
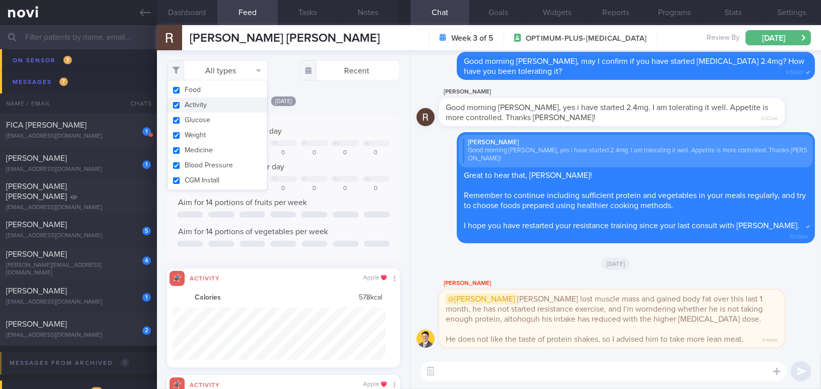
click at [177, 106] on button "Activity" at bounding box center [218, 105] width 100 height 15
checkbox input "false"
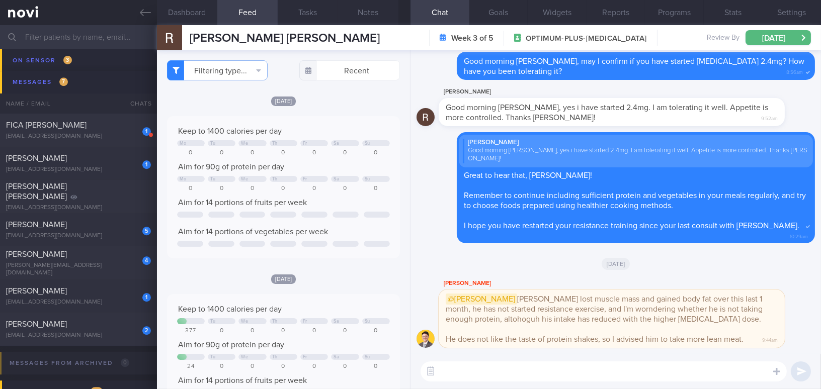
click at [503, 8] on button "Goals" at bounding box center [498, 12] width 59 height 25
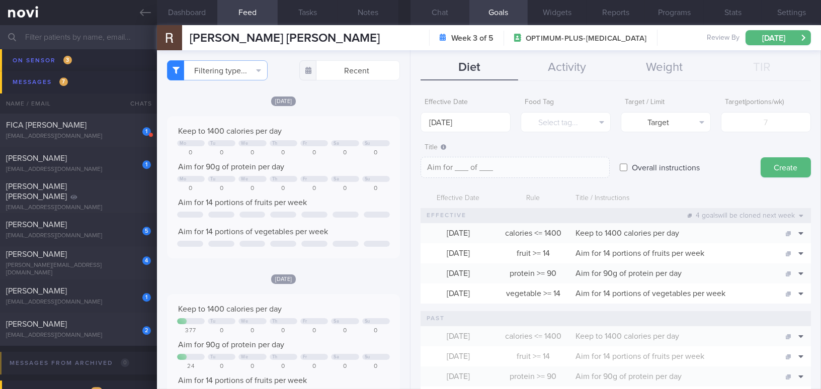
click at [445, 12] on button "Chat" at bounding box center [439, 12] width 59 height 25
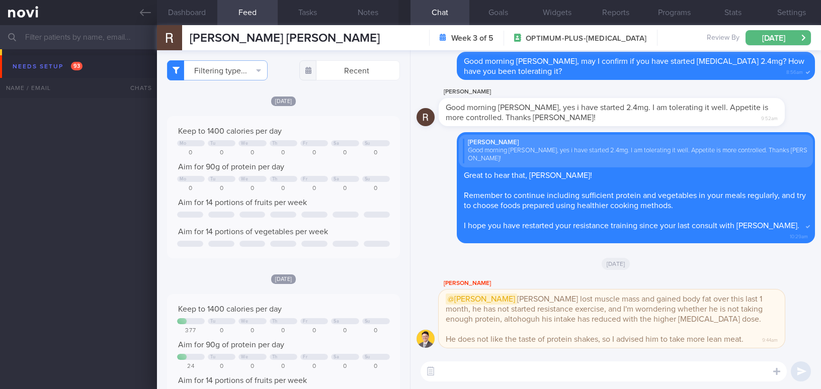
select select "8"
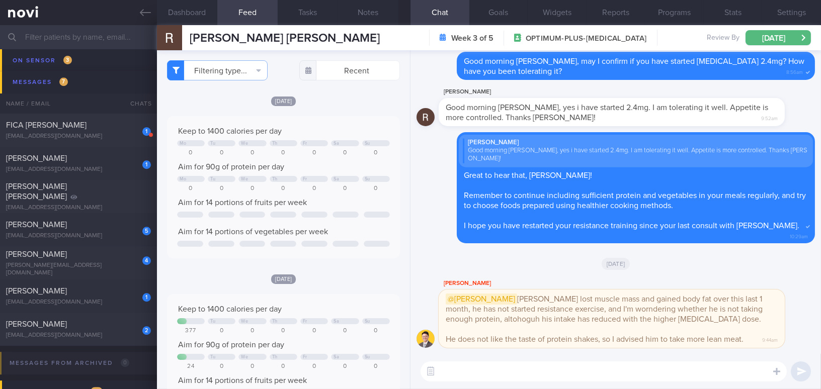
scroll to position [118, 208]
click at [536, 371] on textarea at bounding box center [604, 372] width 366 height 20
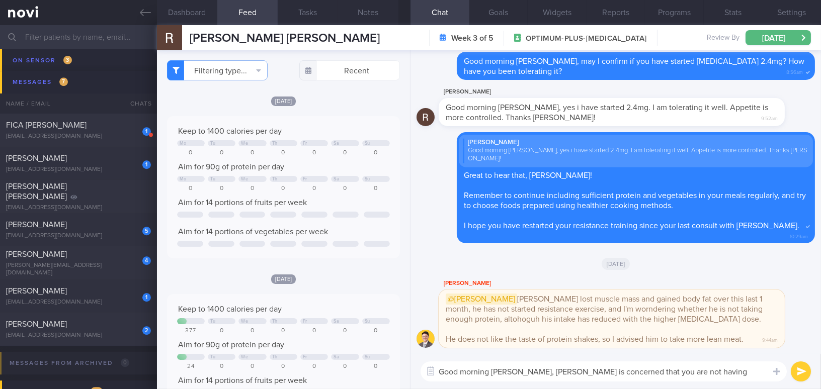
scroll to position [0, 0]
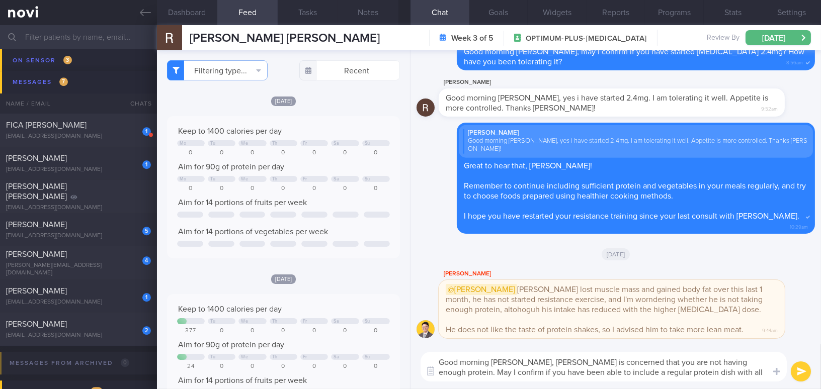
drag, startPoint x: 508, startPoint y: 362, endPoint x: 764, endPoint y: 374, distance: 256.8
click at [764, 374] on textarea "Good morning [PERSON_NAME], [PERSON_NAME] is concerned that you are not having …" at bounding box center [604, 367] width 366 height 30
click at [363, 9] on button "Notes" at bounding box center [368, 12] width 60 height 25
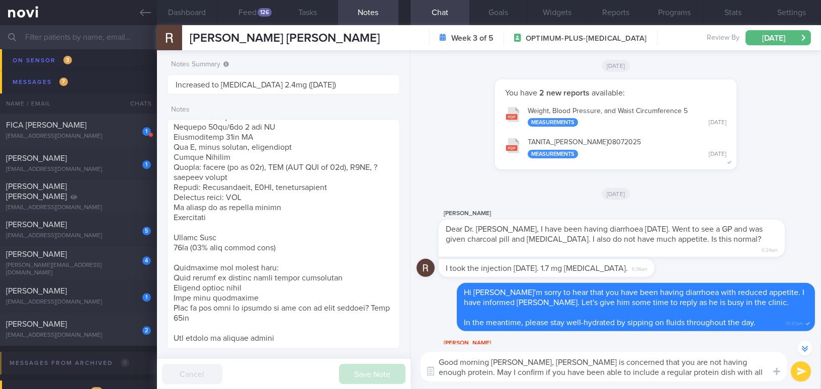
scroll to position [-1462, 0]
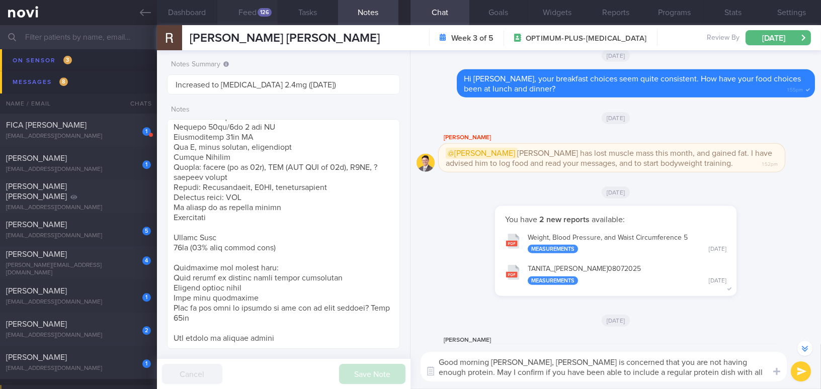
click at [248, 11] on button "Feed 126" at bounding box center [247, 12] width 60 height 25
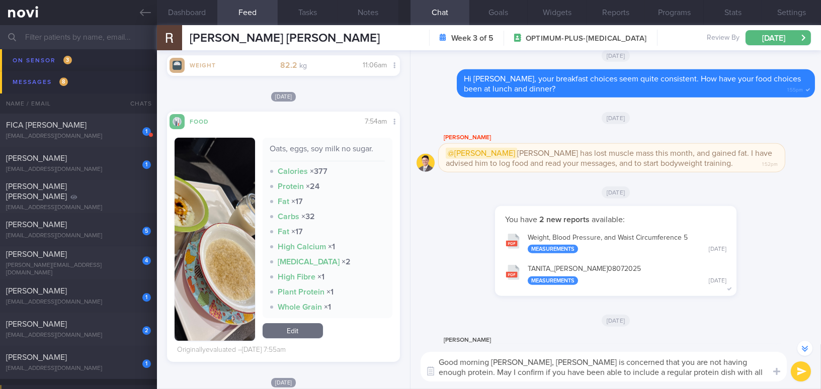
scroll to position [548, 0]
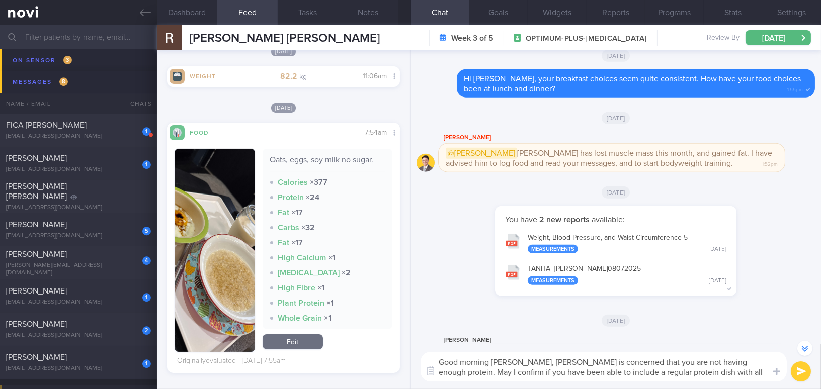
click at [518, 370] on textarea "Good morning Roy, Dr Todd is concerned that you are not having enough protein. …" at bounding box center [604, 367] width 366 height 30
drag, startPoint x: 509, startPoint y: 361, endPoint x: 773, endPoint y: 380, distance: 265.3
click at [773, 380] on textarea "Good morning Roy, Dr Todd is concerned that you are not having enough protein. …" at bounding box center [604, 367] width 366 height 30
paste textarea "is concerned that you may not be getting enough protein. May I confirm if you h…"
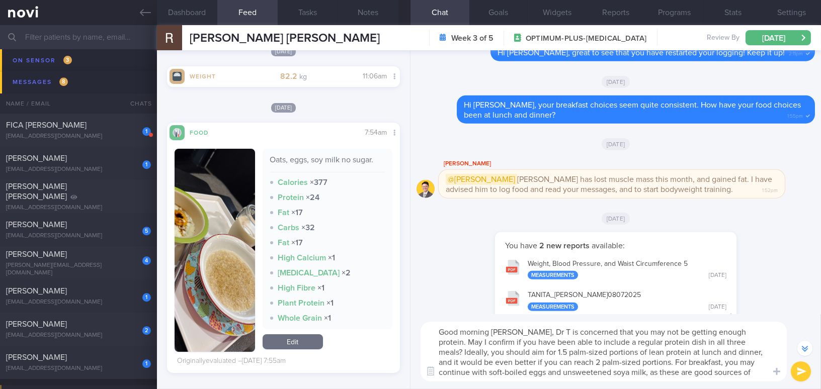
scroll to position [-1492, 0]
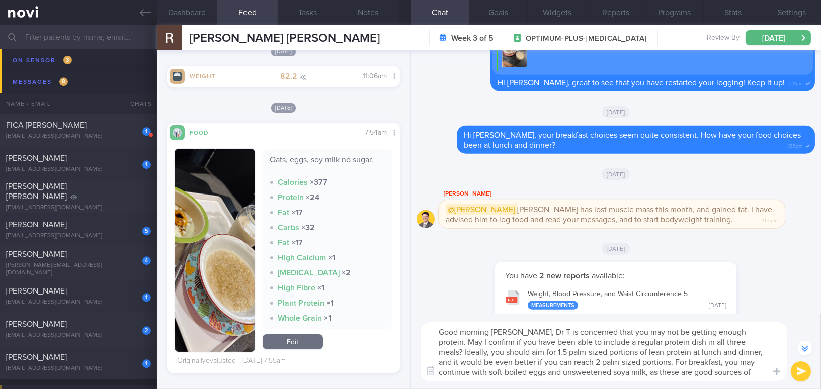
click at [523, 331] on textarea "Good morning Roy, Dr T is concerned that you may not be getting enough protein.…" at bounding box center [604, 352] width 366 height 60
drag, startPoint x: 677, startPoint y: 340, endPoint x: 694, endPoint y: 338, distance: 16.7
click at [694, 338] on textarea "Good morning Roy, Dr Todd is concerned that you may not be getting enough prote…" at bounding box center [604, 352] width 366 height 60
click at [480, 373] on textarea "Good morning Roy, Dr Todd is concerned that you may not be getting enough prote…" at bounding box center [604, 352] width 366 height 60
click at [189, 237] on button "button" at bounding box center [215, 250] width 80 height 203
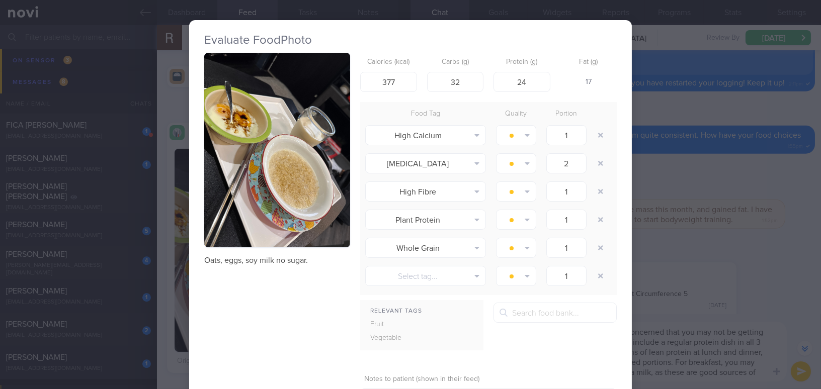
click at [701, 266] on div "Evaluate Food Photo Oats, eggs, soy milk no sugar. Calories (kcal) 377 Carbs (g…" at bounding box center [410, 194] width 821 height 389
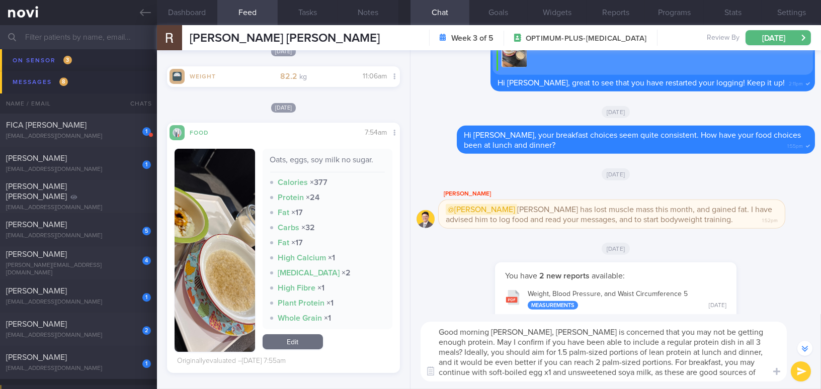
click at [486, 372] on textarea "Good morning Roy, Dr Todd is concerned that you may not be getting enough prote…" at bounding box center [604, 352] width 366 height 60
click at [748, 374] on textarea "Good morning [PERSON_NAME], [PERSON_NAME] is concerned that you may not be gett…" at bounding box center [604, 352] width 366 height 60
type textarea "Good morning [PERSON_NAME], [PERSON_NAME] is concerned that you may not be gett…"
click at [801, 366] on button "submit" at bounding box center [801, 372] width 20 height 20
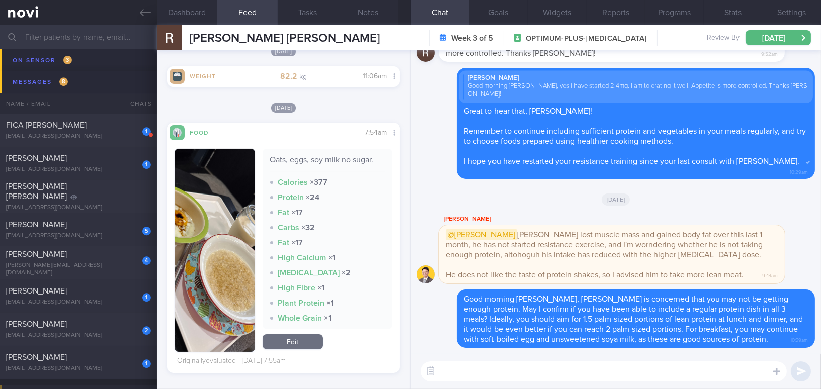
click at [618, 368] on textarea at bounding box center [604, 372] width 366 height 20
paste textarea "I wanted to let you know that I will be away from 30/8/24 to 8/9/24. Therefore,…"
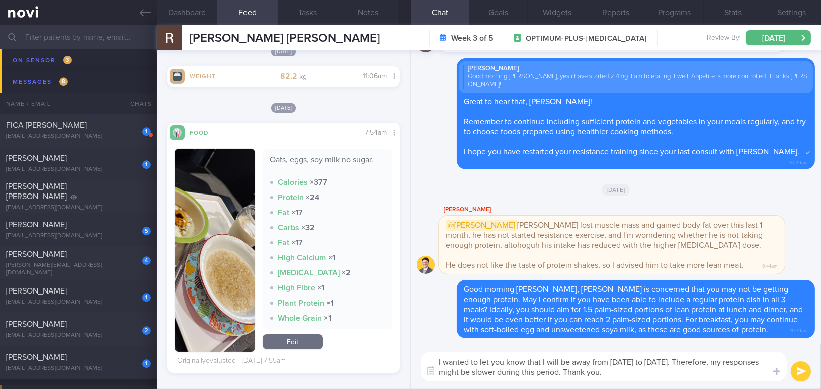
click at [444, 361] on textarea "I wanted to let you know that I will be away from 30/8/24 to 8/9/24. Therefore,…" at bounding box center [604, 367] width 366 height 30
drag, startPoint x: 627, startPoint y: 361, endPoint x: 653, endPoint y: 359, distance: 26.3
click at [653, 359] on textarea "I also wanted to let you know that I will be away from 30/8/24 to 8/9/24. There…" at bounding box center [604, 367] width 366 height 30
click at [664, 362] on textarea "I also wanted to let you know that I will be away from 5/9/25 to 8/9/24. Theref…" at bounding box center [604, 367] width 366 height 30
click at [688, 363] on textarea "I also wanted to let you know that I will be away from 5/9/25 to 14/9/24. There…" at bounding box center [604, 367] width 366 height 30
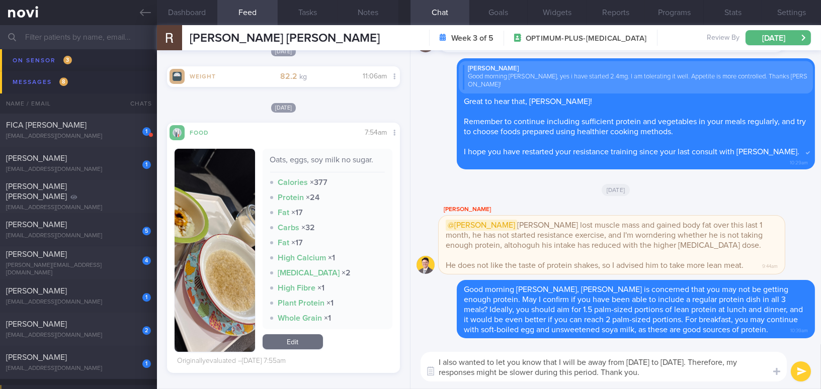
click at [681, 378] on textarea "I also wanted to let you know that I will be away from 5/9/25 to 14/9/25. There…" at bounding box center [604, 367] width 366 height 30
type textarea "I also wanted to let you know that I will be away from [DATE] to [DATE]. Theref…"
click at [807, 374] on button "submit" at bounding box center [801, 372] width 20 height 20
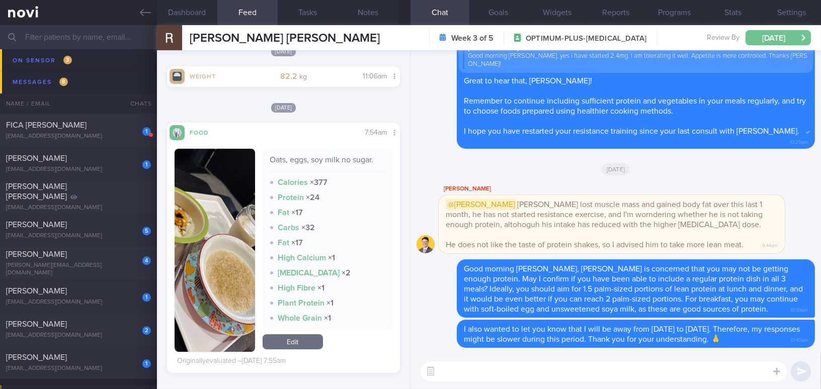
click at [761, 41] on button "[DATE]" at bounding box center [777, 37] width 65 height 15
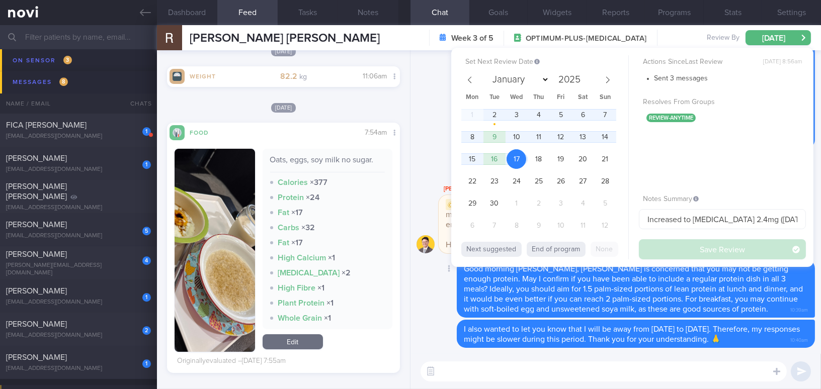
click at [440, 303] on div "Delete Good morning Roy, Dr Todd is concerned that you may not be getting enoug…" at bounding box center [615, 289] width 398 height 58
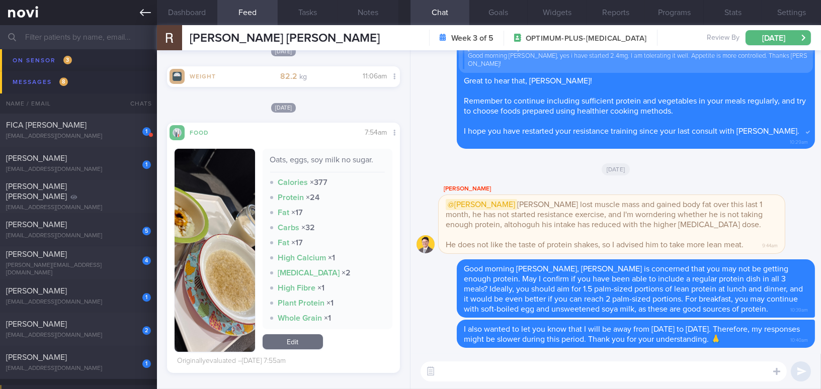
click at [146, 12] on icon at bounding box center [145, 12] width 11 height 11
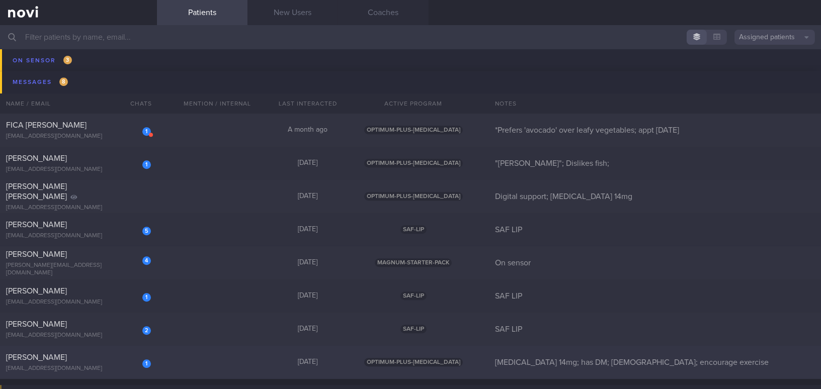
click at [66, 356] on span "[PERSON_NAME]" at bounding box center [36, 358] width 61 height 8
select select "8"
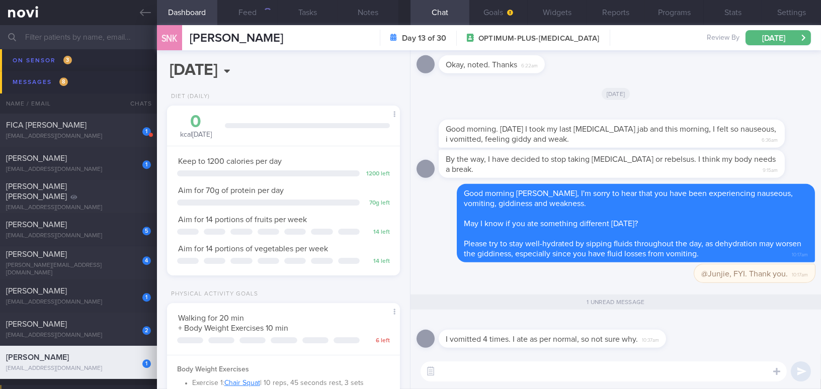
scroll to position [106, 212]
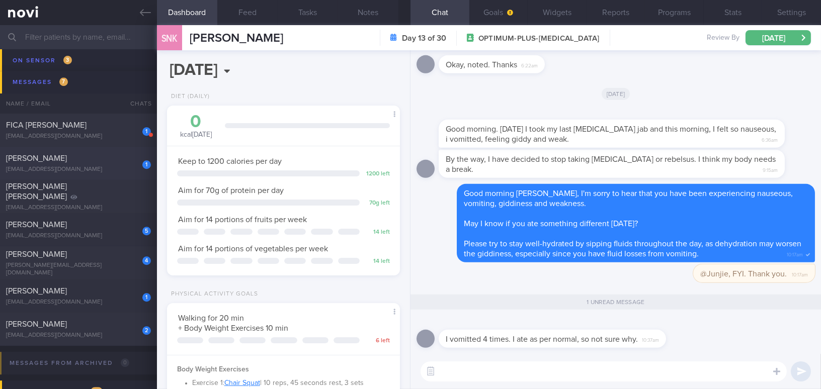
click at [88, 158] on div "[PERSON_NAME]" at bounding box center [77, 158] width 142 height 10
type input ""[PERSON_NAME]"; Dislikes fish;"
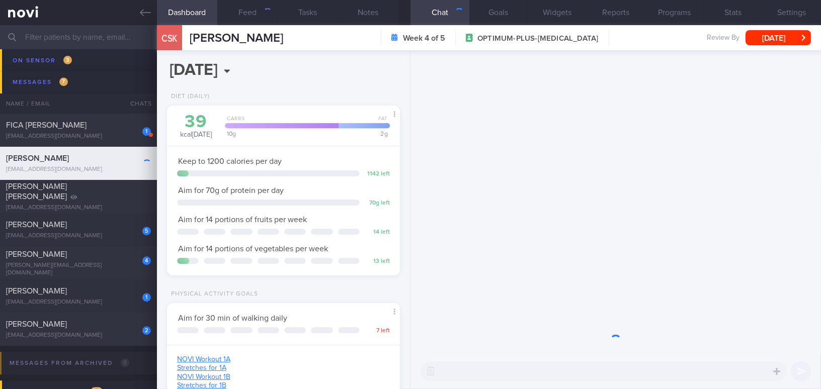
scroll to position [118, 208]
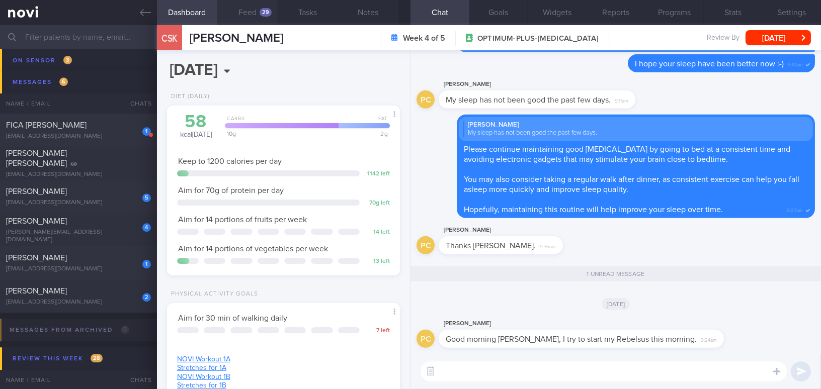
click at [248, 8] on button "Feed 29" at bounding box center [247, 12] width 60 height 25
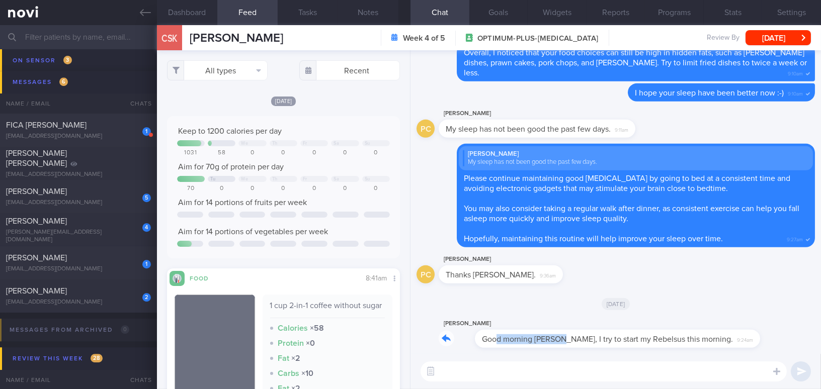
drag, startPoint x: 460, startPoint y: 334, endPoint x: 524, endPoint y: 334, distance: 63.9
click at [524, 334] on div "Phyllis Chong Good morning Mee Li, I try to start my Rebelsus this morning. 9:2…" at bounding box center [596, 333] width 315 height 30
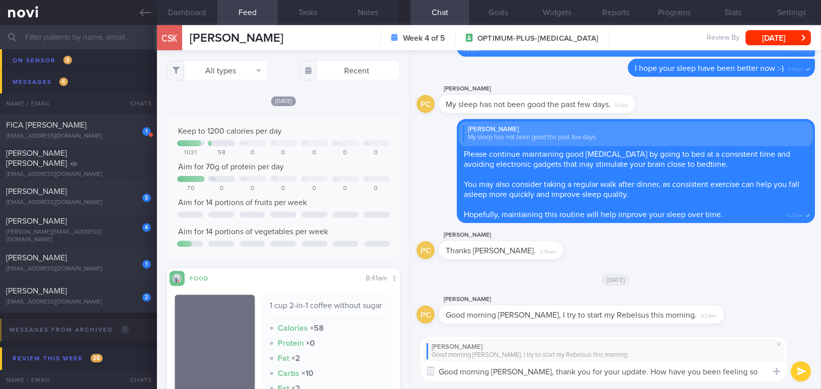
type textarea "Good morning Phyllis, thank you for your update. How have you been feeling so f…"
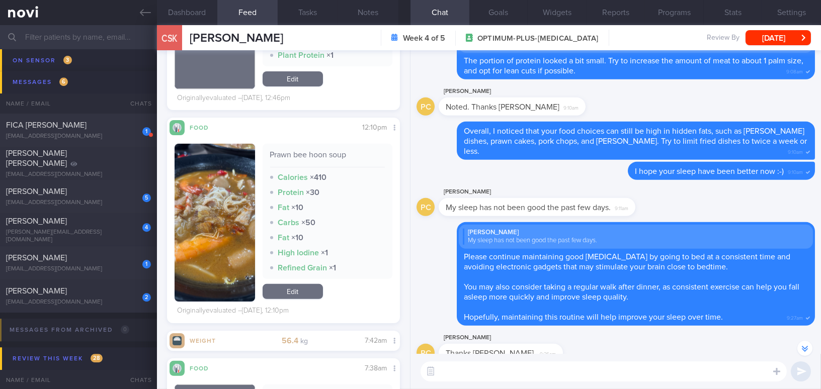
scroll to position [731, 0]
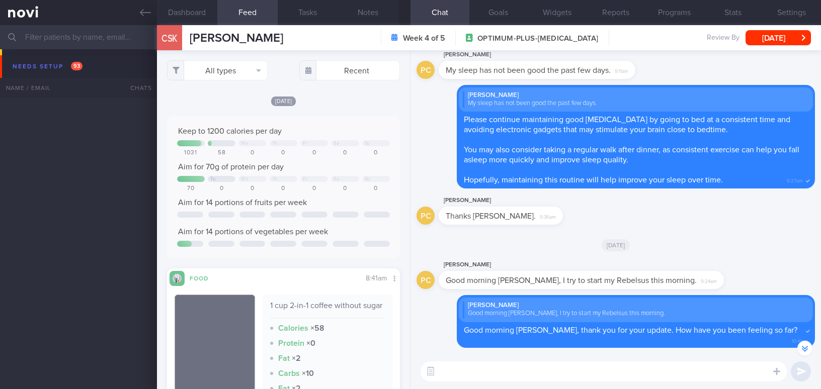
select select "8"
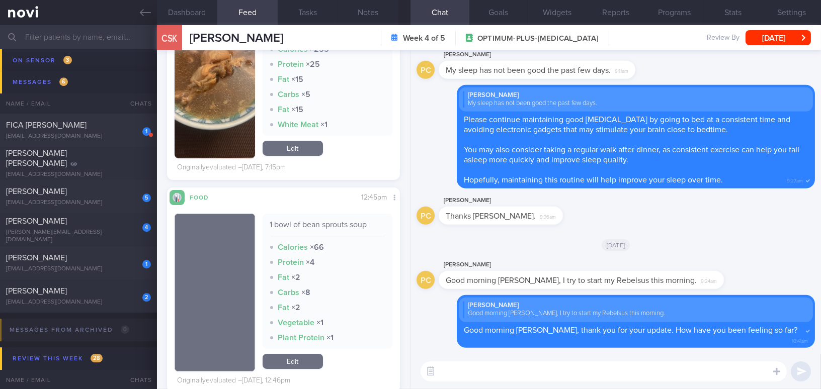
click at [541, 382] on div "​ ​" at bounding box center [615, 371] width 410 height 35
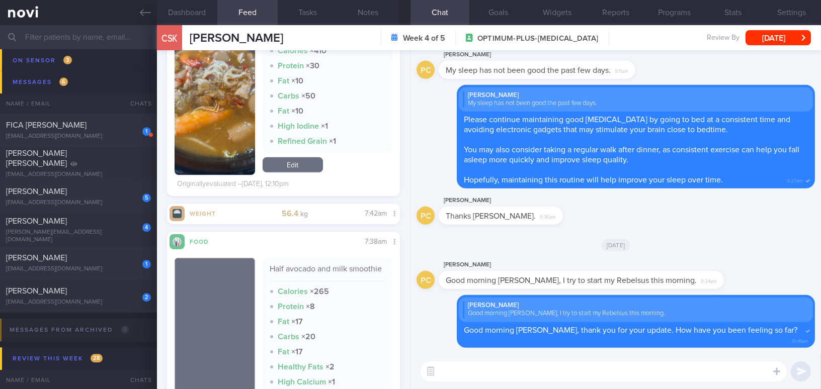
scroll to position [1189, 0]
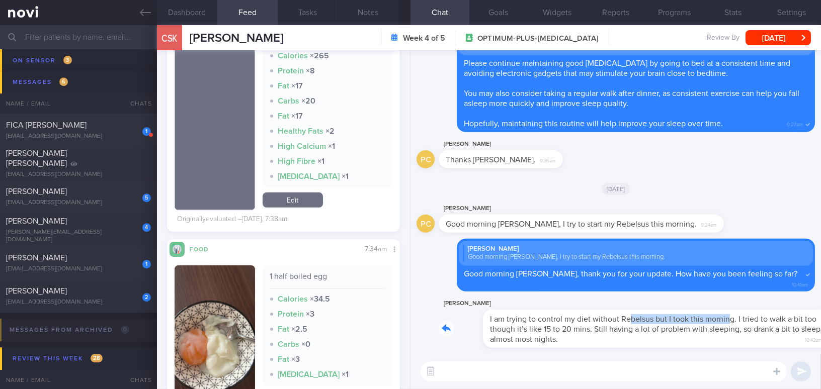
drag, startPoint x: 584, startPoint y: 314, endPoint x: 684, endPoint y: 314, distance: 100.1
click at [684, 314] on div "[PERSON_NAME] I am trying to control my diet without Rebelsus but I took this m…" at bounding box center [627, 323] width 376 height 50
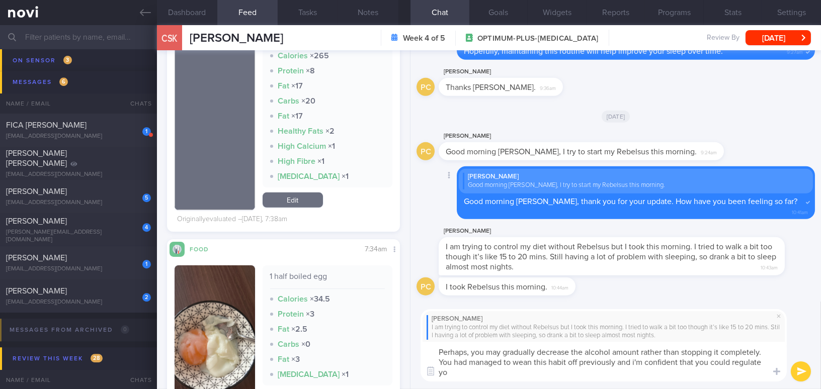
scroll to position [0, 0]
drag, startPoint x: 547, startPoint y: 375, endPoint x: 425, endPoint y: 345, distance: 125.4
click at [425, 345] on textarea "Perhaps, you may gradually decrease the alcohol amount rather than stopping it …" at bounding box center [604, 362] width 366 height 40
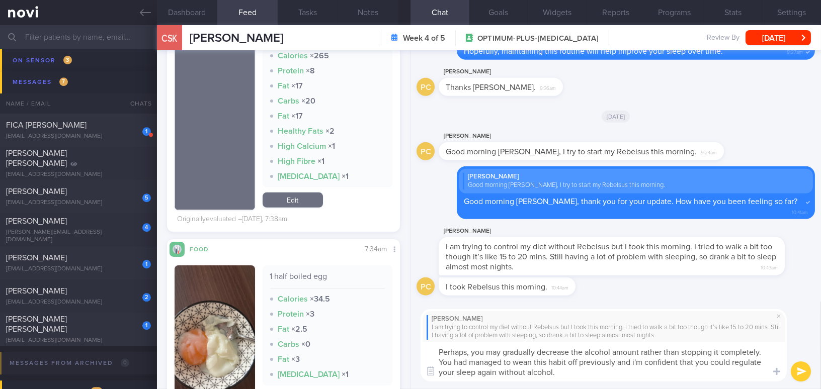
click at [506, 353] on textarea "Perhaps, you may gradually decrease the alcohol amount rather than stopping it …" at bounding box center [604, 362] width 366 height 40
drag, startPoint x: 562, startPoint y: 372, endPoint x: 351, endPoint y: 327, distance: 216.4
click at [351, 327] on div "Dashboard Feed 29 Tasks Notes Chat Goals Widgets Reports Programs Stats Setting…" at bounding box center [489, 207] width 664 height 364
paste textarea "you could gradually reduce your alcohol intake rather than stopping it complete…"
type textarea "Perhaps you could gradually reduce your alcohol intake rather than stopping it …"
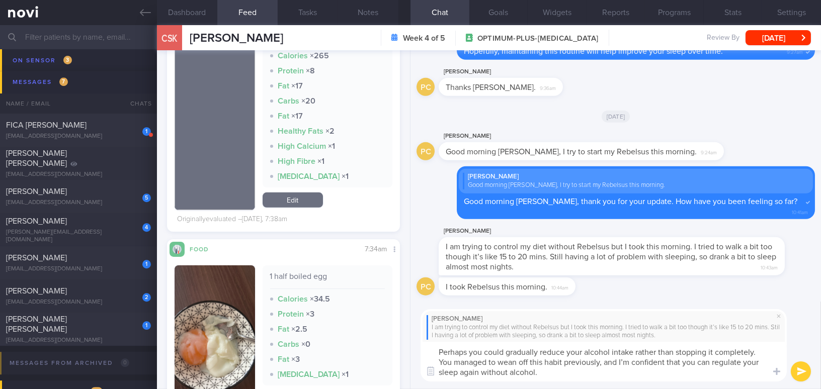
click at [798, 370] on button "submit" at bounding box center [801, 372] width 20 height 20
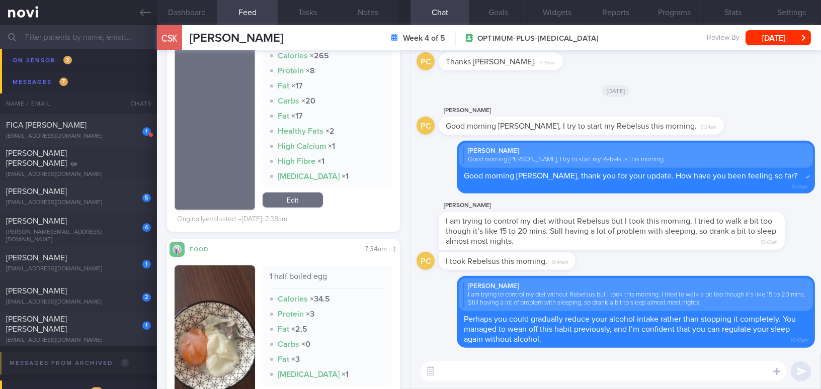
click at [231, 311] on button "button" at bounding box center [215, 337] width 80 height 143
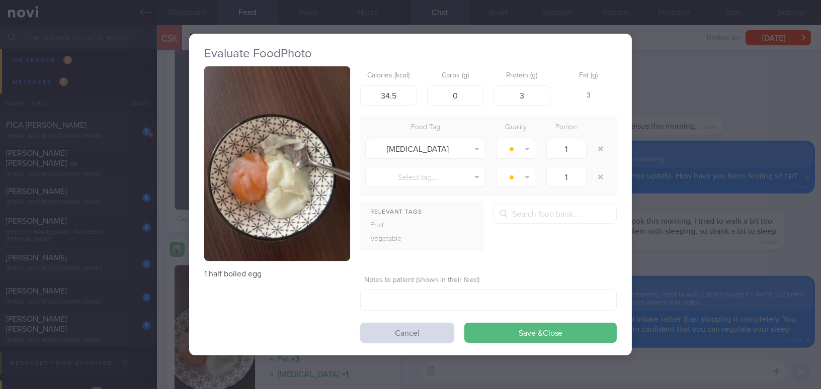
click at [675, 257] on div "Evaluate Food Photo 1 half boiled egg Calories (kcal) 34.5 Carbs (g) 0 Protein …" at bounding box center [410, 194] width 821 height 389
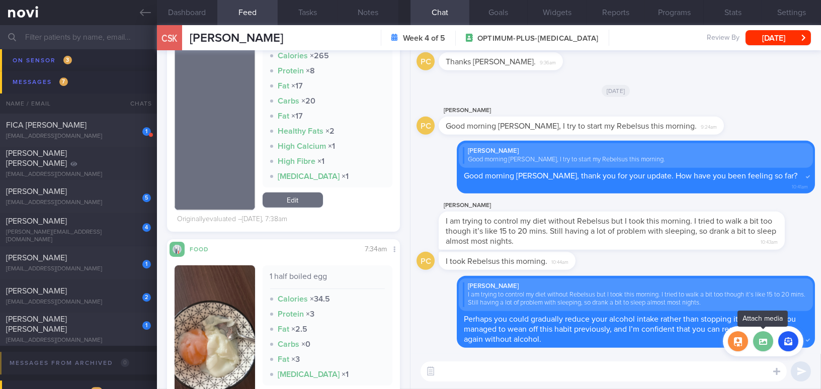
click at [762, 345] on label at bounding box center [763, 341] width 20 height 20
click at [0, 0] on input "file" at bounding box center [0, 0] width 0 height 0
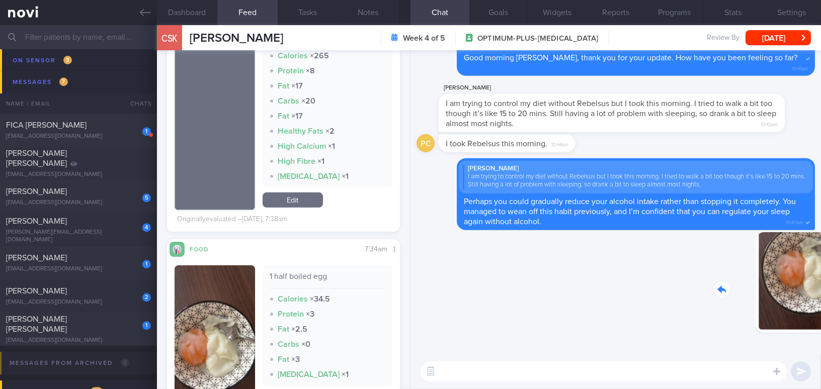
drag, startPoint x: 744, startPoint y: 294, endPoint x: 830, endPoint y: 297, distance: 86.1
click at [820, 297] on html "You are offline! Some functionality will be unavailable Patients New Users Coac…" at bounding box center [410, 194] width 821 height 389
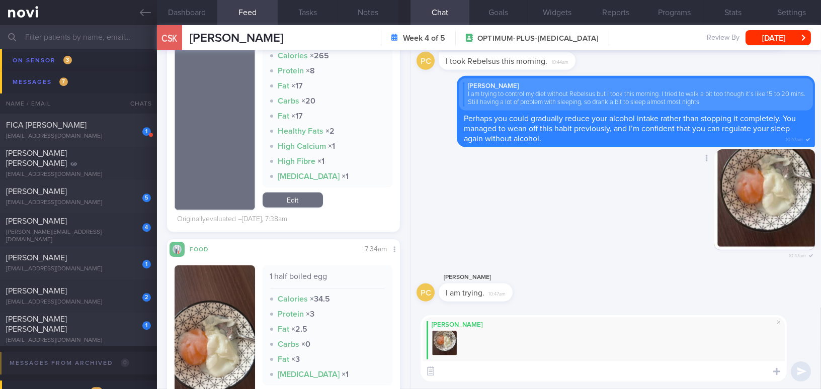
paste textarea "Great job adding a soft-boiled egg to boost your morning protein intake. If fea…"
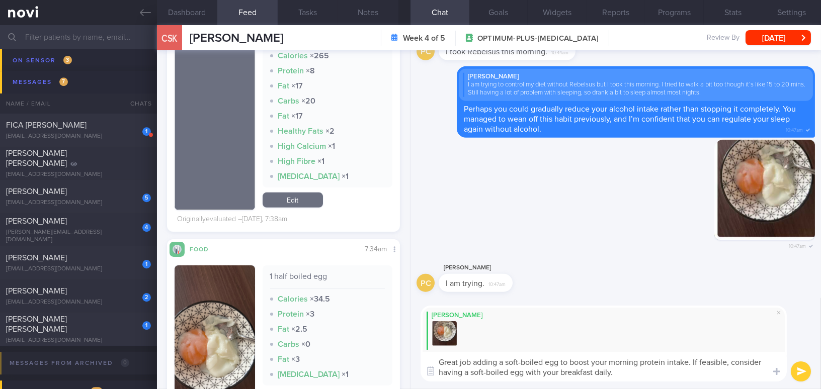
type textarea "Great job adding a soft-boiled egg to boost your morning protein intake. If fea…"
click at [807, 365] on button "submit" at bounding box center [801, 372] width 20 height 20
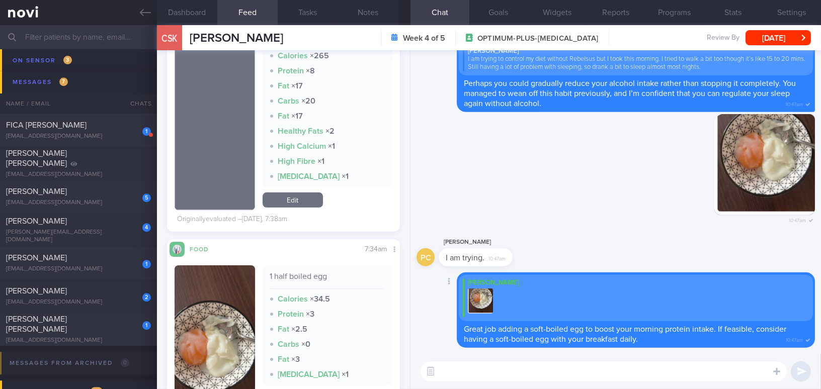
paste textarea "Overall, for your lunch and dinner, I noticed that the food choices may be lack…"
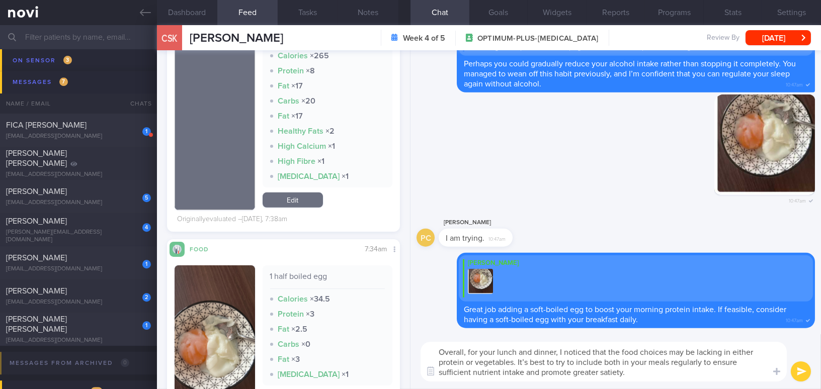
click at [498, 371] on textarea "Overall, for your lunch and dinner, I noticed that the food choices may be lack…" at bounding box center [604, 362] width 366 height 40
click at [526, 359] on textarea "Overall, for your lunch and dinner, I noticed that the food choices may be lack…" at bounding box center [604, 362] width 366 height 40
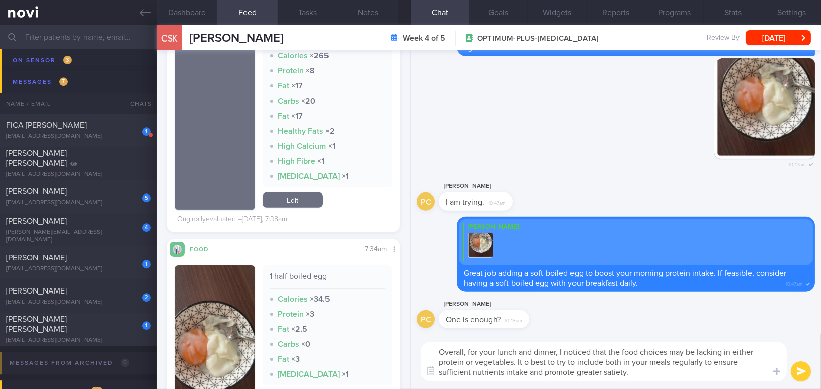
type textarea "Overall, for your lunch and dinner, I noticed that the food choices may be lack…"
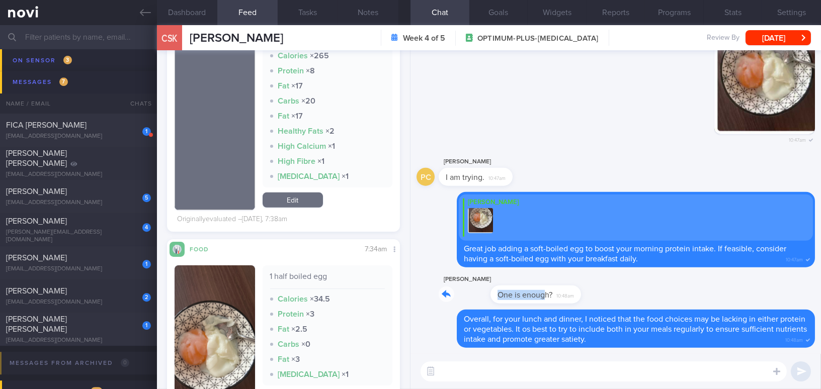
drag, startPoint x: 492, startPoint y: 286, endPoint x: 631, endPoint y: 290, distance: 138.4
click at [631, 290] on div "PC Phyllis Chong One is enough? 10:48am" at bounding box center [615, 292] width 398 height 36
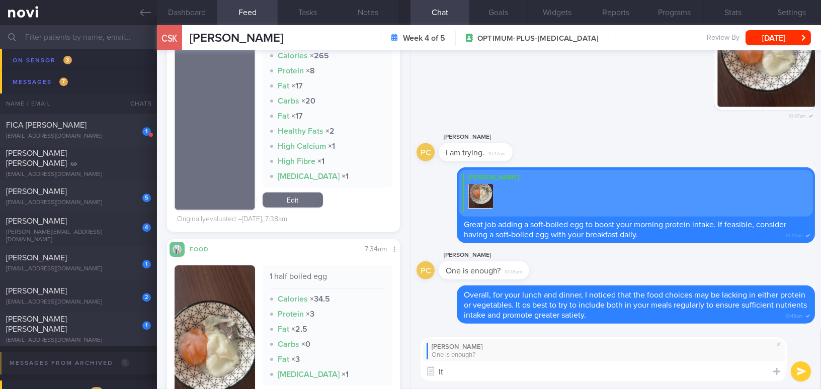
type textarea "I"
drag, startPoint x: 636, startPoint y: 373, endPoint x: 396, endPoint y: 364, distance: 239.6
click at [396, 364] on div "Dashboard Feed 29 Tasks Notes Chat Goals Widgets Reports Programs Stats Setting…" at bounding box center [489, 207] width 664 height 364
click at [593, 379] on textarea "You may consider 1 full egg and 1-2 more egg whites" at bounding box center [604, 372] width 366 height 20
drag, startPoint x: 625, startPoint y: 372, endPoint x: 402, endPoint y: 369, distance: 223.4
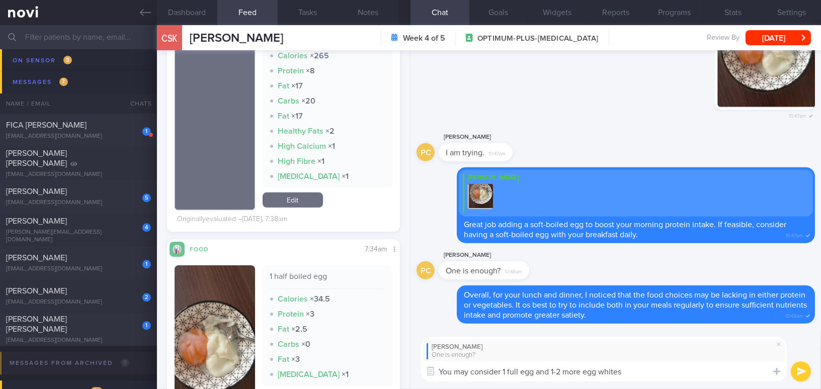
click at [402, 369] on div "Dashboard Feed 29 Tasks Notes Chat Goals Widgets Reports Programs Stats Setting…" at bounding box center [489, 207] width 664 height 364
paste textarea "having 1 whole egg plus 1–2 additional egg whites."
click at [598, 370] on textarea "You may consider having 1 whole egg plus 1–2 additional egg whites." at bounding box center [604, 372] width 366 height 20
type textarea "You may consider having 1 whole egg plus 1-2 additional egg whites."
click at [803, 371] on button "submit" at bounding box center [801, 372] width 20 height 20
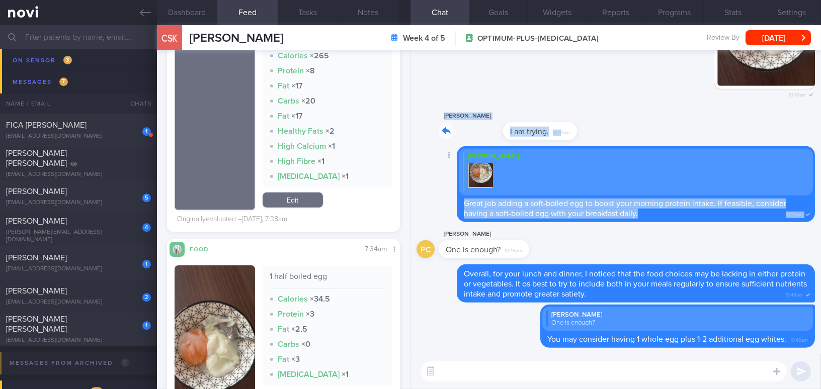
drag, startPoint x: 496, startPoint y: 125, endPoint x: 698, endPoint y: 163, distance: 205.9
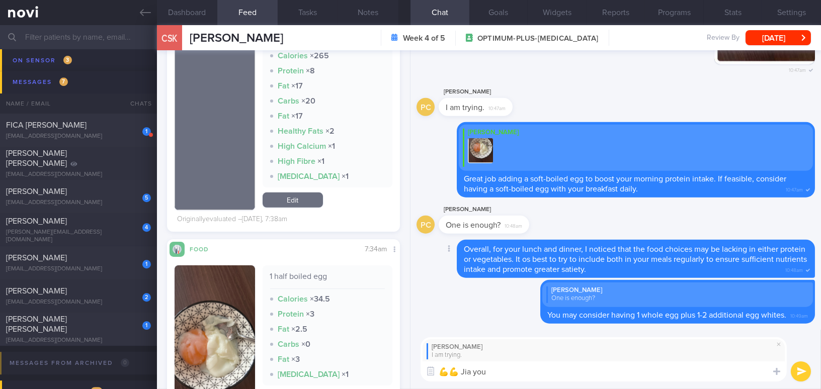
type textarea "💪💪 Jia you!"
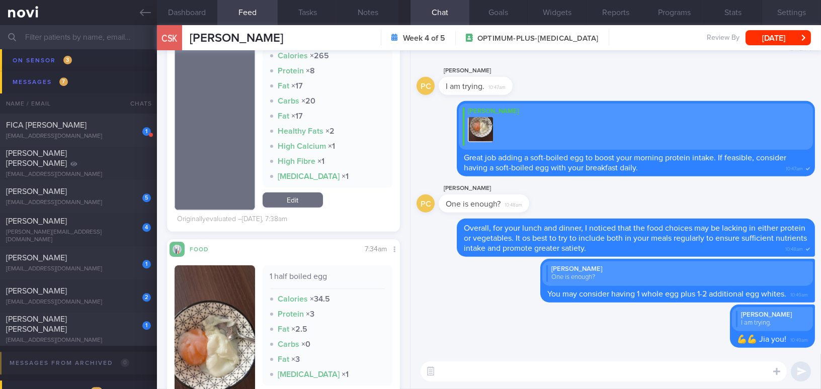
click at [787, 10] on button "Settings" at bounding box center [791, 12] width 59 height 25
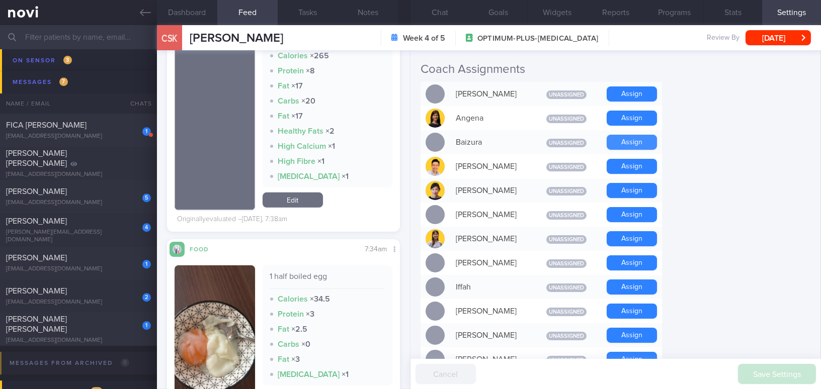
scroll to position [320, 0]
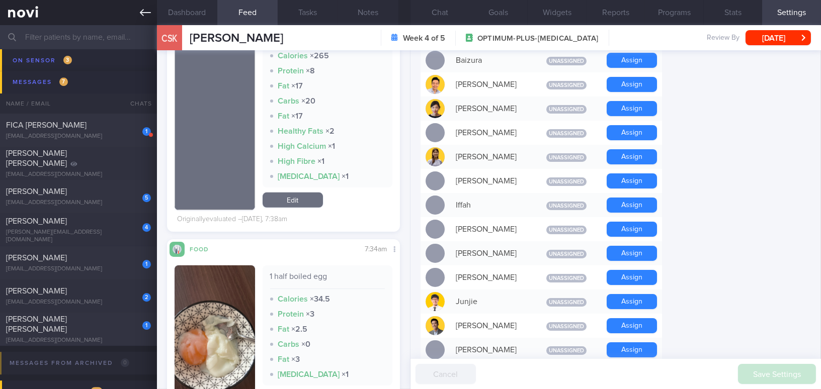
click at [140, 16] on icon at bounding box center [145, 12] width 11 height 11
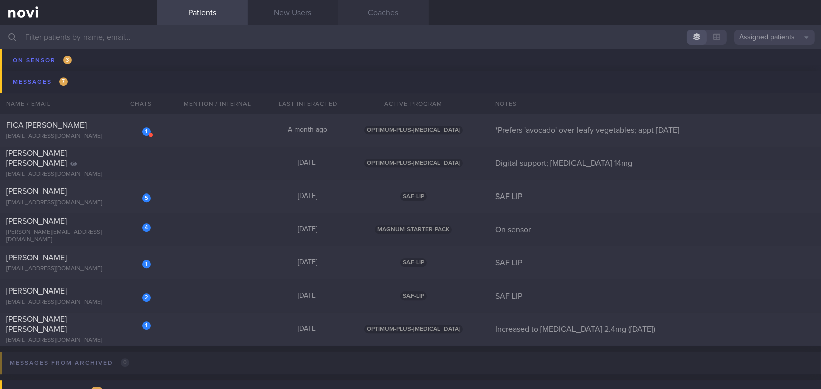
click at [387, 16] on link "Coaches" at bounding box center [383, 12] width 91 height 25
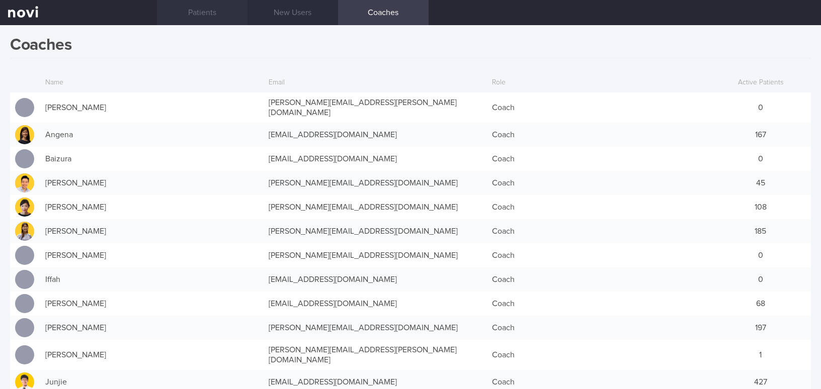
click at [204, 11] on link "Patients" at bounding box center [202, 12] width 91 height 25
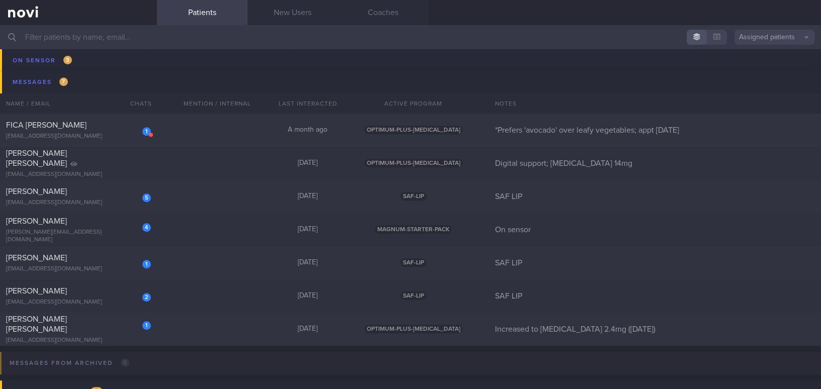
click at [113, 37] on input "text" at bounding box center [410, 37] width 821 height 24
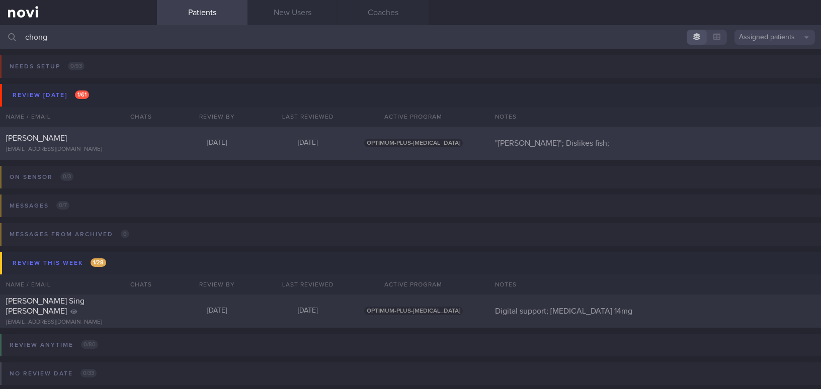
type input "chong"
click at [82, 137] on div "[PERSON_NAME]" at bounding box center [77, 138] width 142 height 10
select select "8"
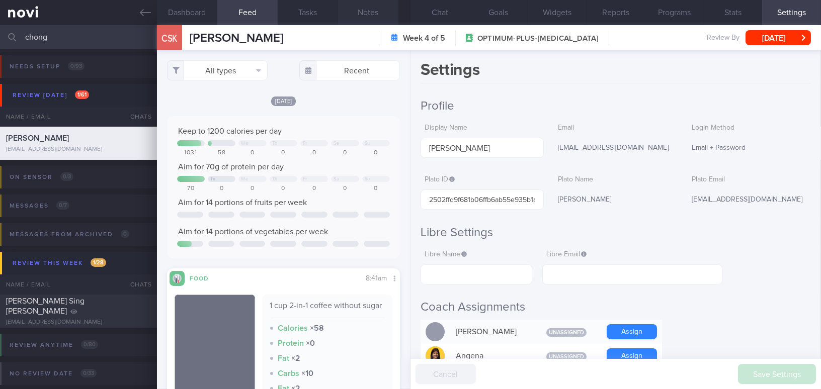
click at [368, 0] on button "Notes" at bounding box center [368, 12] width 60 height 25
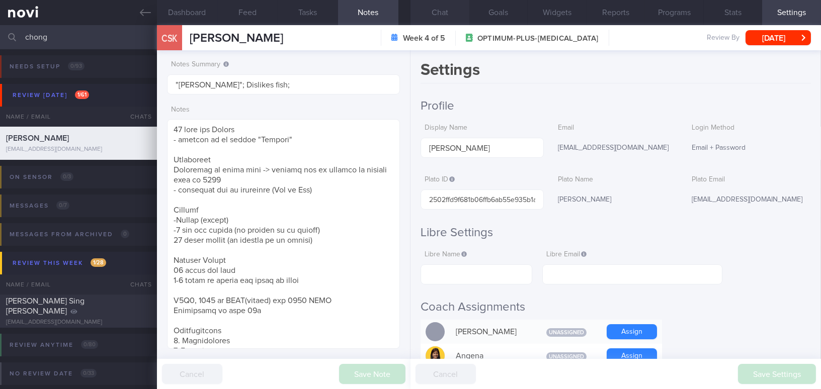
click at [434, 11] on button "Chat" at bounding box center [439, 12] width 59 height 25
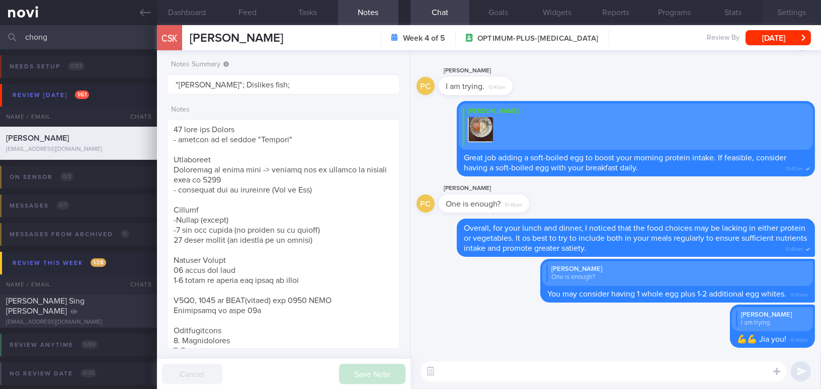
click at [784, 13] on button "Settings" at bounding box center [791, 12] width 59 height 25
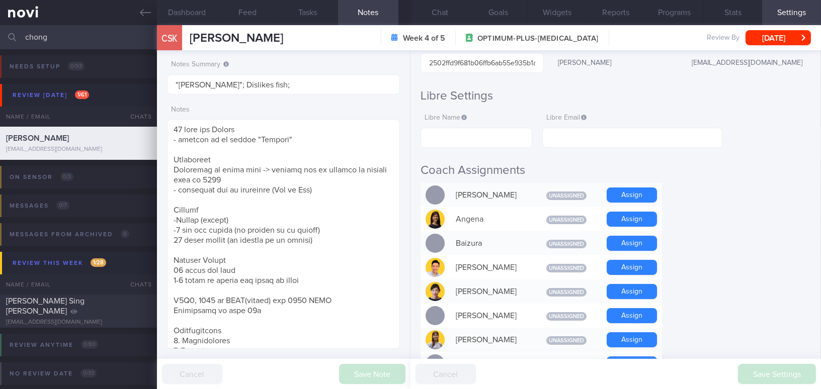
scroll to position [274, 0]
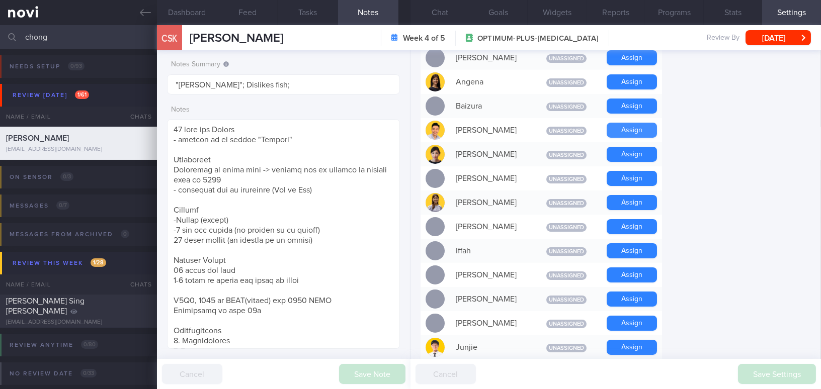
click at [652, 132] on button "Assign" at bounding box center [632, 130] width 50 height 15
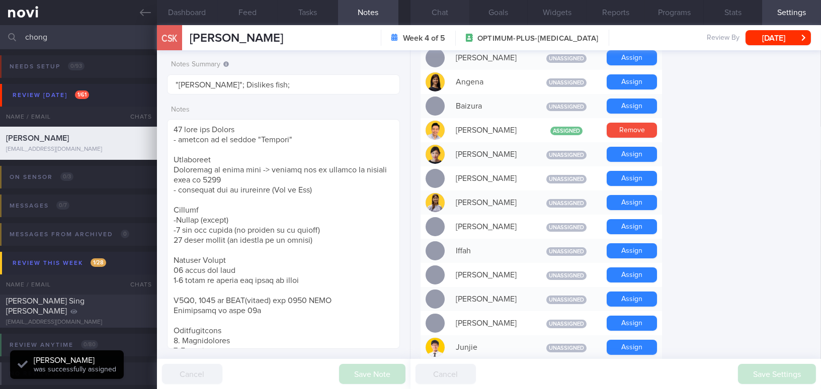
click at [440, 10] on button "Chat" at bounding box center [439, 12] width 59 height 25
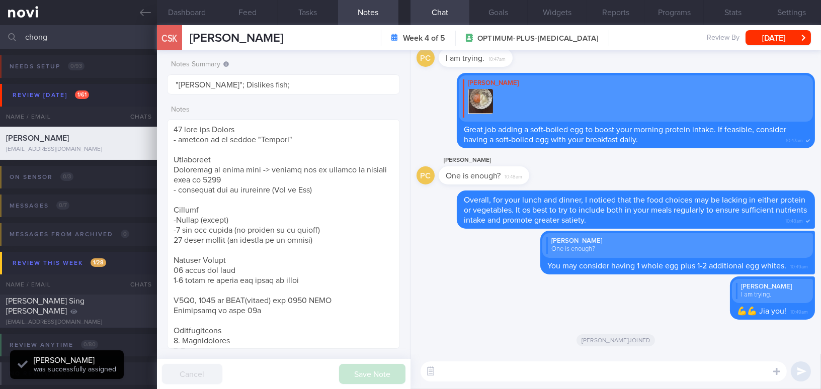
click at [493, 370] on textarea at bounding box center [604, 372] width 366 height 20
paste textarea "I also wanted to let you know that I will be away from 5/9/25 to 14/9/25. I hav…"
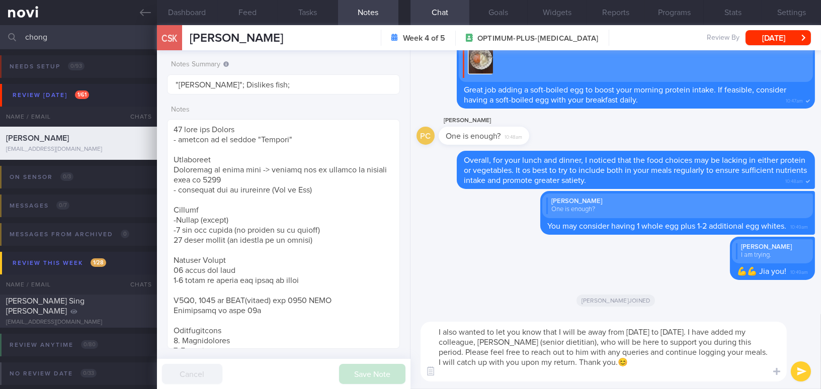
type textarea "I also wanted to let you know that I will be away from 5/9/25 to 14/9/25. I hav…"
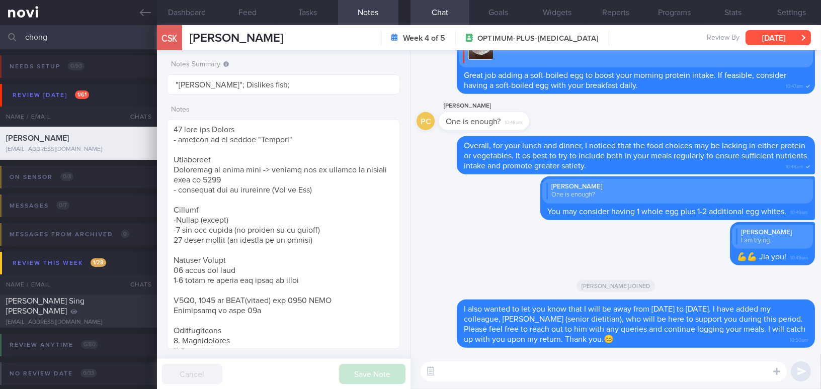
click at [772, 38] on button "Tue, 2 Sep" at bounding box center [777, 37] width 65 height 15
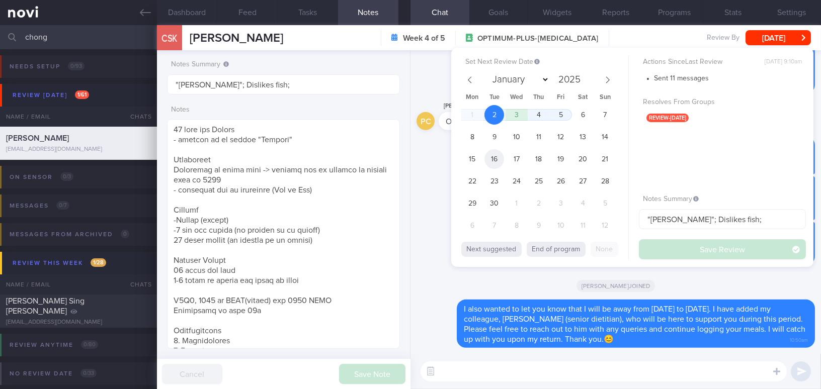
click at [492, 156] on span "16" at bounding box center [494, 159] width 20 height 20
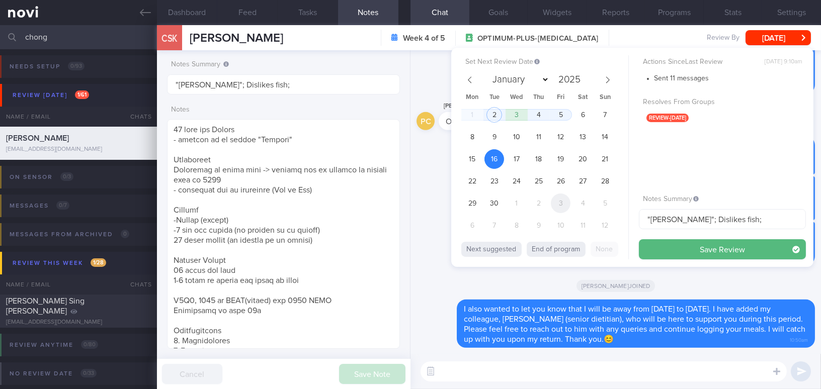
drag, startPoint x: 719, startPoint y: 249, endPoint x: 568, endPoint y: 200, distance: 158.6
click at [605, 219] on div "Set Next Review Date 16 Sep 2025 January February March April May June July Aug…" at bounding box center [632, 157] width 362 height 219
click at [518, 166] on span "17" at bounding box center [517, 159] width 20 height 20
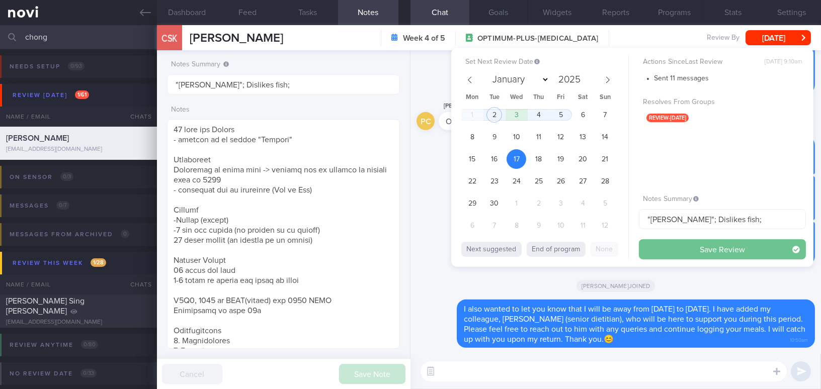
click at [662, 240] on button "Save Review" at bounding box center [722, 249] width 167 height 20
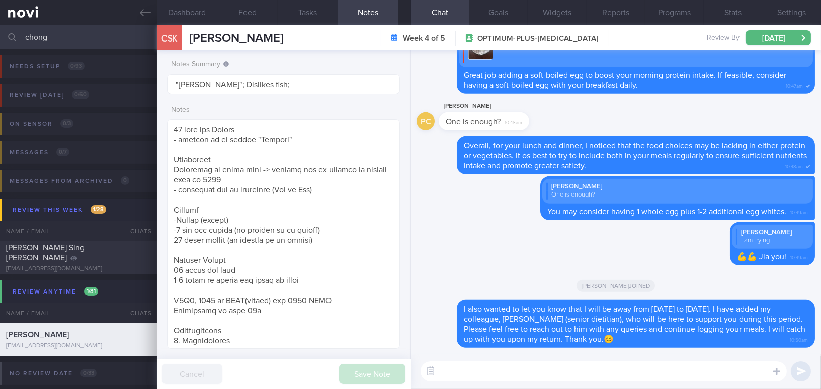
drag, startPoint x: 54, startPoint y: 36, endPoint x: 3, endPoint y: 32, distance: 51.4
click at [3, 32] on div "chong Assigned patients Assigned patients All active patients Archived patients" at bounding box center [410, 37] width 821 height 24
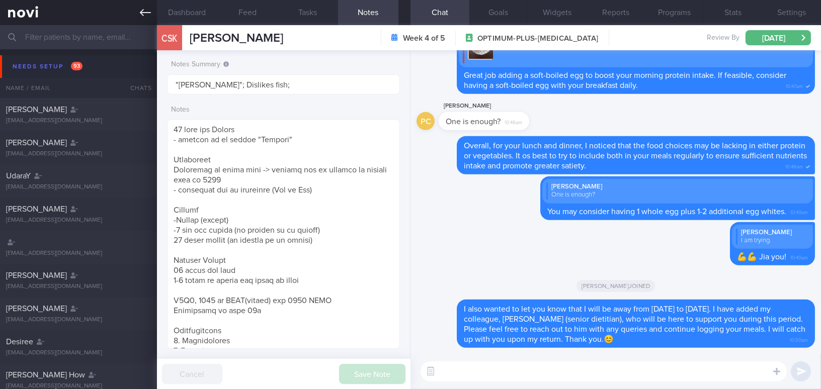
click at [140, 14] on icon at bounding box center [145, 12] width 11 height 11
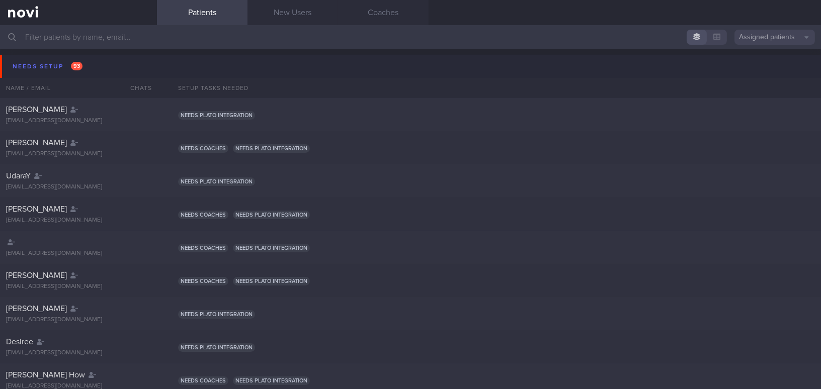
click at [94, 43] on input "text" at bounding box center [410, 37] width 821 height 24
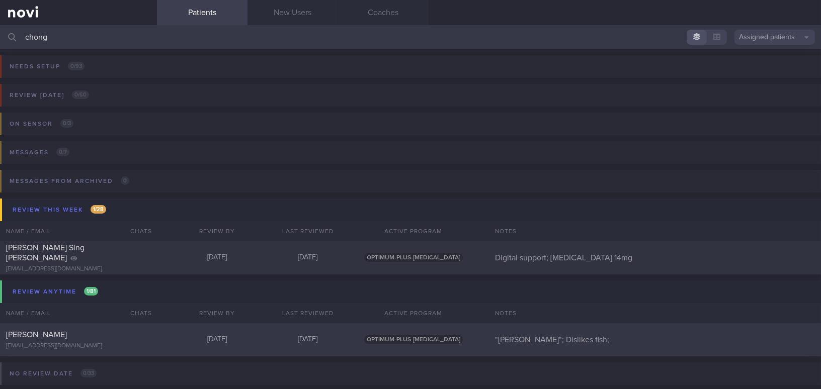
type input "chong"
click at [62, 343] on div "[EMAIL_ADDRESS][DOMAIN_NAME]" at bounding box center [78, 347] width 145 height 8
select select "8"
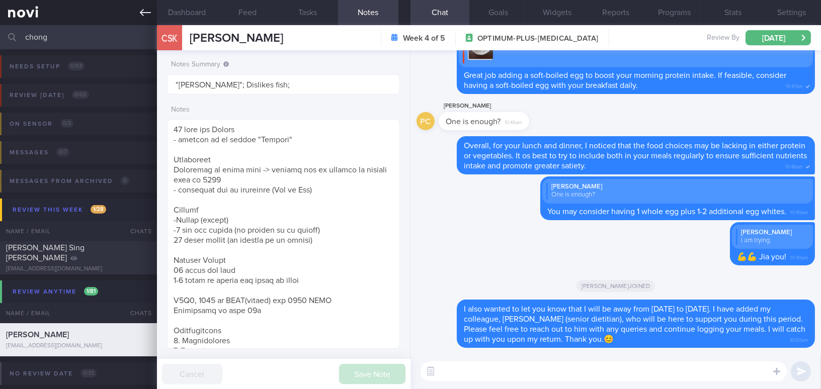
click at [138, 11] on link at bounding box center [78, 12] width 157 height 25
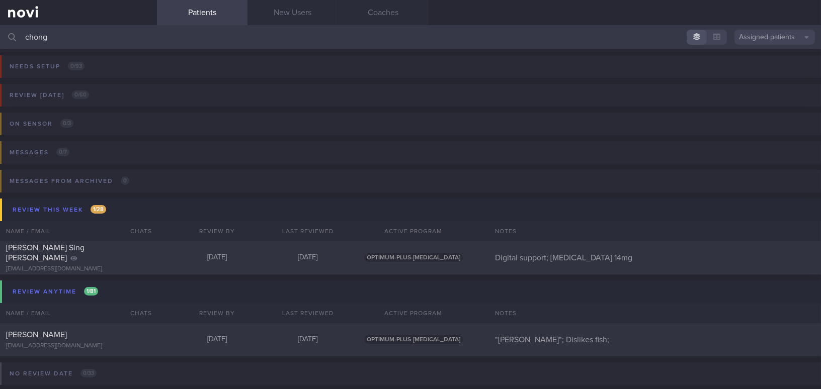
drag, startPoint x: 64, startPoint y: 38, endPoint x: 0, endPoint y: 39, distance: 64.4
click at [0, 39] on input "chong" at bounding box center [410, 37] width 821 height 24
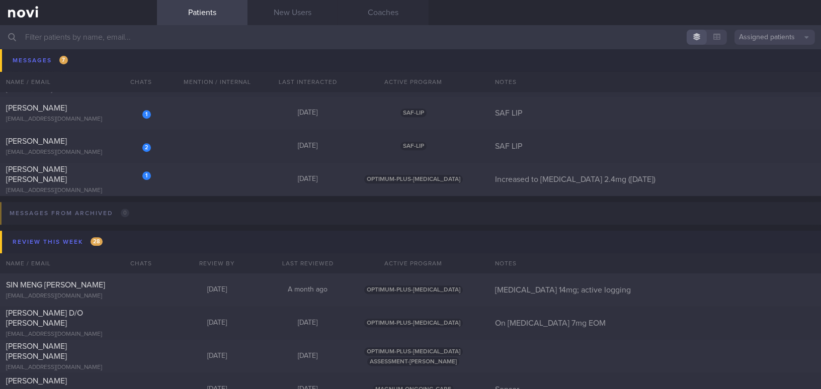
scroll to position [5487, 0]
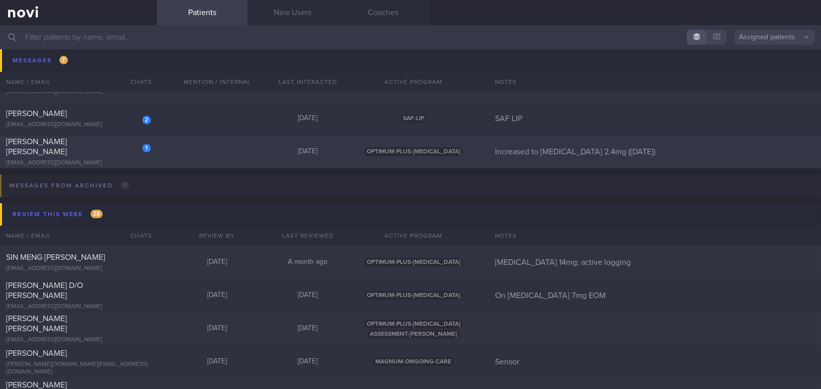
click at [98, 149] on div "[PERSON_NAME] [PERSON_NAME]" at bounding box center [77, 147] width 142 height 20
select select "8"
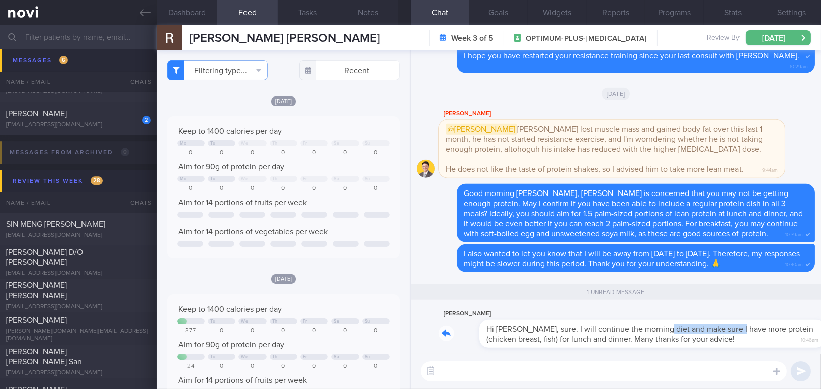
drag, startPoint x: 615, startPoint y: 323, endPoint x: 697, endPoint y: 323, distance: 82.5
click at [697, 323] on div "Roy Wong Hi Mee Li, sure. I will continue the morning diet and make sure I have…" at bounding box center [627, 328] width 376 height 40
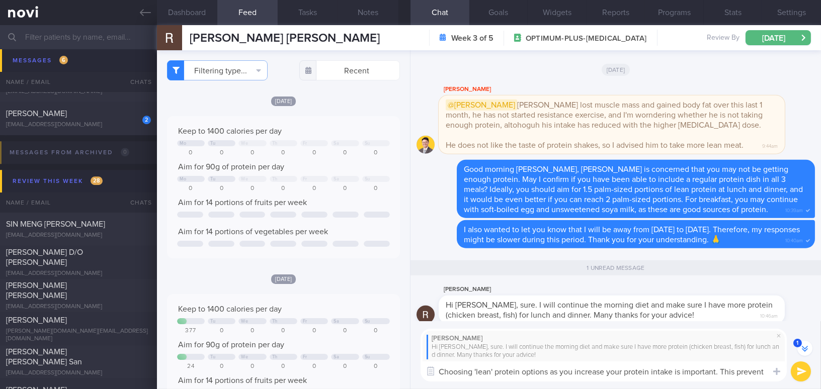
scroll to position [-18, 0]
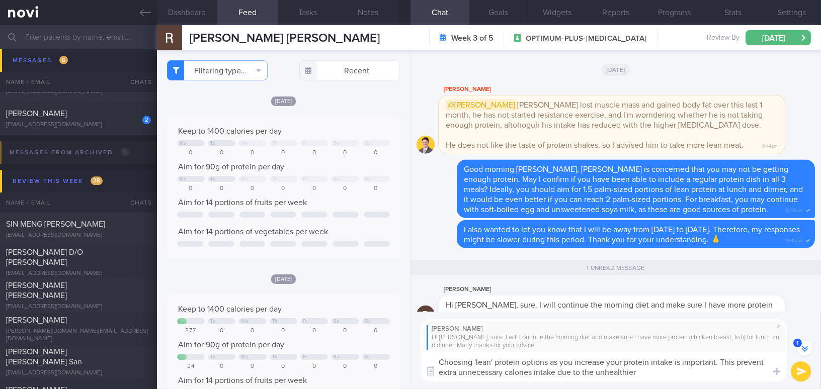
click at [551, 362] on textarea "Choosing 'lean' protein options as you increase your protein intake is importan…" at bounding box center [604, 367] width 366 height 30
click at [758, 372] on textarea "Choosing 'lean' protein options with healthier cooking methods as you increase …" at bounding box center [604, 367] width 366 height 30
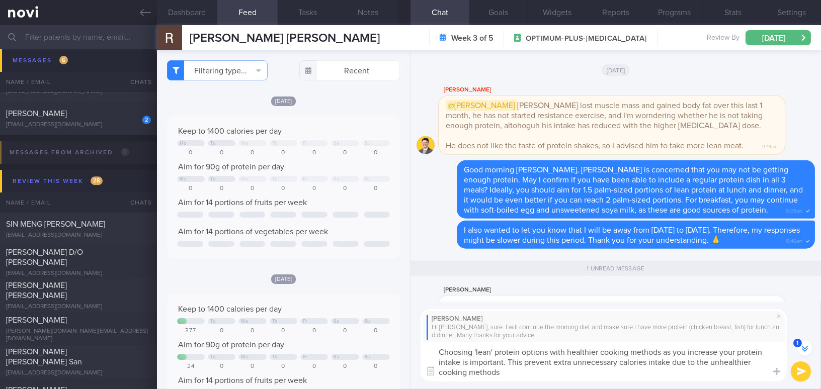
type textarea "Choosing 'lean' protein options with healthier cooking methods as you increase …"
drag, startPoint x: 515, startPoint y: 373, endPoint x: 423, endPoint y: 340, distance: 97.4
click at [423, 340] on div "Roy Wong Hi Mee Li, sure. I will continue the morning diet and make sure I have…" at bounding box center [604, 345] width 366 height 72
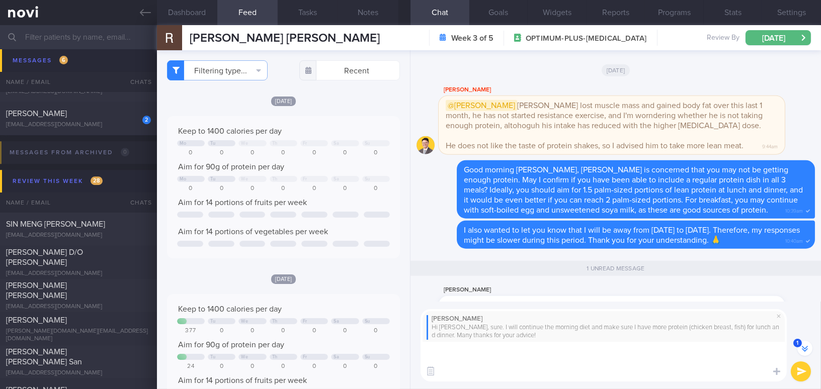
scroll to position [-8, 0]
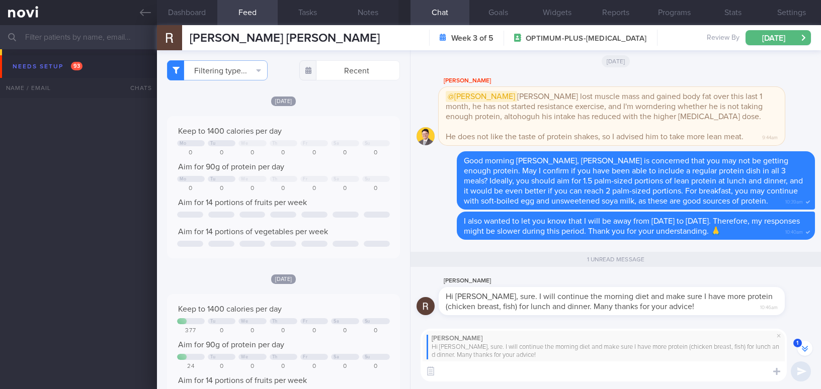
select select "8"
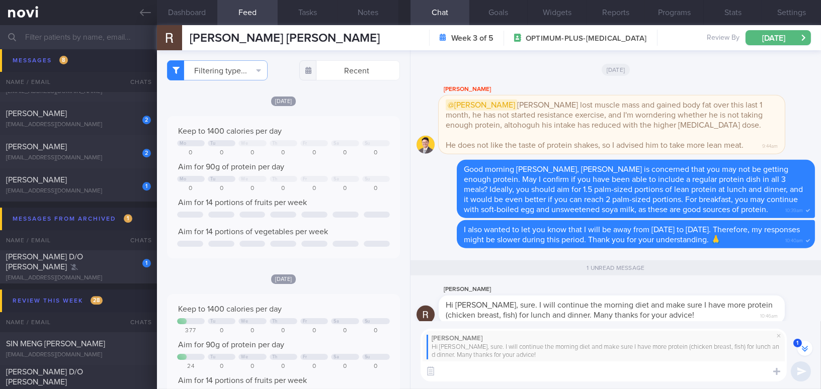
paste textarea "Choosing lean protein options and healthier cooking methods as you increase you…"
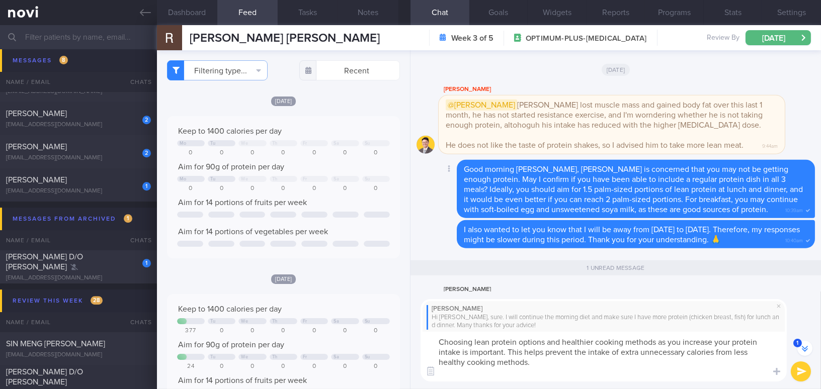
scroll to position [-48, 0]
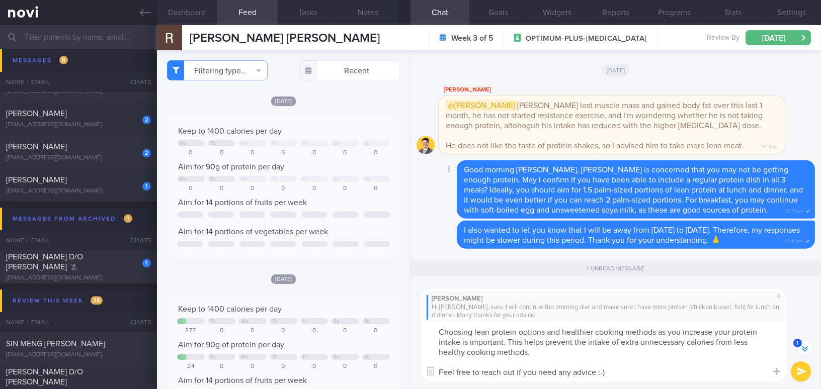
type textarea "Choosing lean protein options and healthier cooking methods as you increase you…"
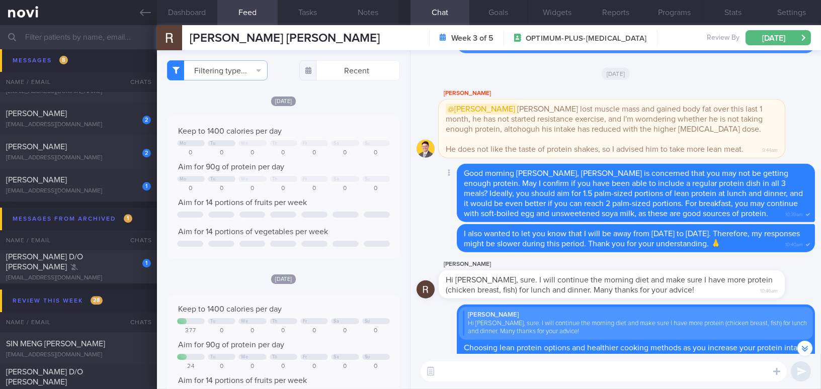
scroll to position [-25, 0]
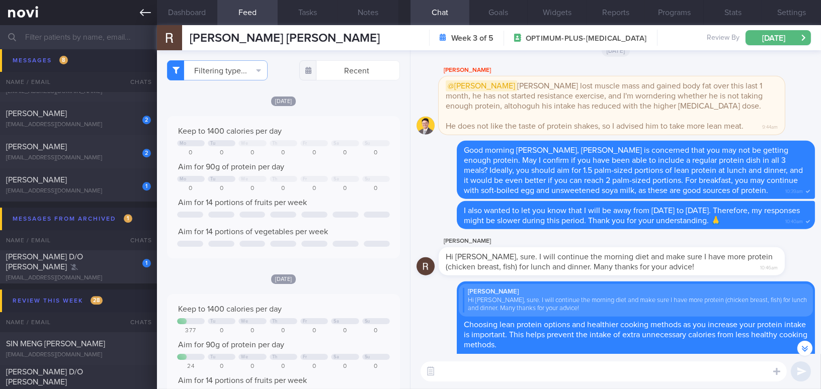
click at [140, 19] on link at bounding box center [78, 12] width 157 height 25
